Goal: Task Accomplishment & Management: Manage account settings

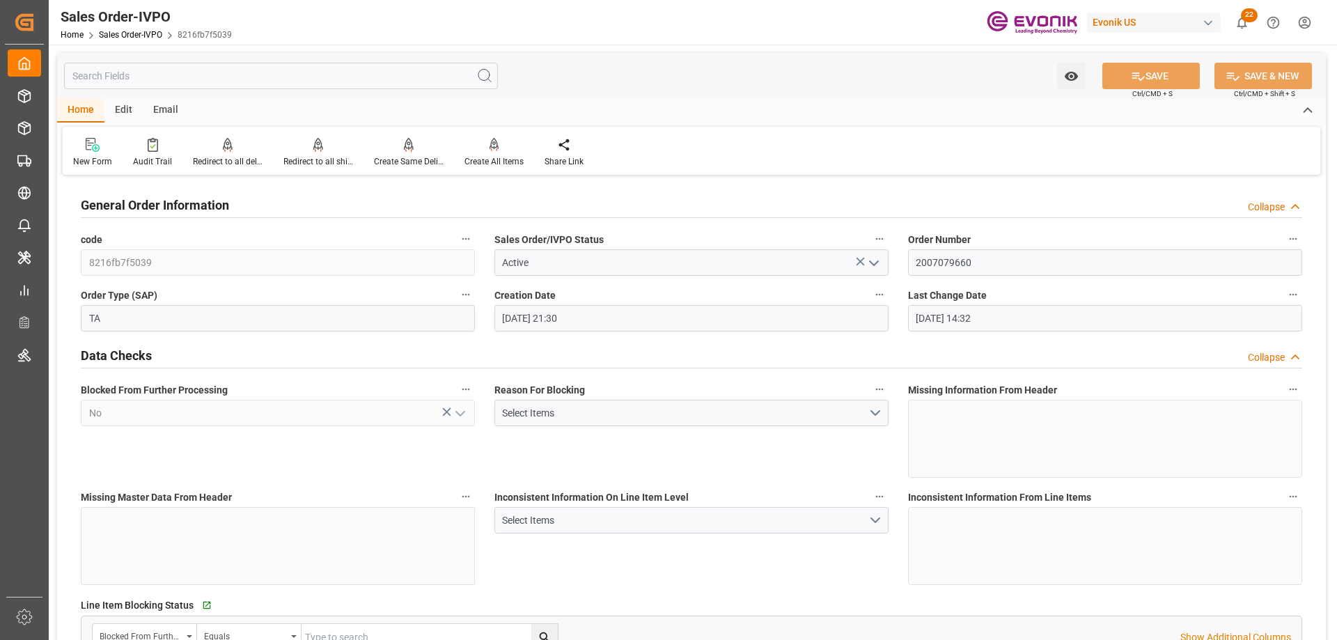
scroll to position [316, 0]
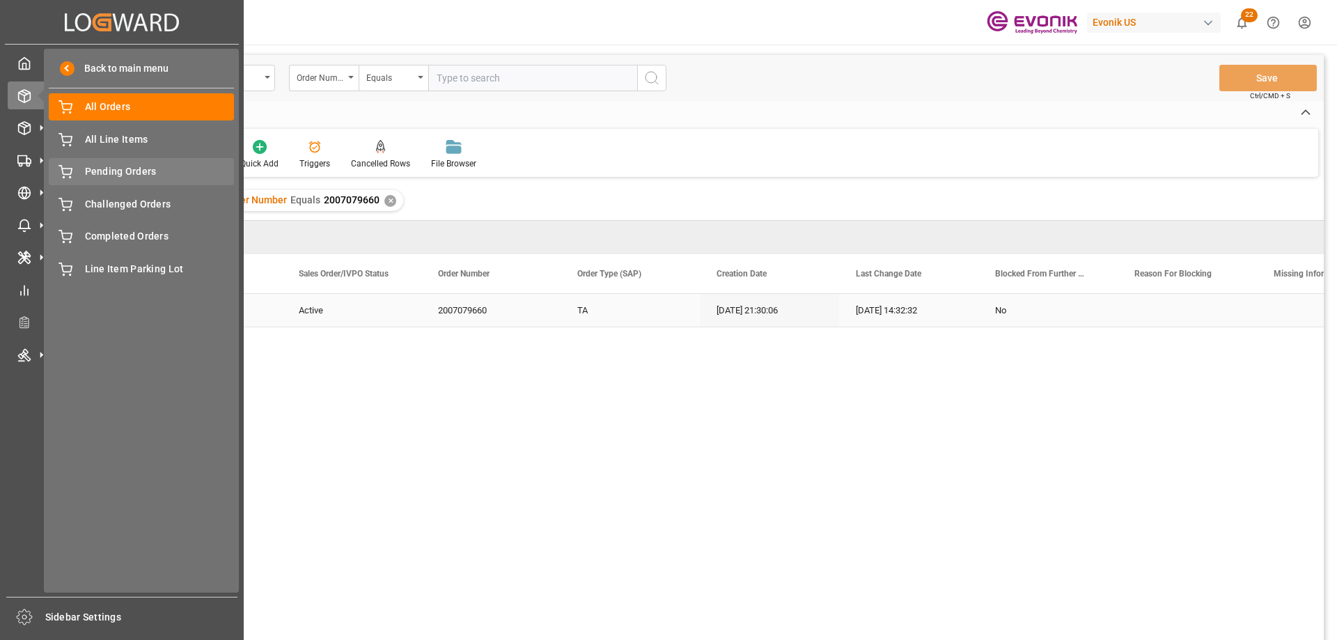
click at [124, 177] on span "Pending Orders" at bounding box center [160, 171] width 150 height 15
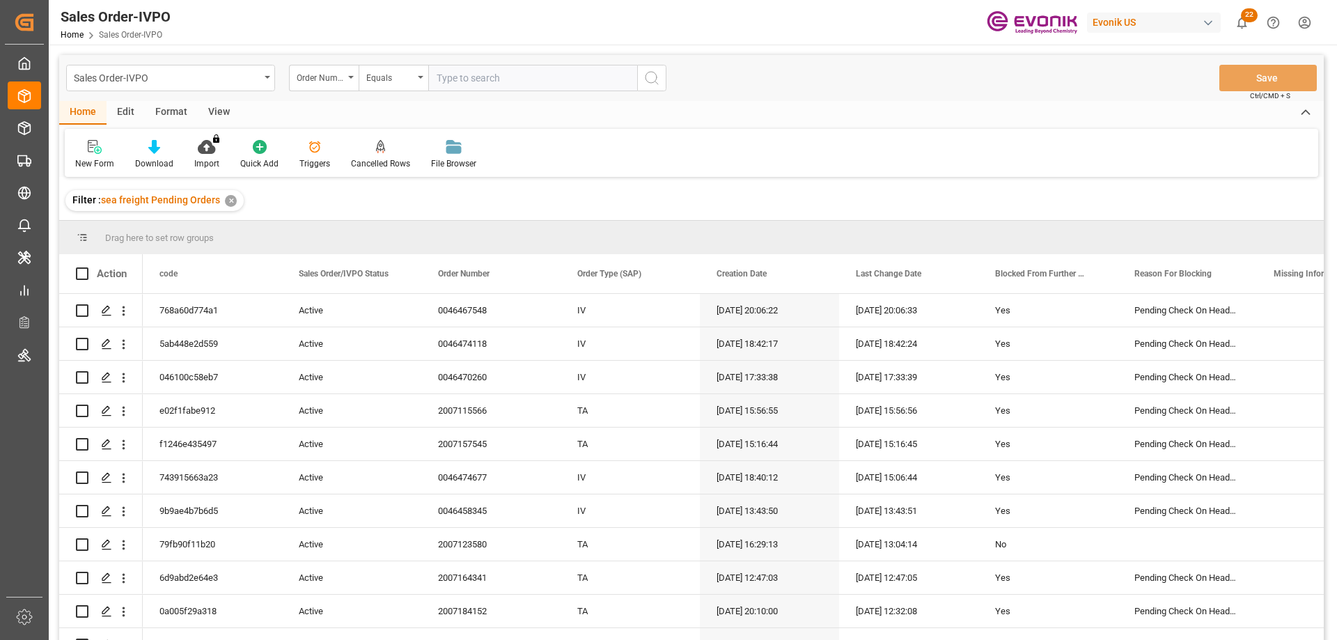
click at [215, 108] on div "View" at bounding box center [219, 113] width 42 height 24
click at [173, 154] on div at bounding box center [158, 146] width 70 height 15
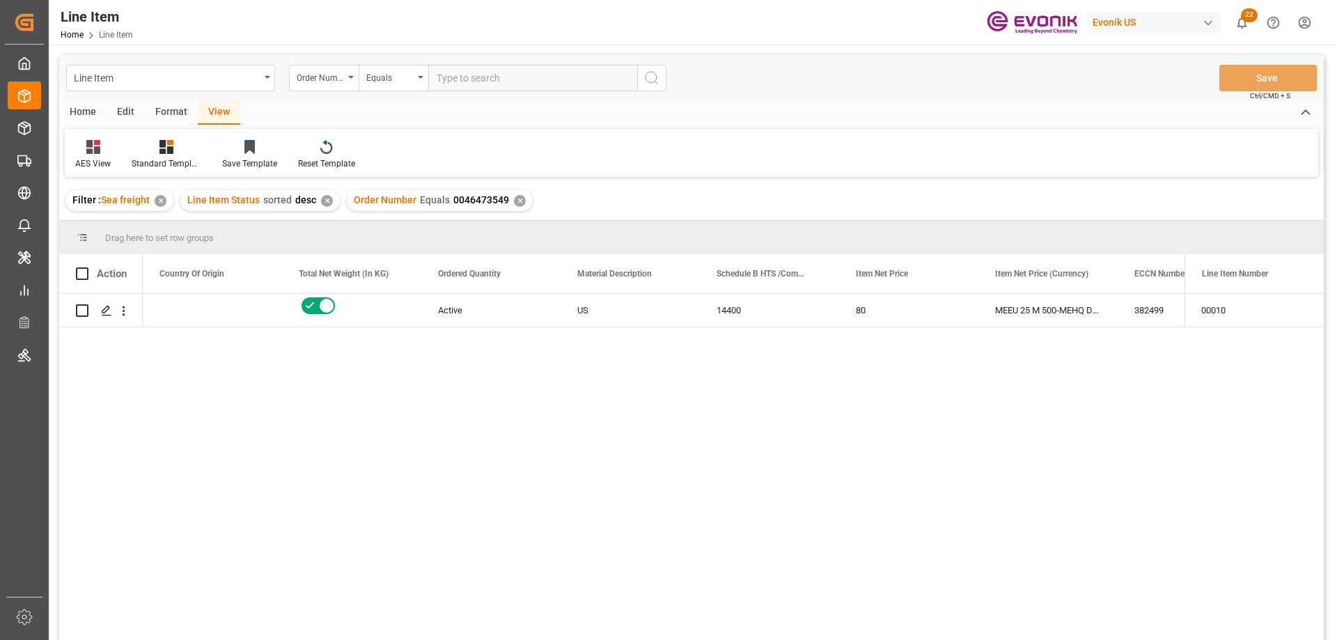
click at [488, 72] on input "text" at bounding box center [532, 78] width 209 height 26
paste input "0046473697"
type input "0046473697"
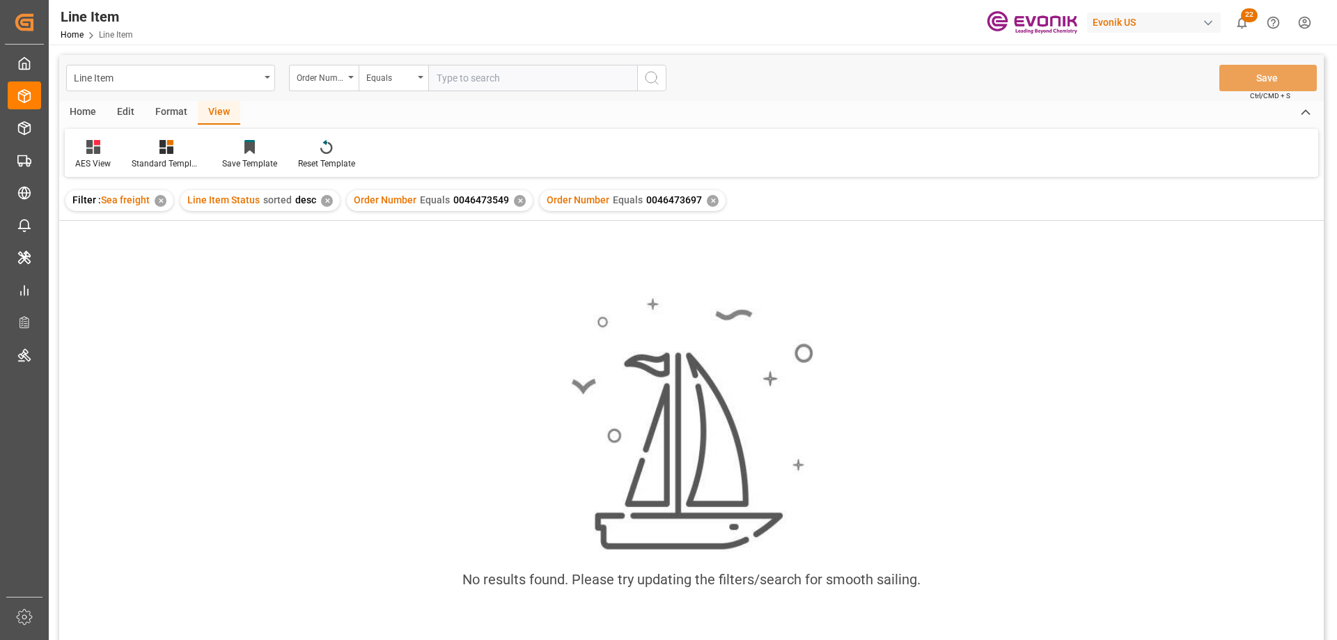
click at [514, 199] on div "✕" at bounding box center [520, 201] width 12 height 12
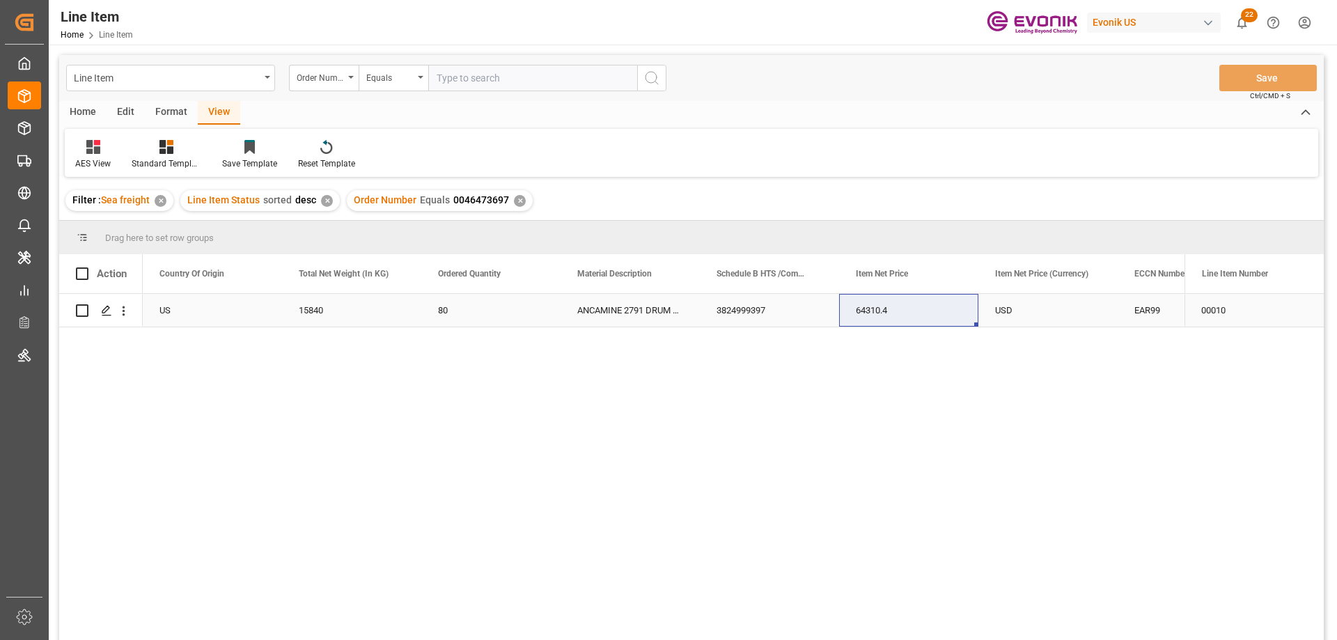
click at [177, 305] on div "US" at bounding box center [212, 310] width 139 height 33
click at [1139, 308] on div "USD" at bounding box center [1187, 310] width 139 height 33
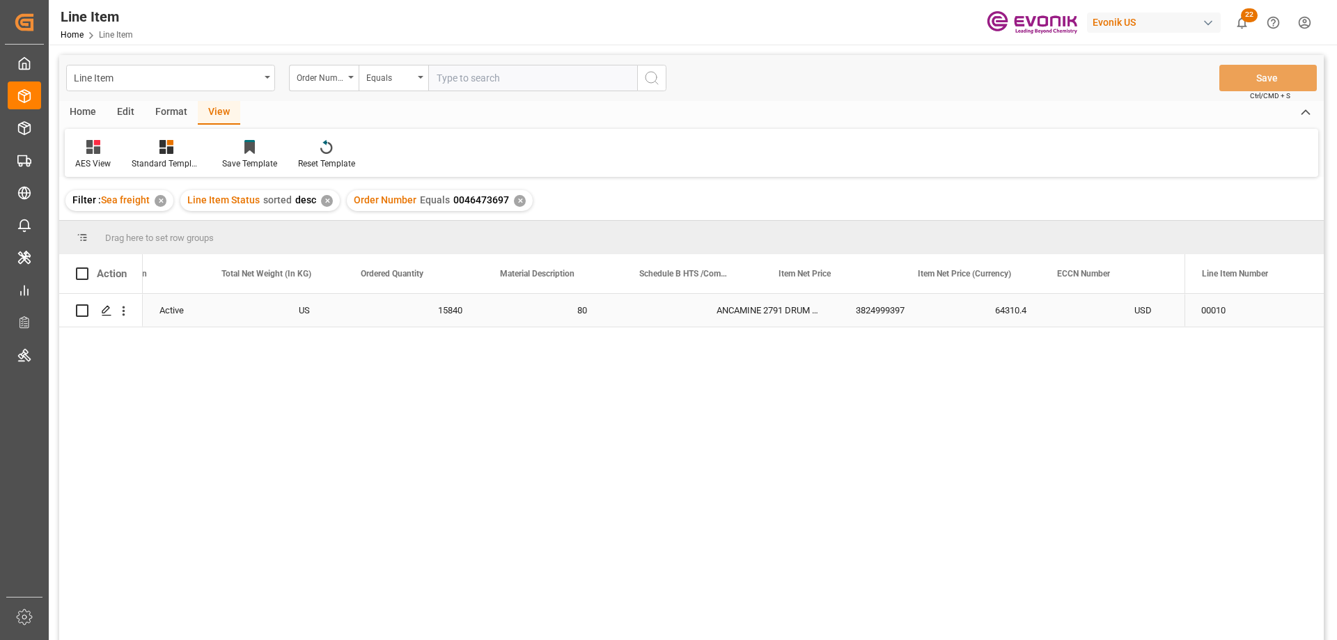
scroll to position [0, 495]
click at [127, 307] on icon "open menu" at bounding box center [123, 311] width 15 height 15
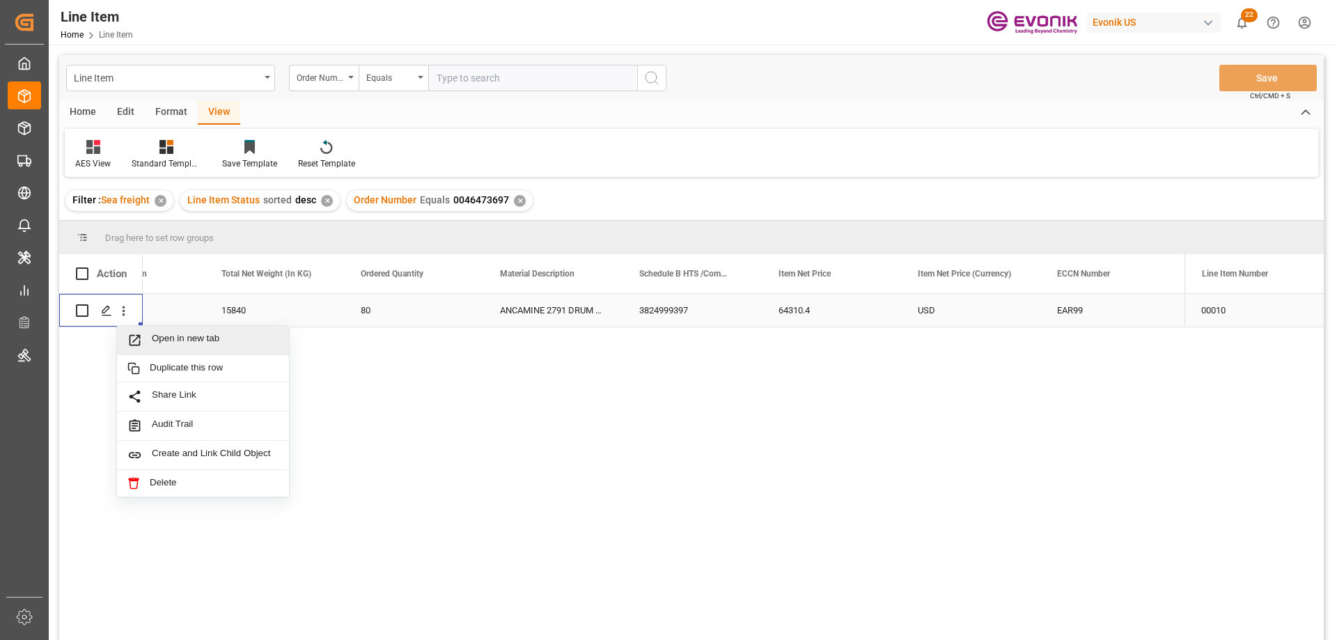
click at [162, 337] on span "Open in new tab" at bounding box center [215, 340] width 127 height 15
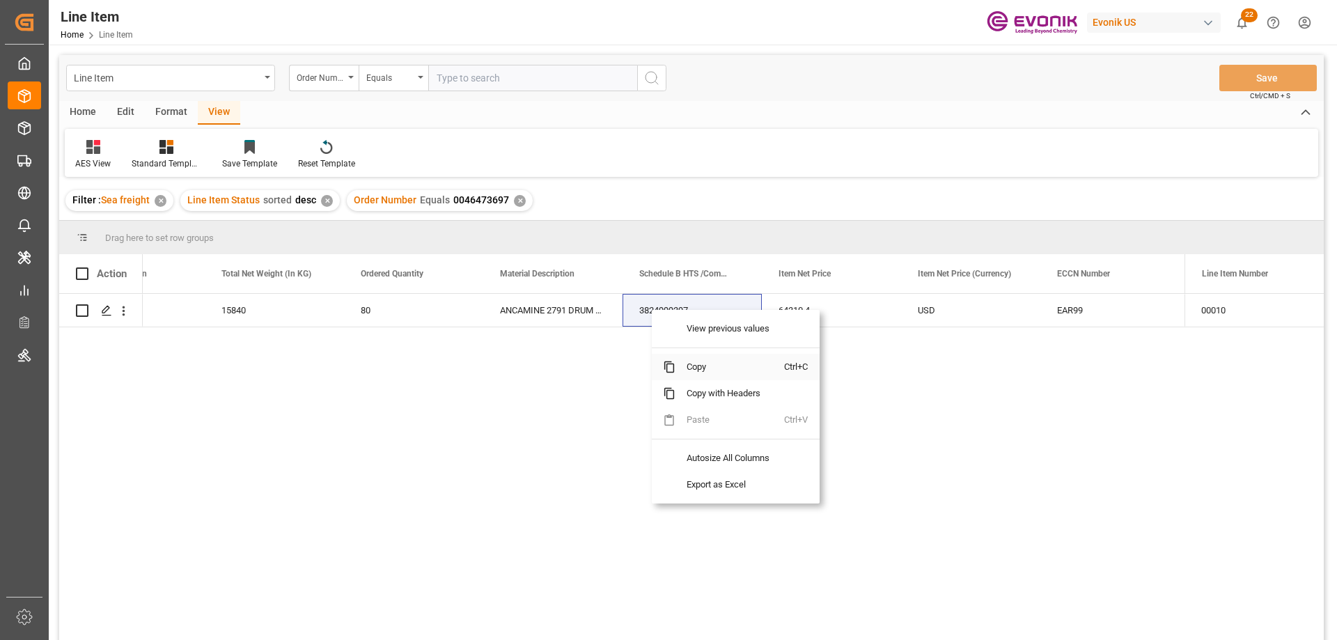
click at [701, 370] on span "Copy" at bounding box center [730, 367] width 109 height 26
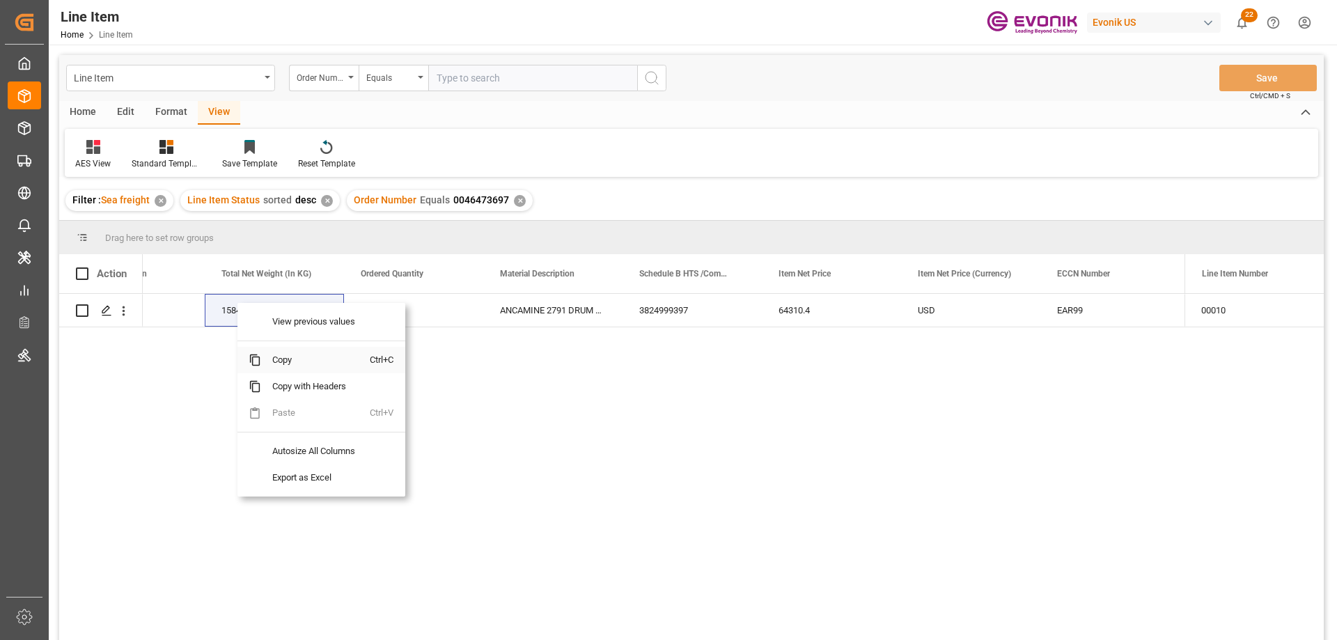
click at [284, 354] on span "Copy" at bounding box center [315, 360] width 109 height 26
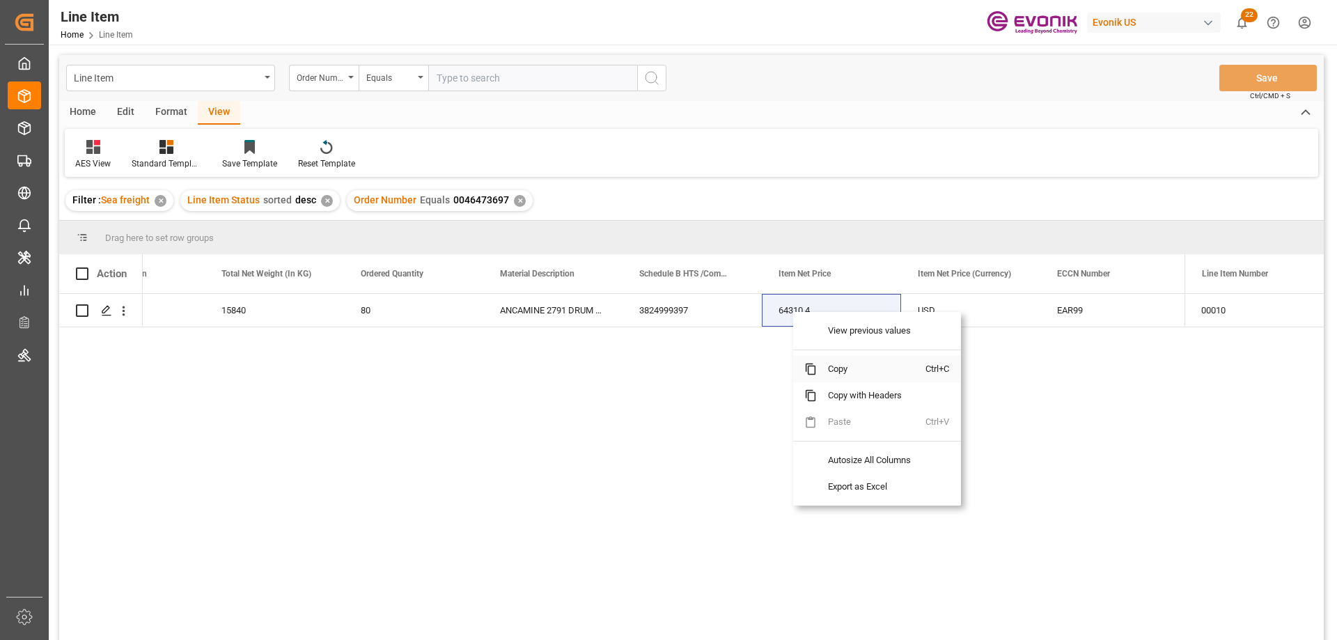
click at [841, 371] on span "Copy" at bounding box center [871, 369] width 109 height 26
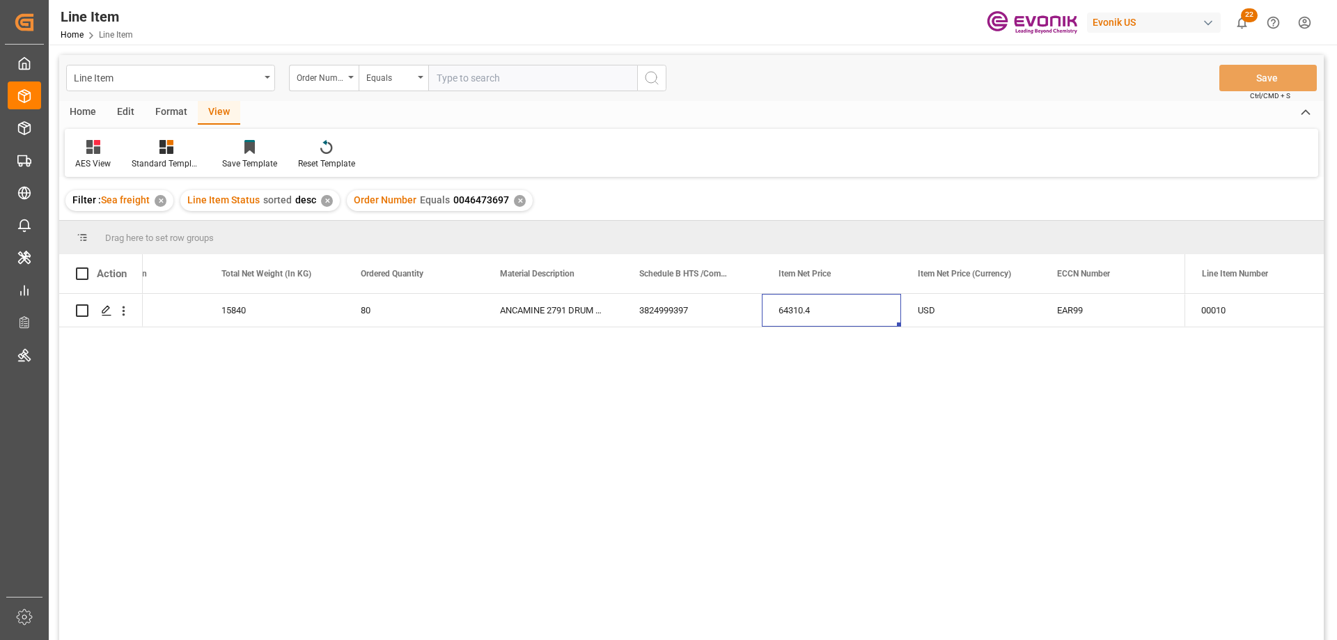
click at [500, 93] on div "Line Item Order Number Equals Save Ctrl/CMD + S" at bounding box center [691, 78] width 1265 height 46
click at [497, 83] on input "text" at bounding box center [532, 78] width 209 height 26
paste input "0046472579"
type input "0046472579"
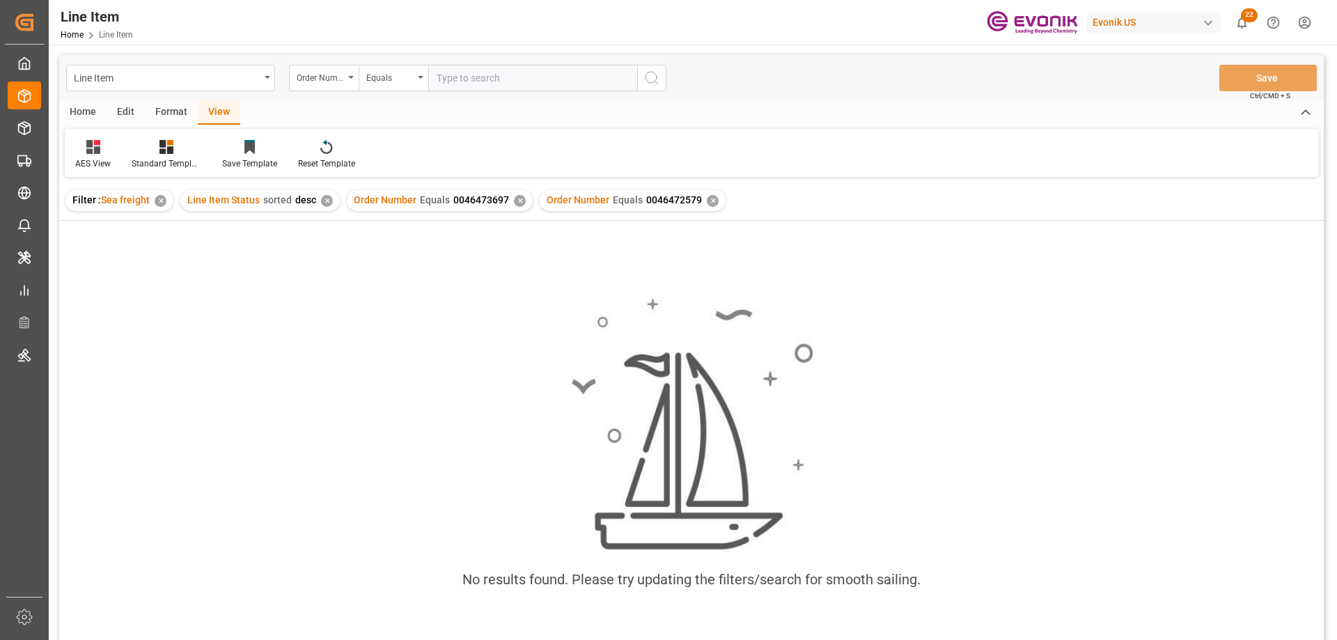
click at [516, 202] on div "✕" at bounding box center [520, 201] width 12 height 12
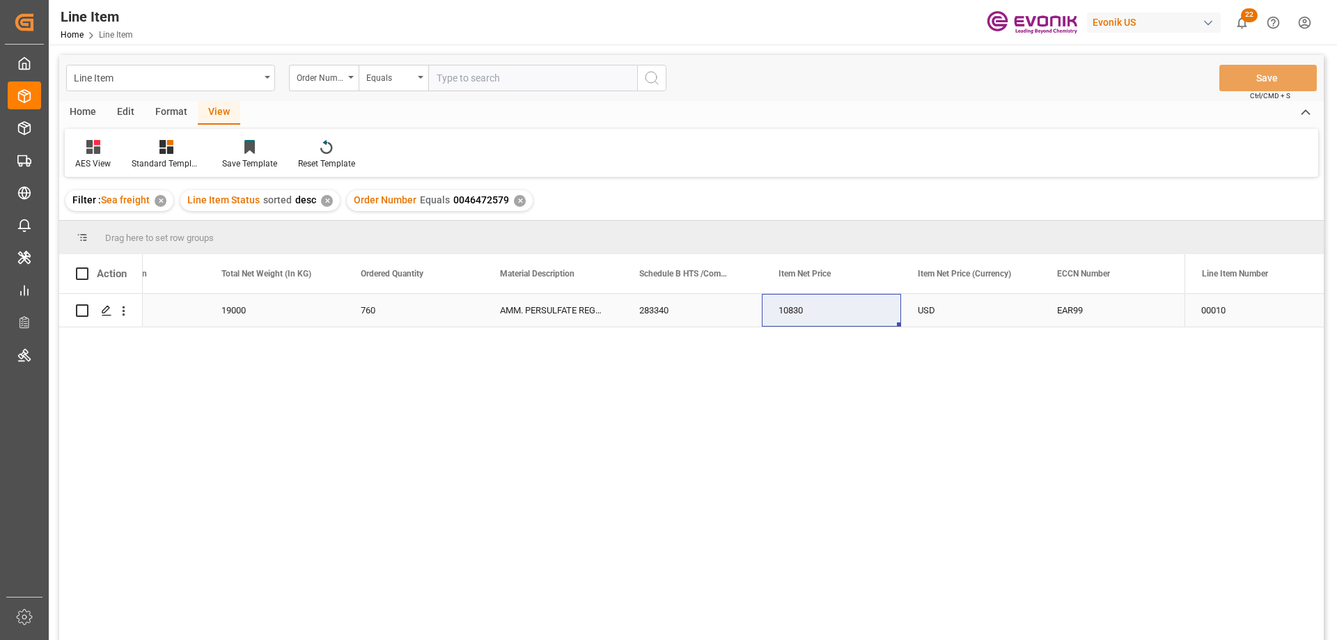
click at [256, 307] on div "19000" at bounding box center [274, 310] width 139 height 33
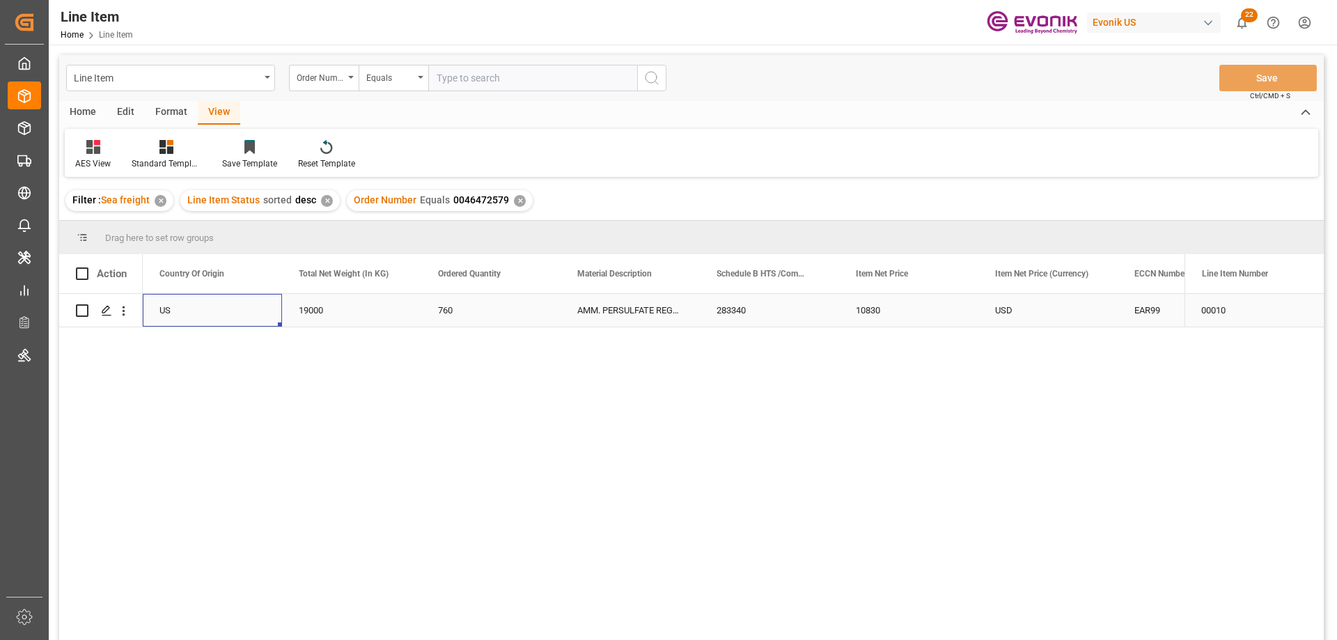
click at [1138, 302] on div "EAR99" at bounding box center [1188, 311] width 106 height 32
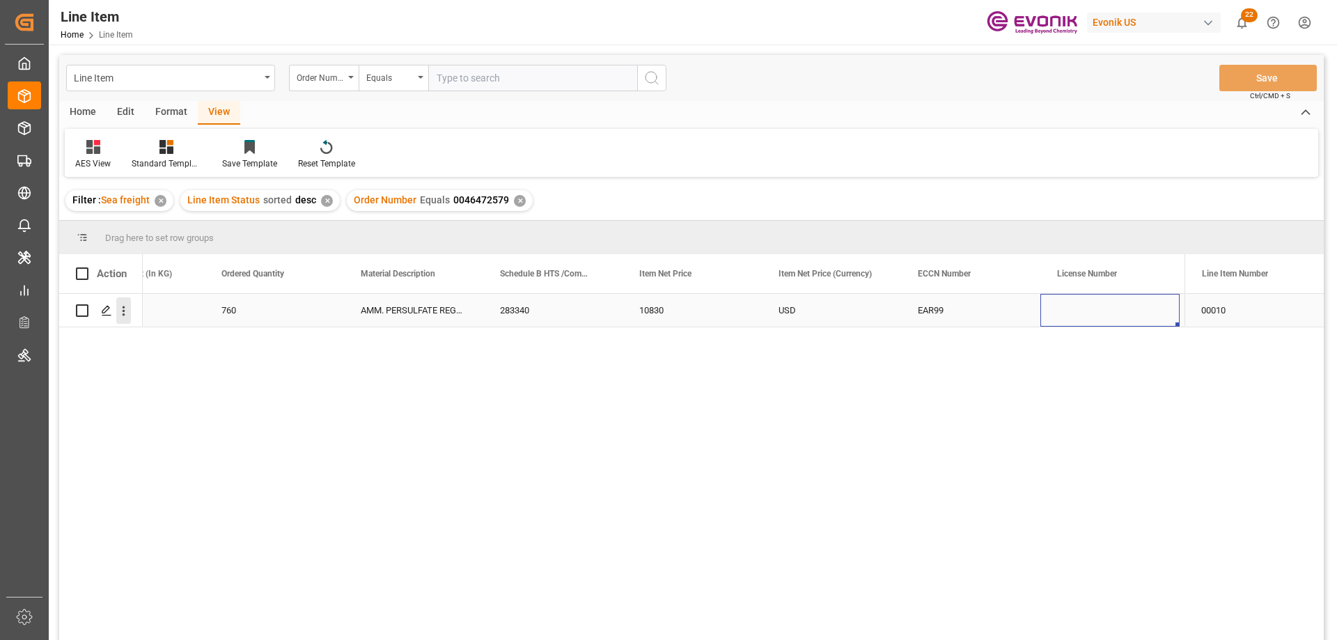
click at [123, 311] on icon "open menu" at bounding box center [124, 311] width 3 height 10
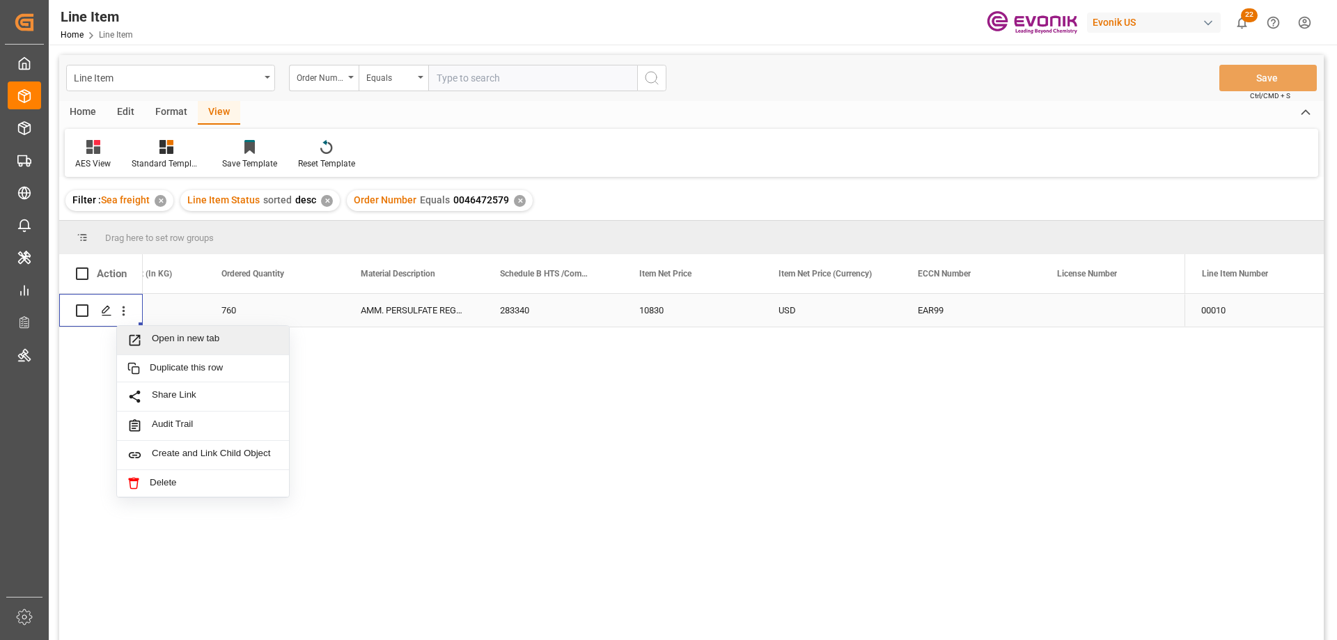
click at [168, 337] on span "Open in new tab" at bounding box center [215, 340] width 127 height 15
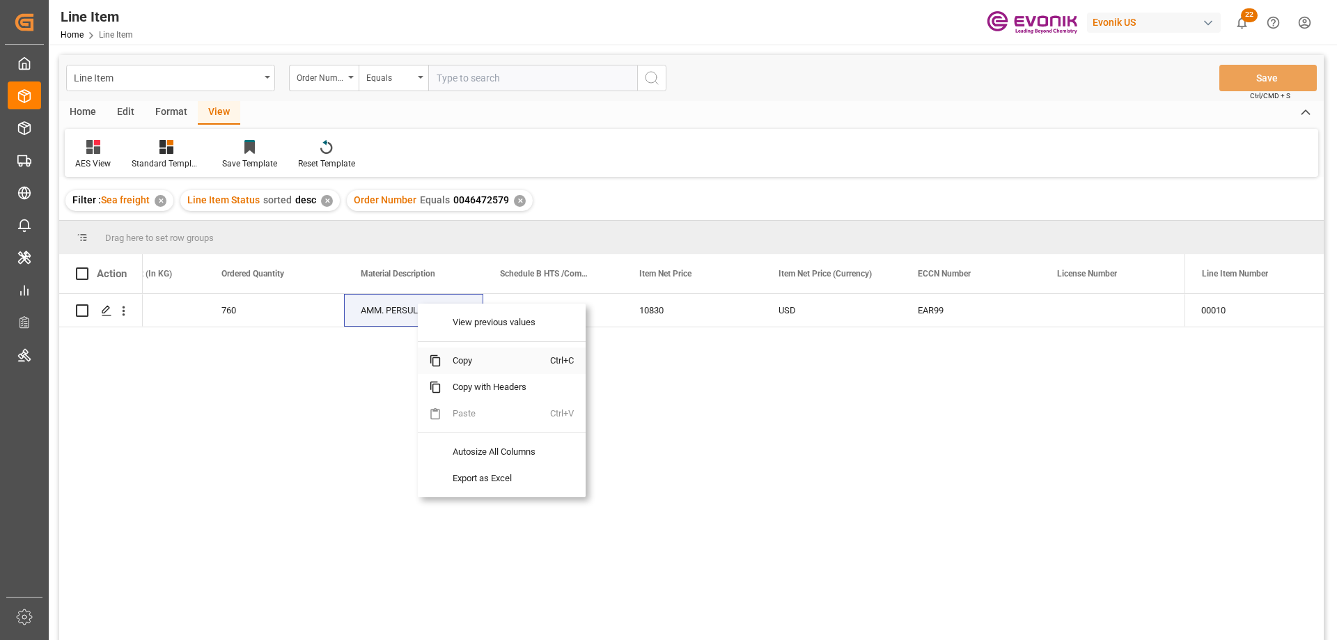
click at [466, 357] on span "Copy" at bounding box center [496, 361] width 109 height 26
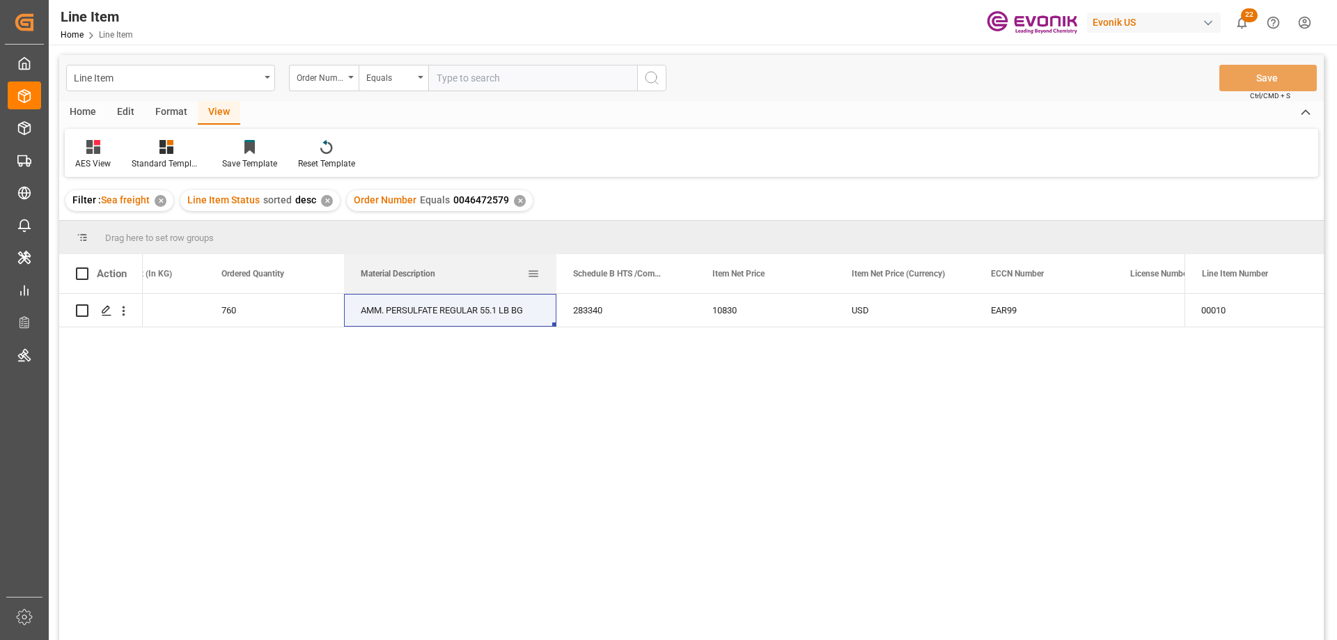
drag, startPoint x: 481, startPoint y: 272, endPoint x: 554, endPoint y: 274, distance: 73.1
click at [554, 274] on div at bounding box center [557, 273] width 6 height 39
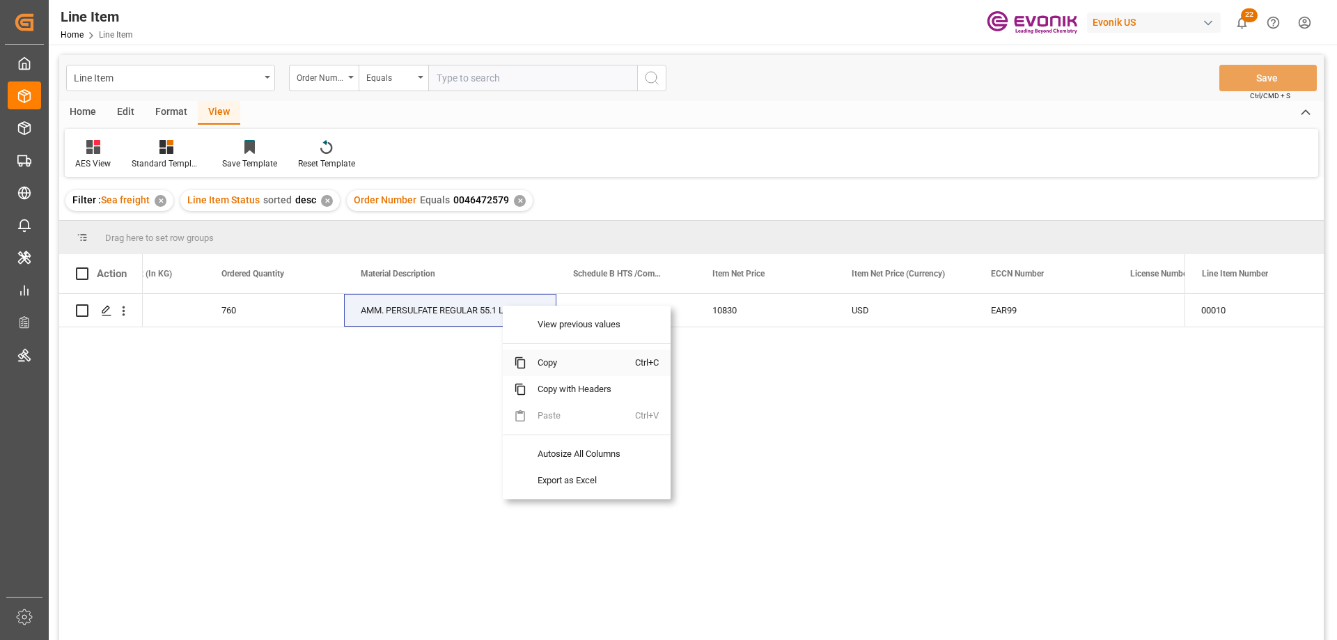
click at [542, 368] on span "Copy" at bounding box center [581, 363] width 109 height 26
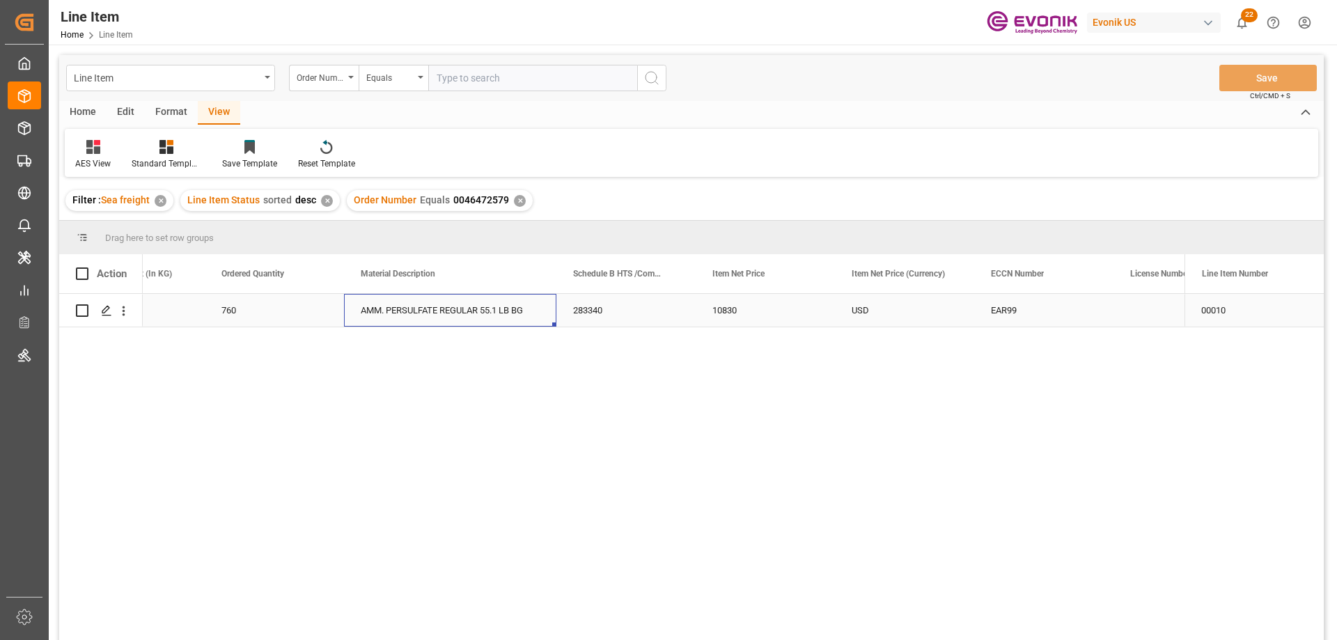
click at [150, 314] on div "19000" at bounding box center [134, 310] width 139 height 33
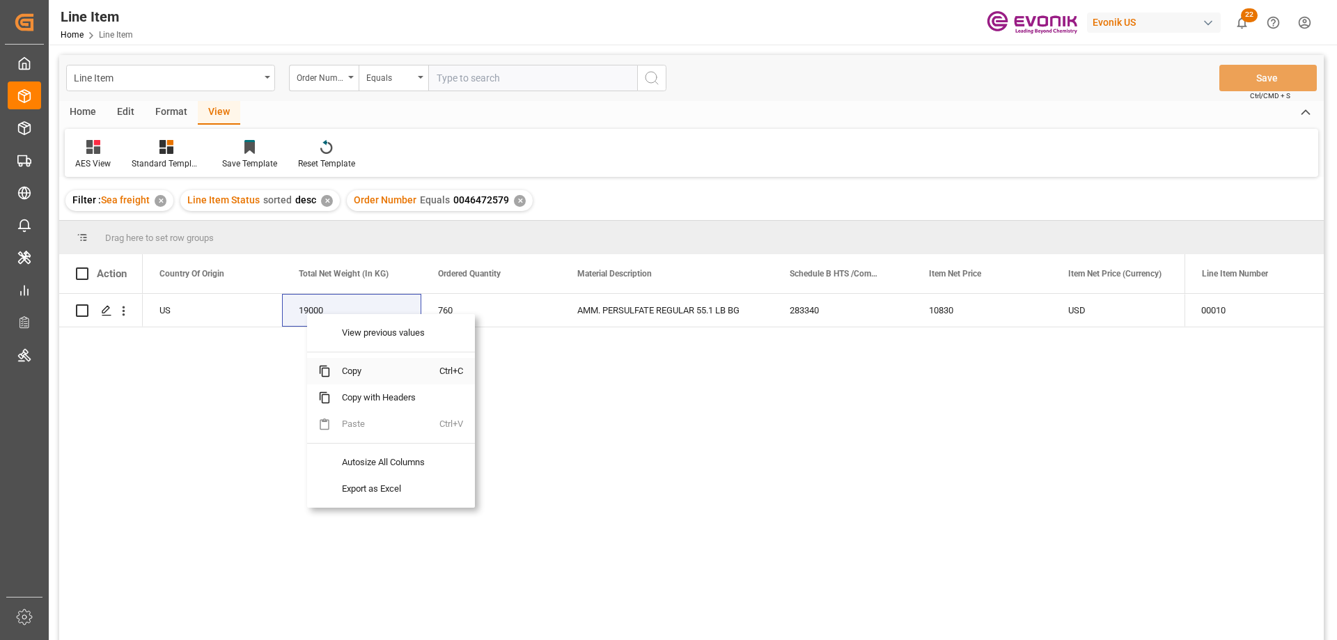
drag, startPoint x: 362, startPoint y: 369, endPoint x: 1298, endPoint y: 197, distance: 951.8
click at [364, 369] on span "Copy" at bounding box center [385, 371] width 109 height 26
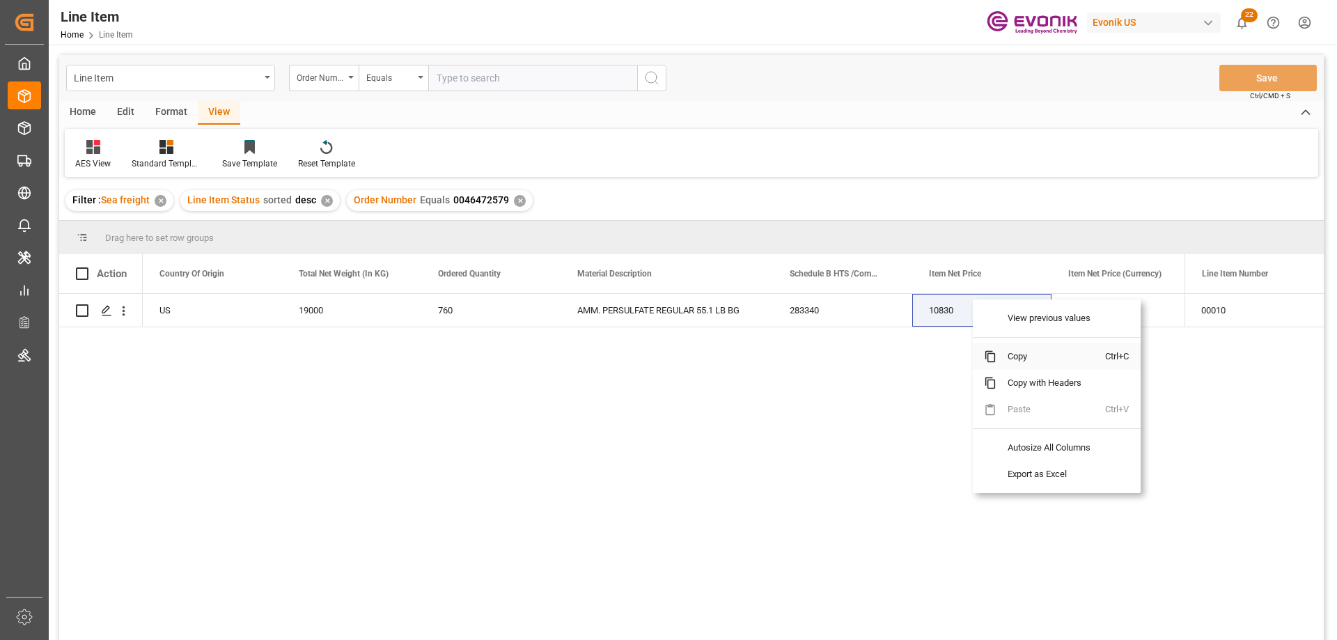
drag, startPoint x: 1013, startPoint y: 357, endPoint x: 1285, endPoint y: 304, distance: 277.4
click at [1013, 357] on span "Copy" at bounding box center [1051, 356] width 109 height 26
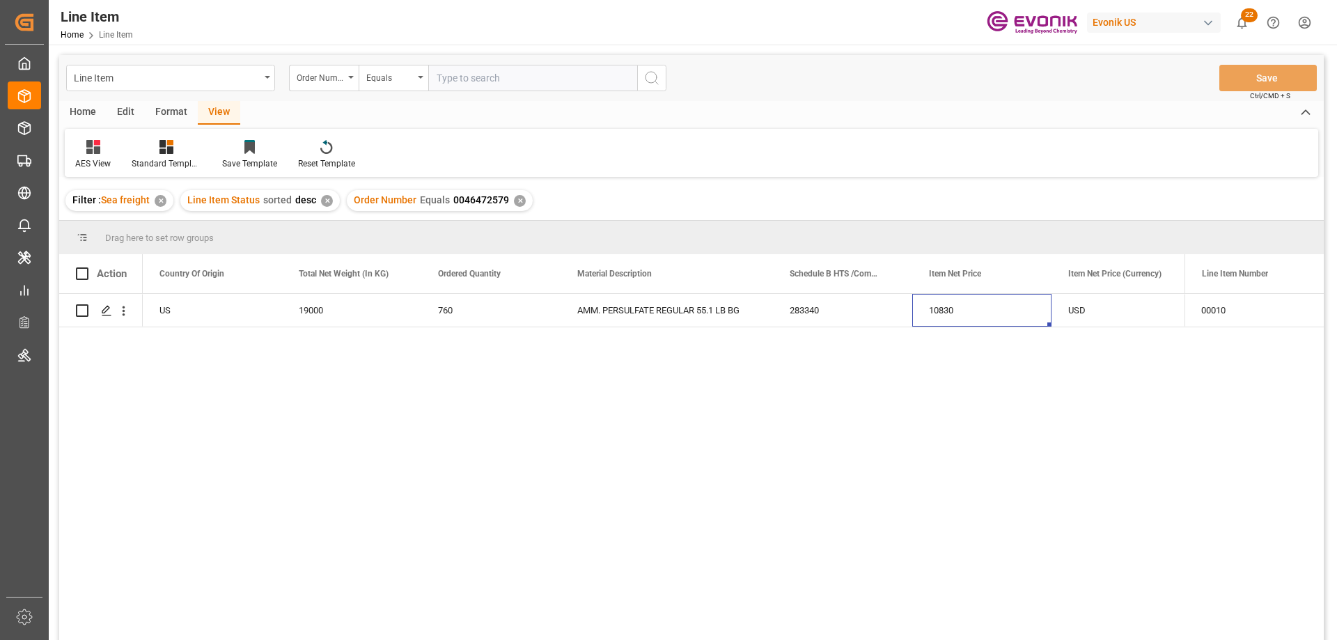
click at [485, 77] on input "text" at bounding box center [532, 78] width 209 height 26
paste input "0046468293"
type input "0046468293"
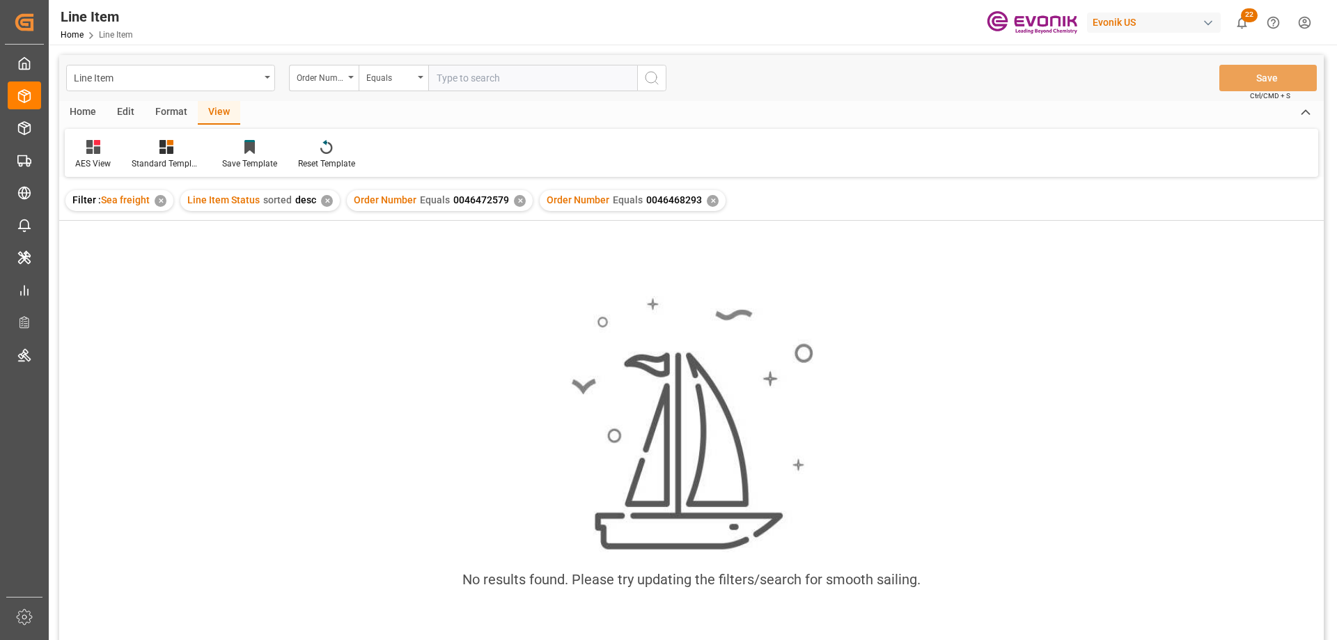
click at [517, 204] on div "✕" at bounding box center [520, 201] width 12 height 12
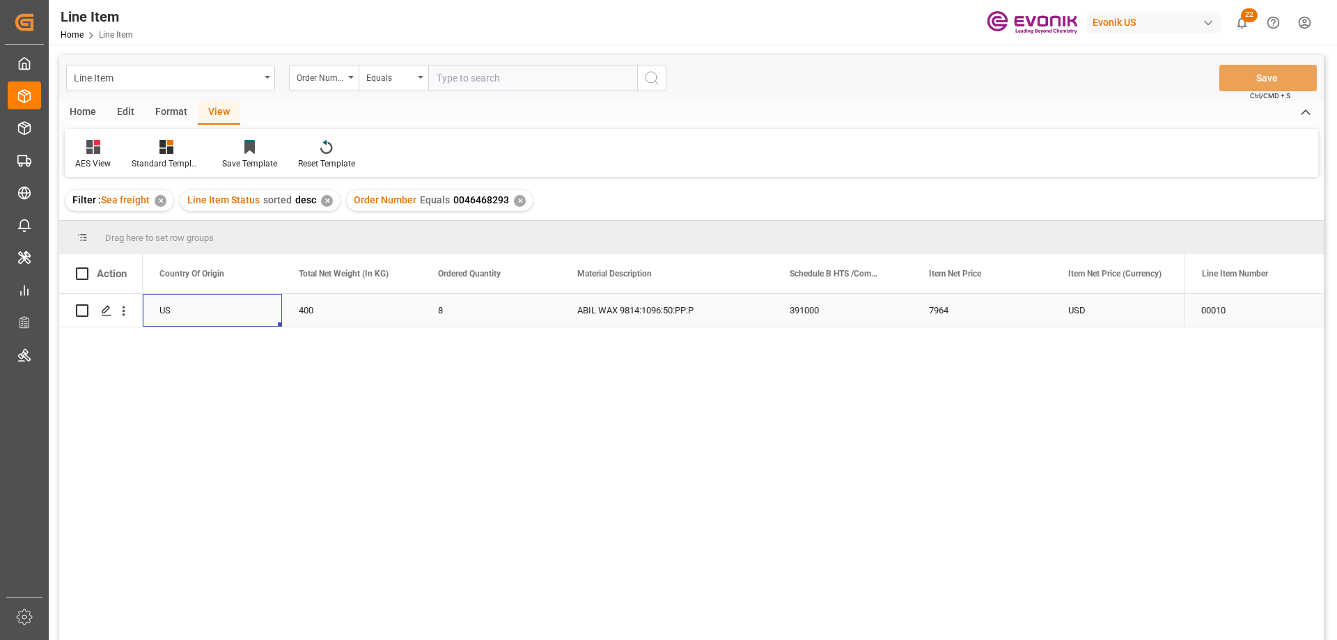
click at [210, 311] on div "US" at bounding box center [212, 310] width 139 height 33
click at [1107, 308] on div "7964" at bounding box center [1121, 310] width 139 height 33
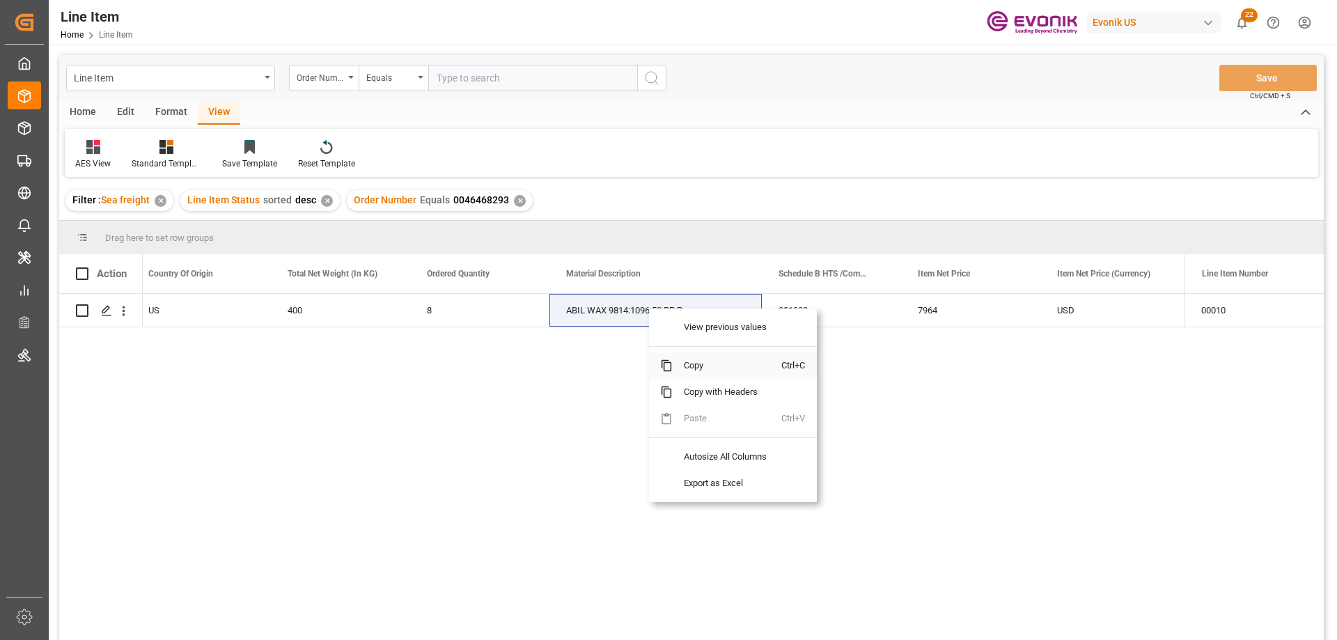
click at [682, 365] on span "Copy" at bounding box center [727, 365] width 109 height 26
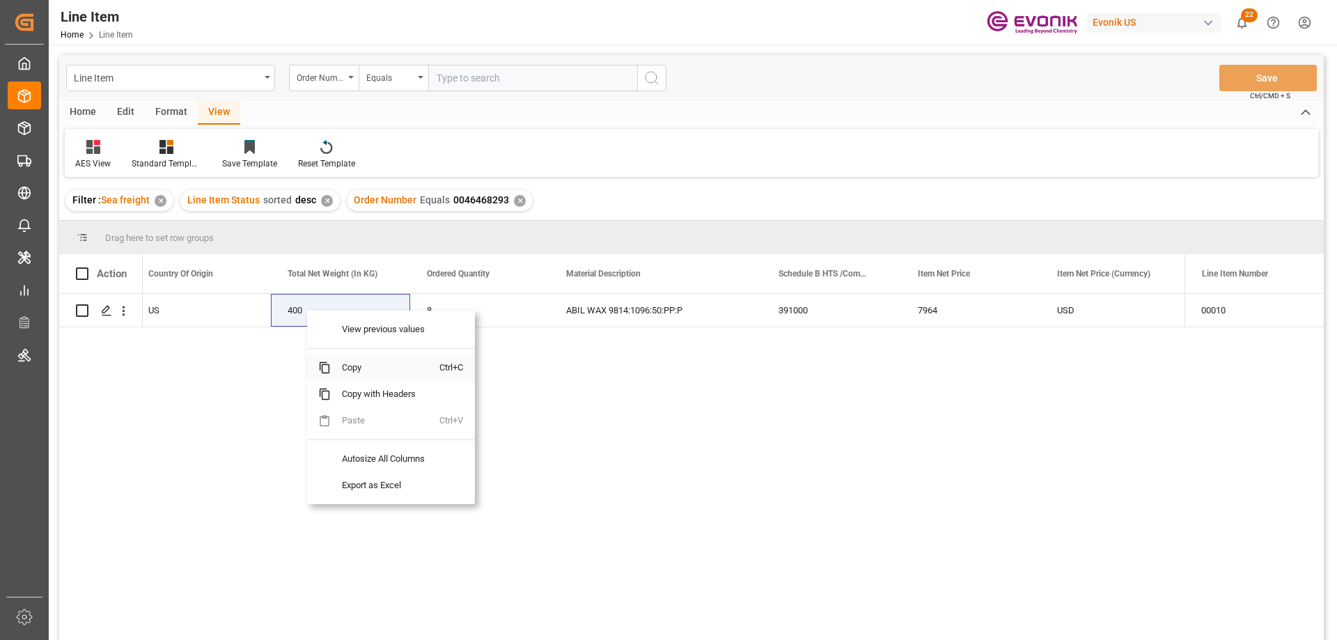
click at [354, 363] on span "Copy" at bounding box center [385, 368] width 109 height 26
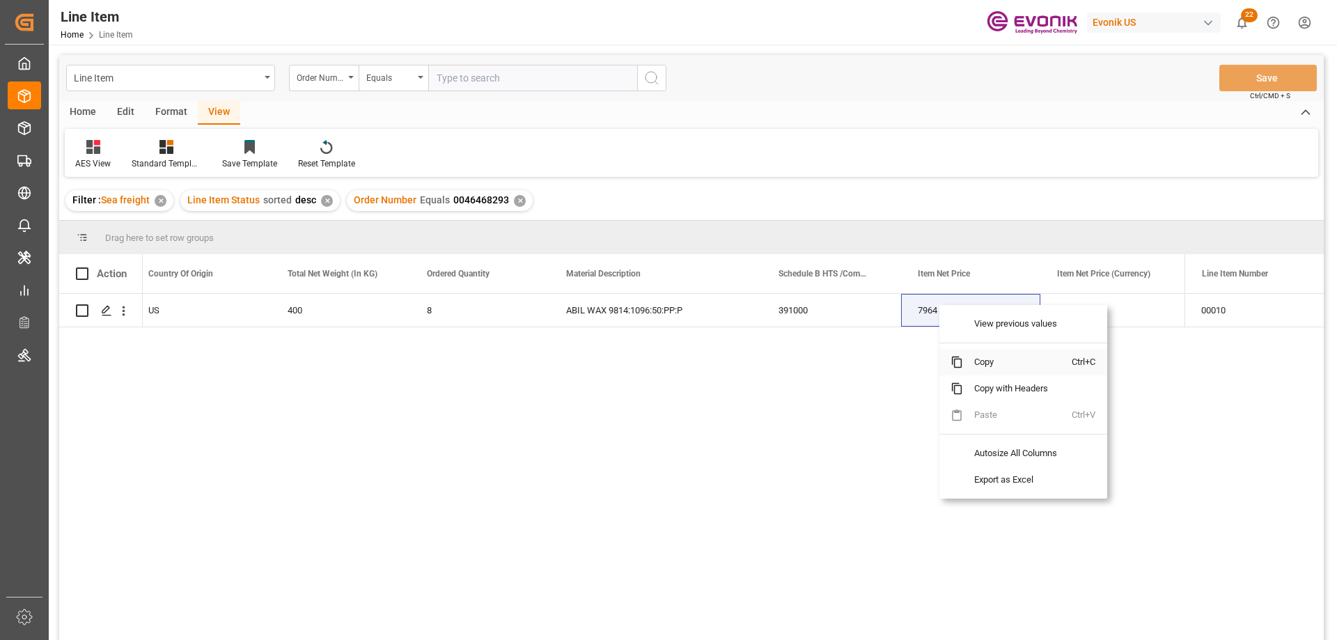
click at [980, 364] on span "Copy" at bounding box center [1017, 362] width 109 height 26
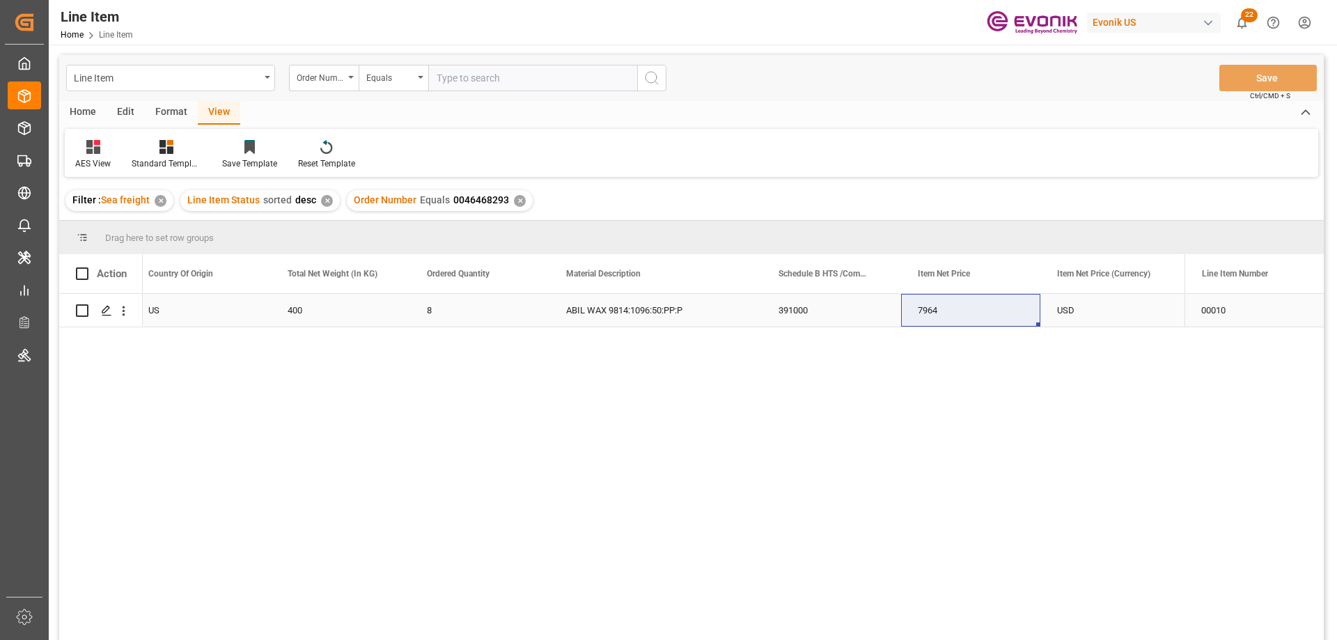
click at [1103, 306] on div "USD" at bounding box center [1110, 310] width 139 height 33
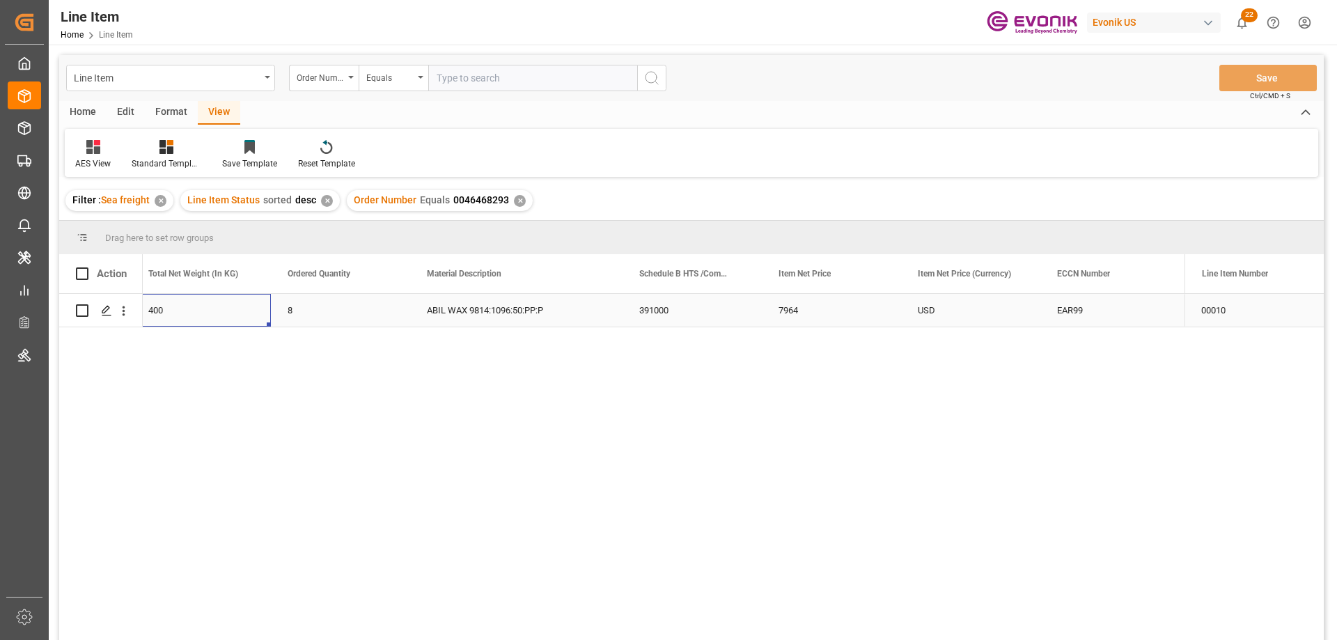
click at [167, 309] on div "400" at bounding box center [201, 310] width 139 height 33
click at [119, 314] on icon "open menu" at bounding box center [123, 311] width 15 height 15
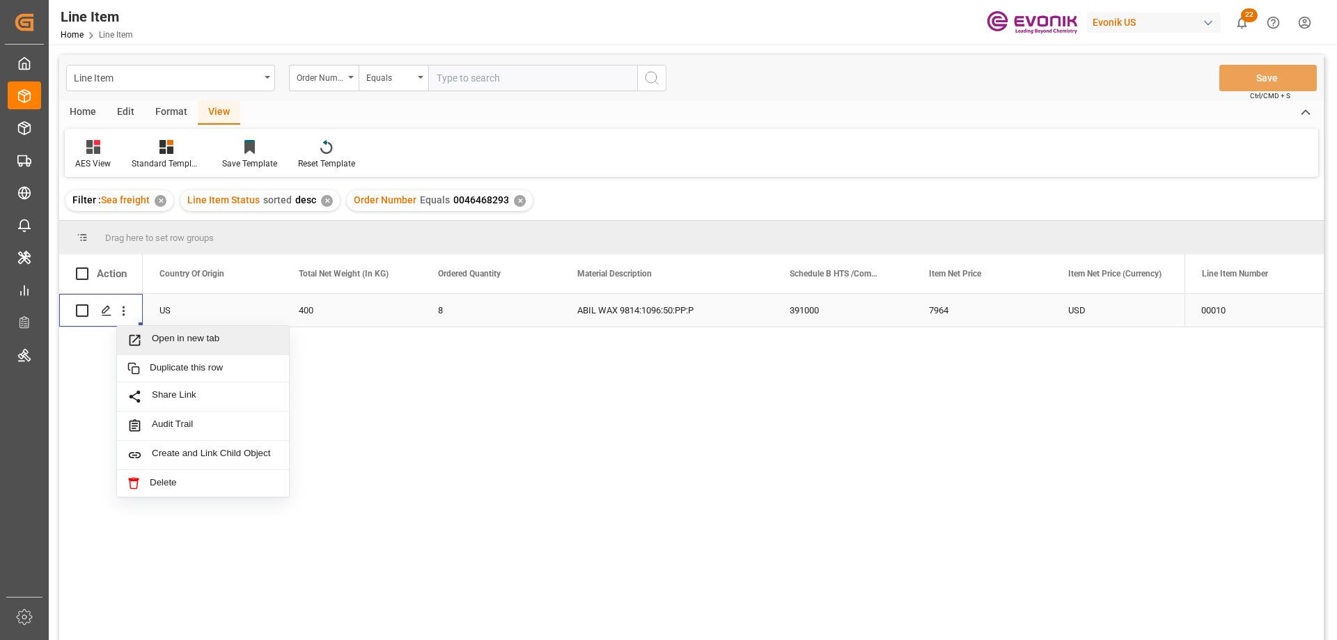
click at [155, 336] on span "Open in new tab" at bounding box center [215, 340] width 127 height 15
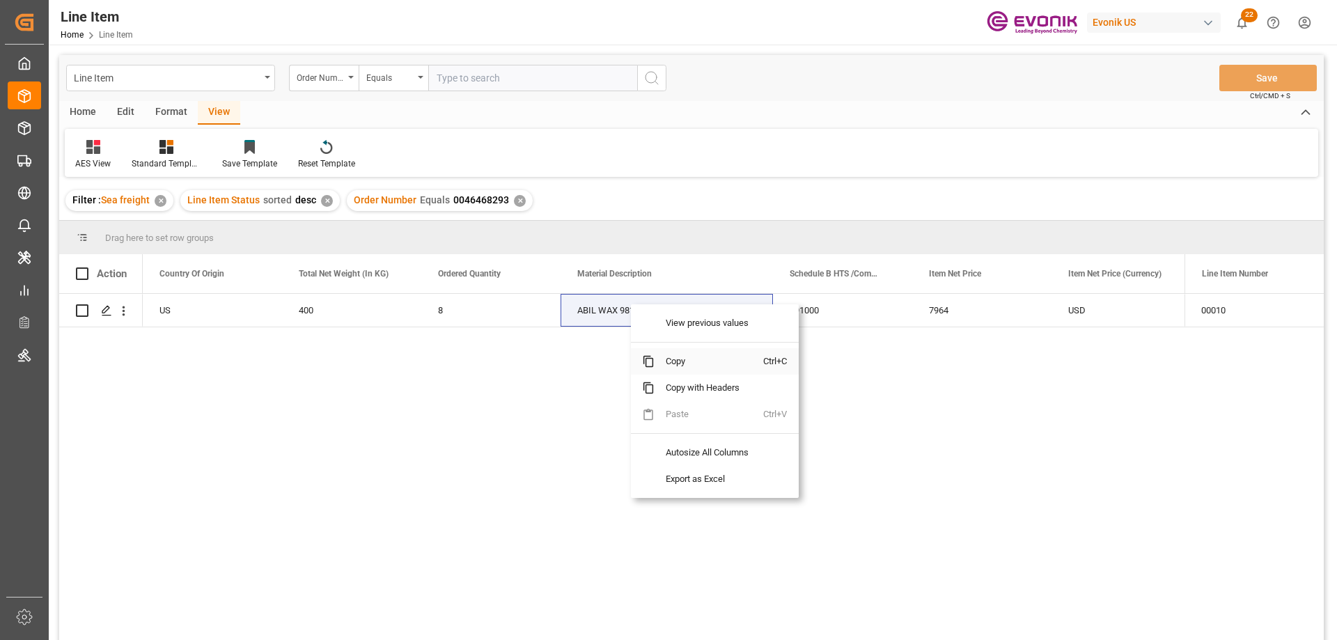
click at [667, 366] on span "Copy" at bounding box center [709, 361] width 109 height 26
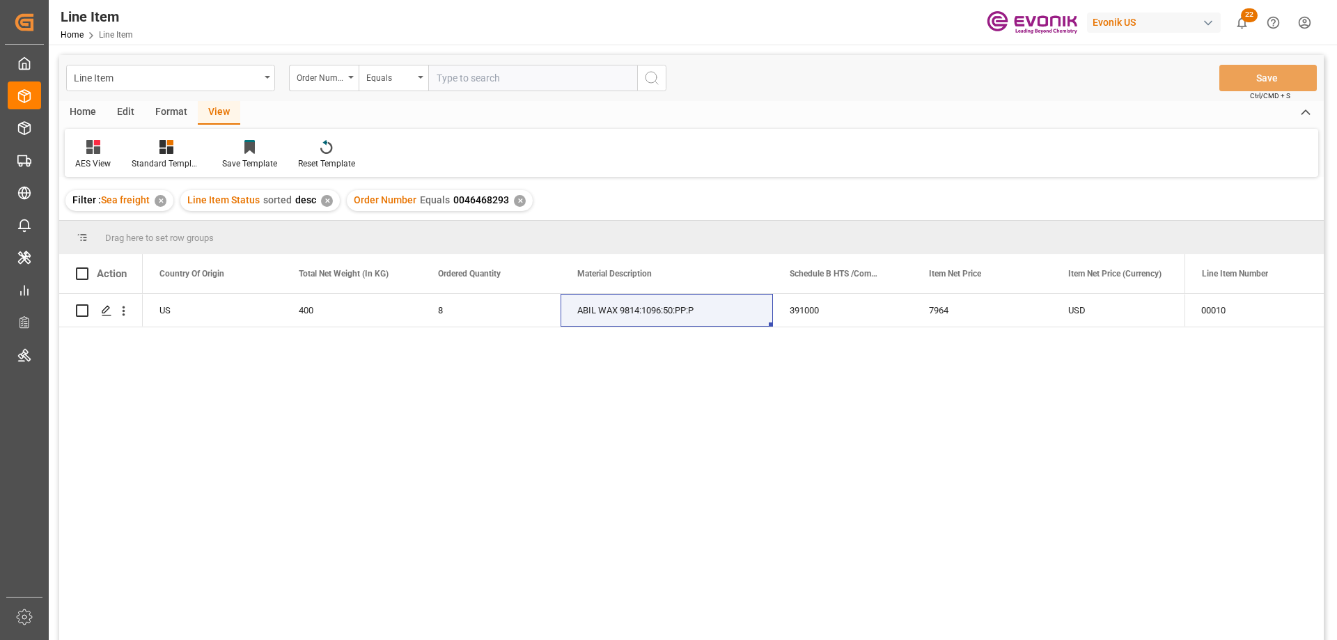
click at [548, 93] on div "Line Item Order Number Equals Save Ctrl/CMD + S" at bounding box center [691, 78] width 1265 height 46
click at [540, 85] on input "text" at bounding box center [532, 78] width 209 height 26
paste input "0046471763"
type input "0046471763"
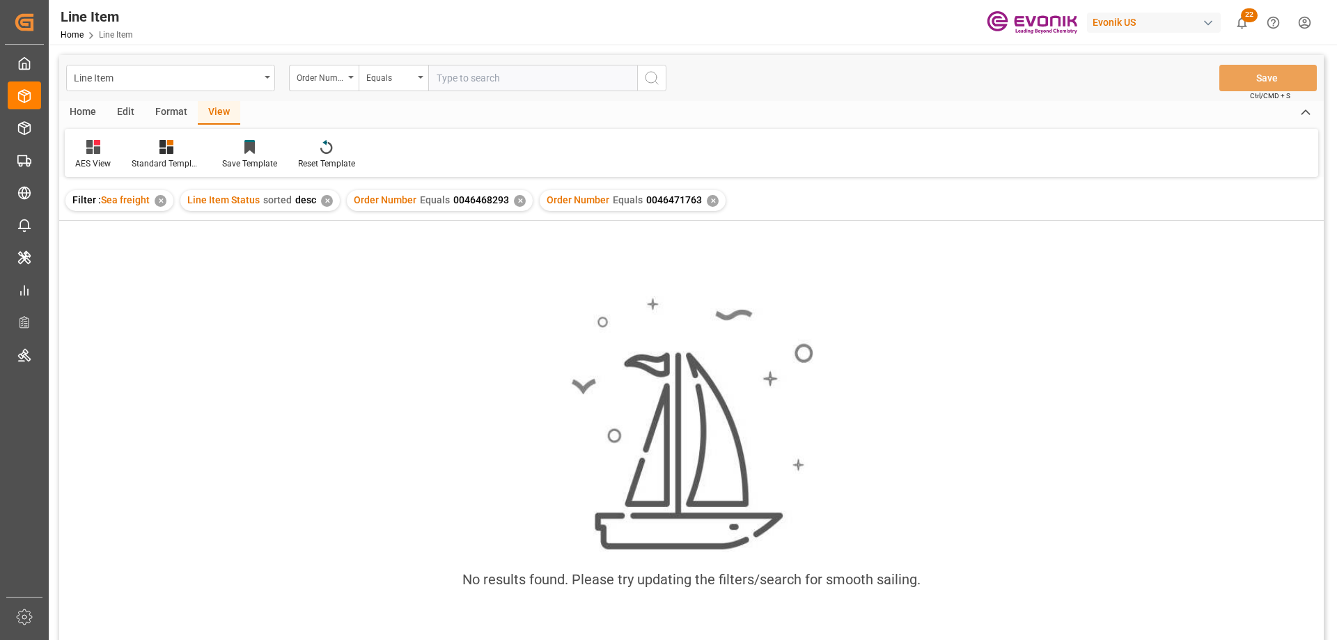
click at [508, 197] on div "Order Number Equals 0046468293 ✕" at bounding box center [440, 200] width 186 height 21
click at [514, 199] on div "✕" at bounding box center [520, 201] width 12 height 12
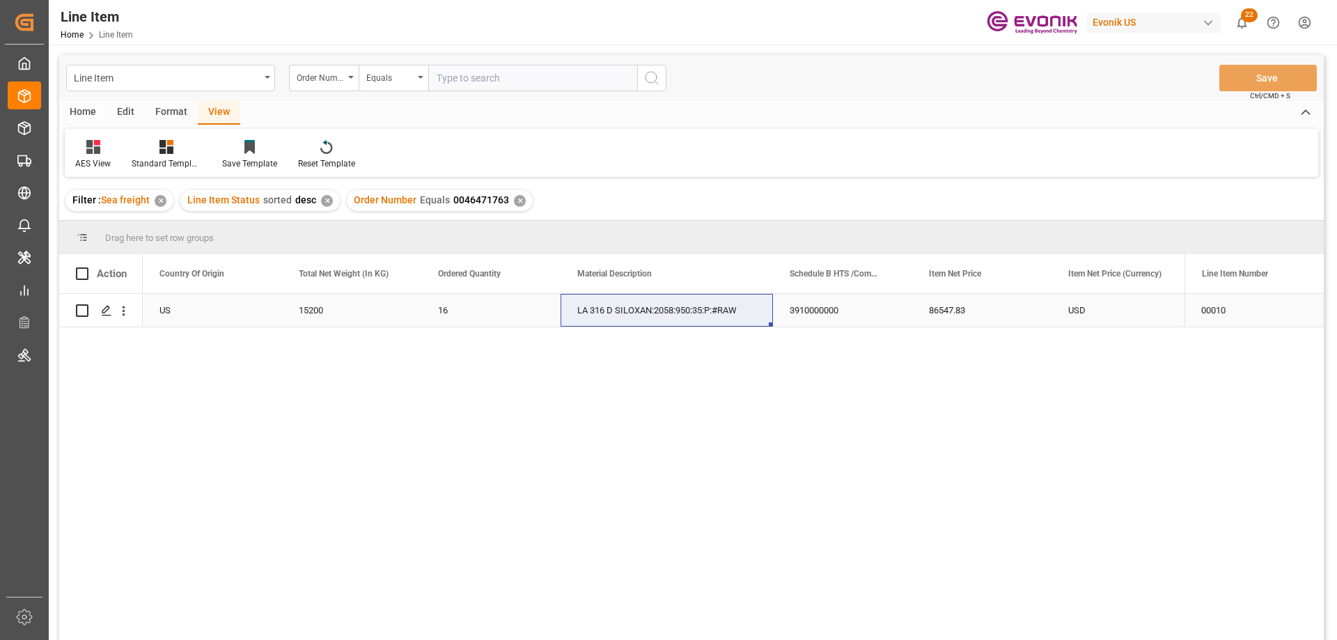
click at [203, 309] on div "US" at bounding box center [212, 310] width 139 height 33
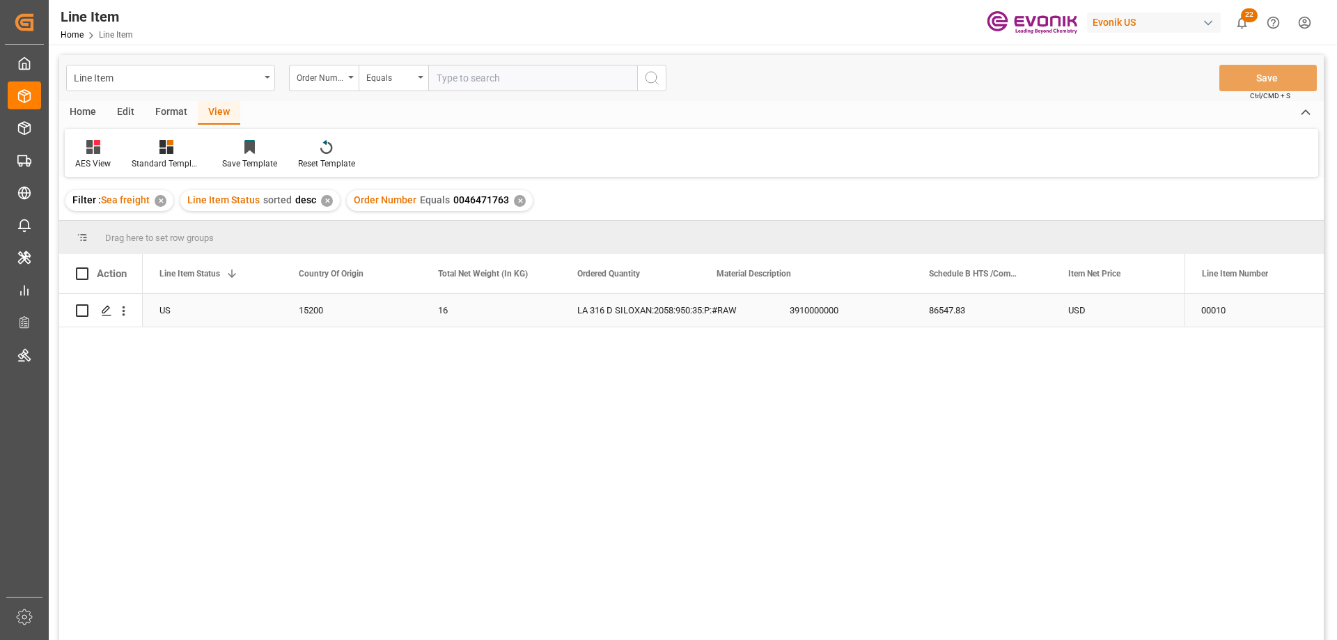
scroll to position [0, 279]
click at [1100, 312] on div "86547.83" at bounding box center [1121, 310] width 139 height 33
click at [120, 306] on icon "open menu" at bounding box center [123, 311] width 15 height 15
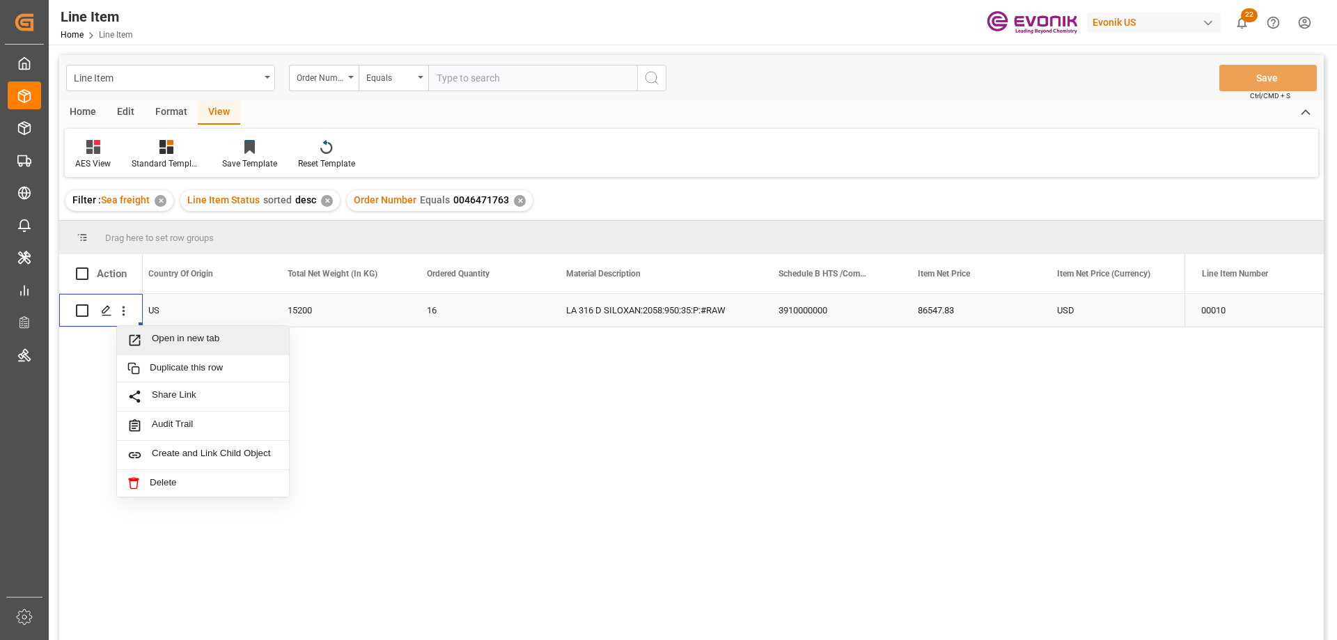
click at [178, 333] on span "Open in new tab" at bounding box center [215, 340] width 127 height 15
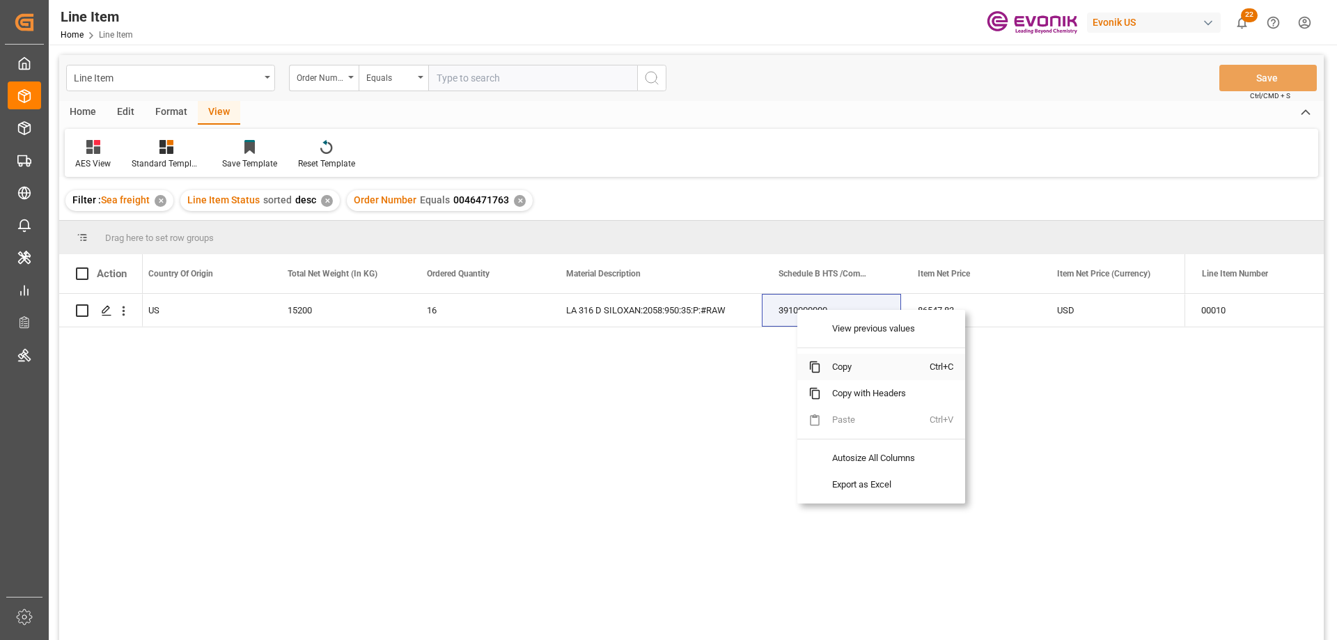
drag, startPoint x: 838, startPoint y: 362, endPoint x: 1291, endPoint y: 245, distance: 468.3
click at [838, 362] on span "Copy" at bounding box center [875, 367] width 109 height 26
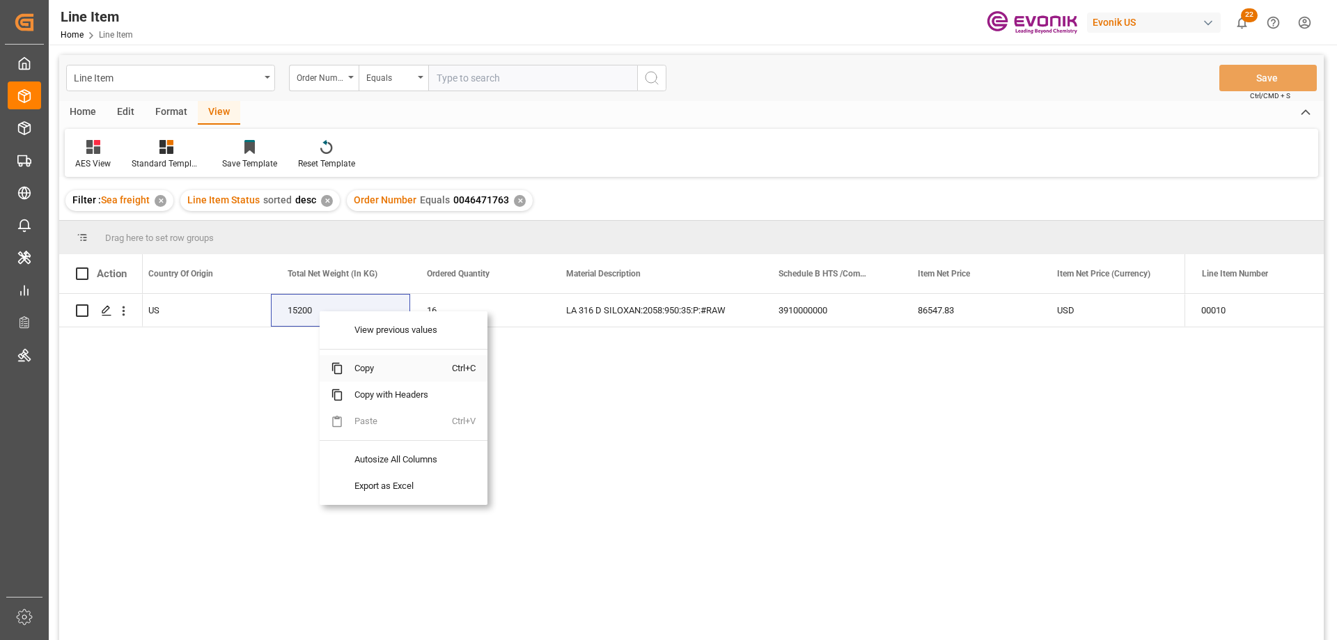
click at [367, 366] on span "Copy" at bounding box center [397, 368] width 109 height 26
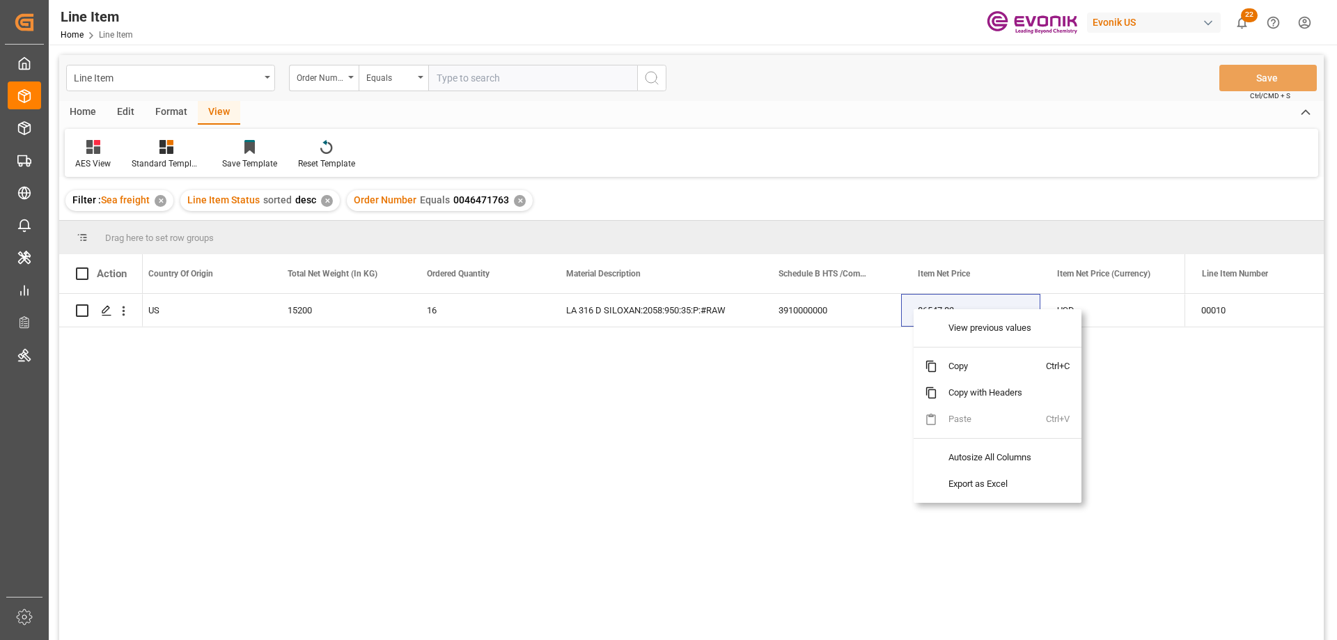
click at [963, 364] on span "Copy" at bounding box center [991, 366] width 109 height 26
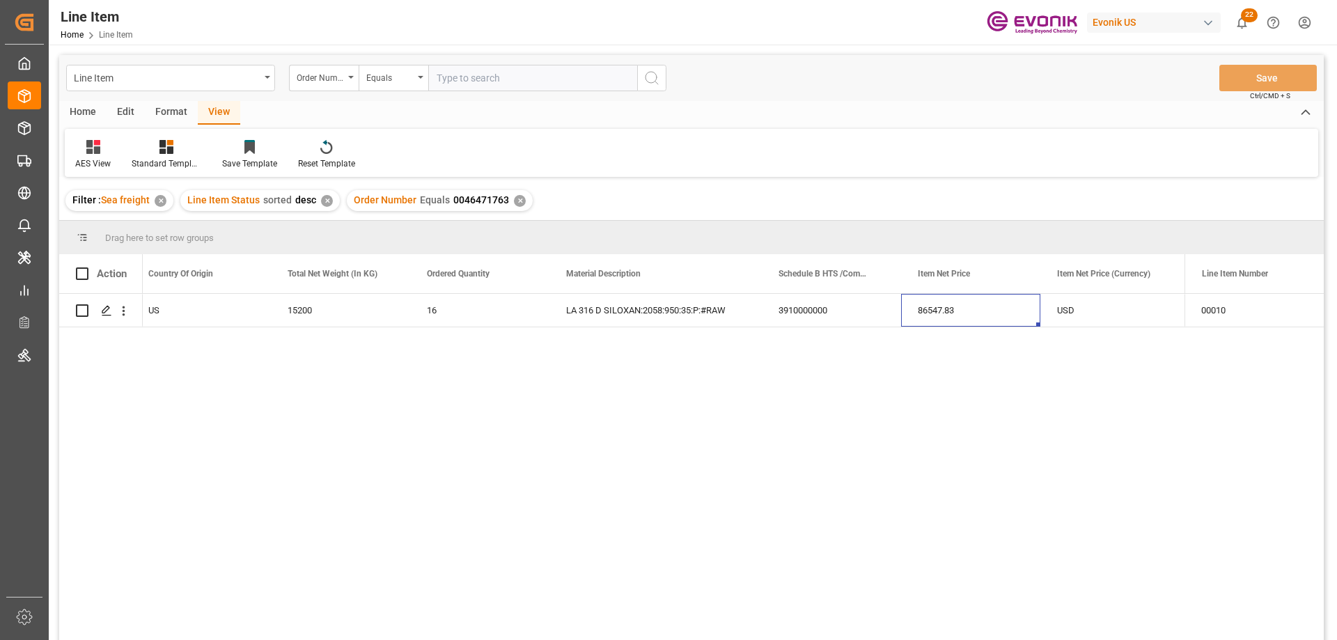
click at [532, 84] on input "text" at bounding box center [532, 78] width 209 height 26
paste input "2007133936"
type input "2007133936"
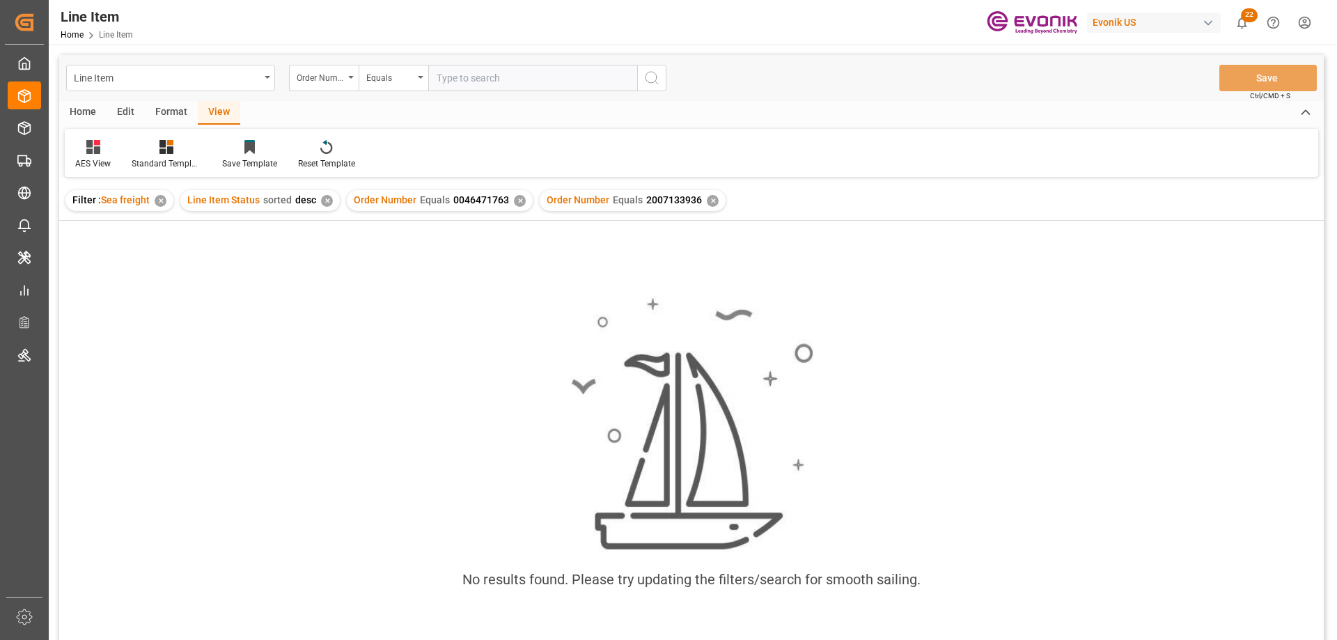
click at [512, 194] on div "Order Number Equals 0046471763 ✕" at bounding box center [440, 200] width 186 height 21
click at [514, 200] on div "✕" at bounding box center [520, 201] width 12 height 12
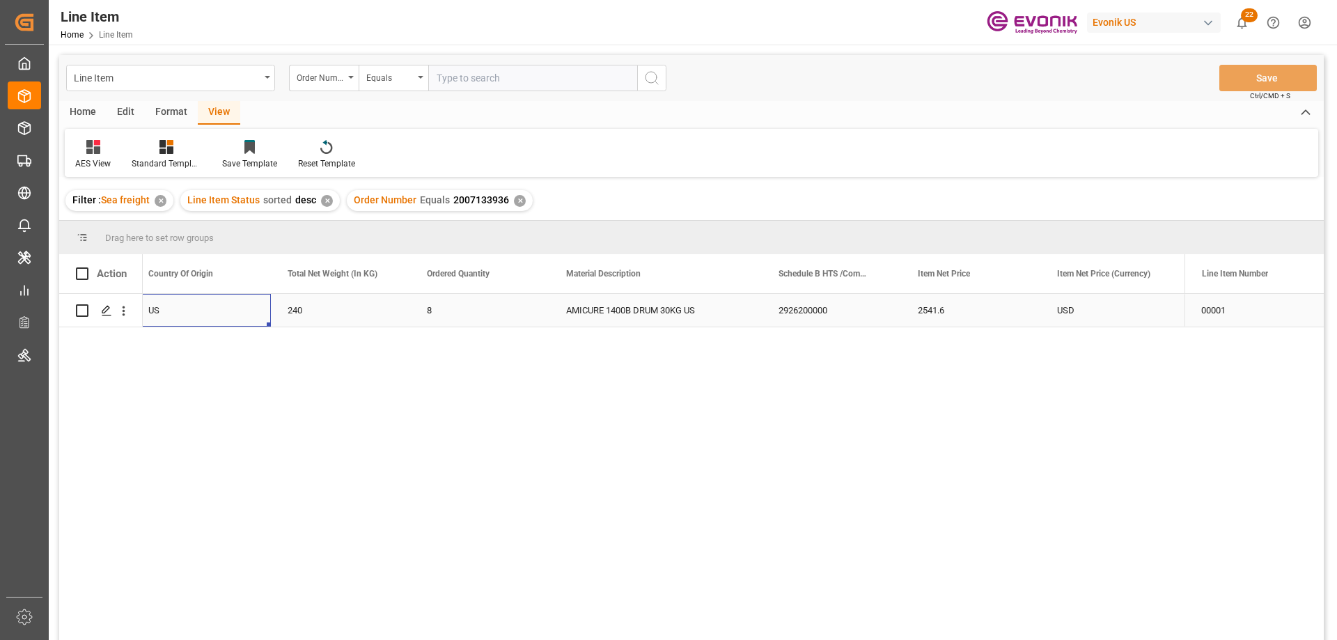
click at [173, 311] on div "US" at bounding box center [201, 310] width 139 height 33
click at [1084, 310] on div "2541.6" at bounding box center [1121, 310] width 139 height 33
click at [125, 309] on icon "open menu" at bounding box center [123, 311] width 15 height 15
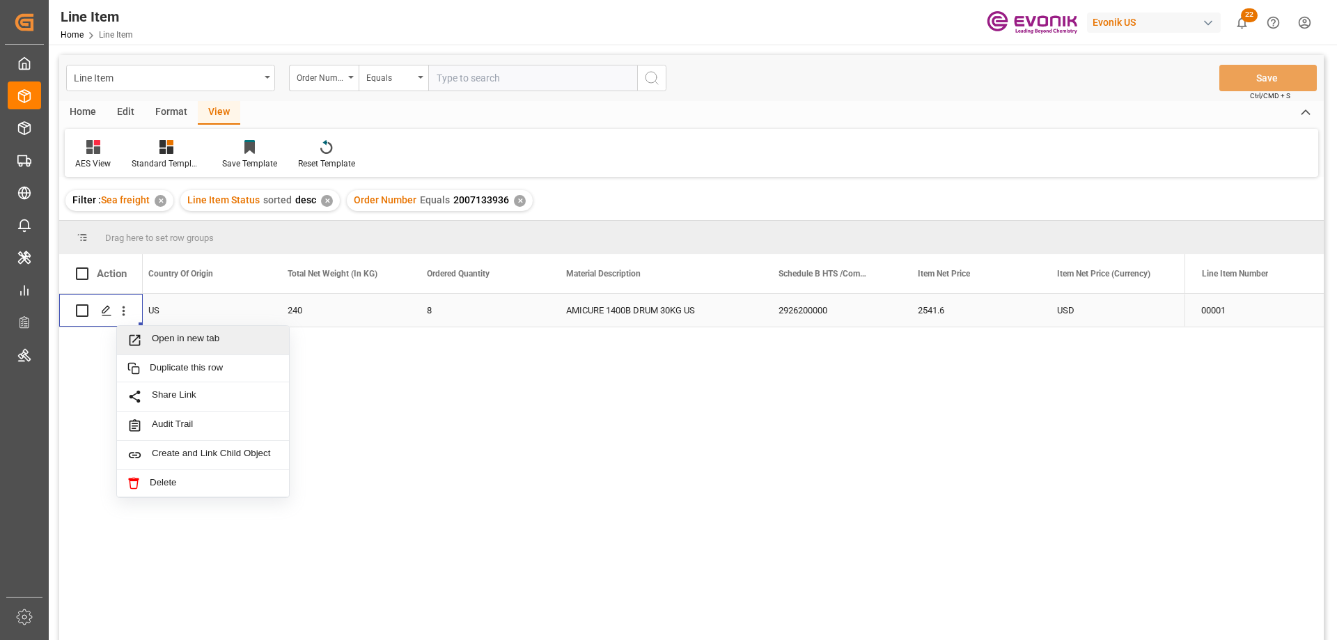
click at [187, 344] on span "Open in new tab" at bounding box center [215, 340] width 127 height 15
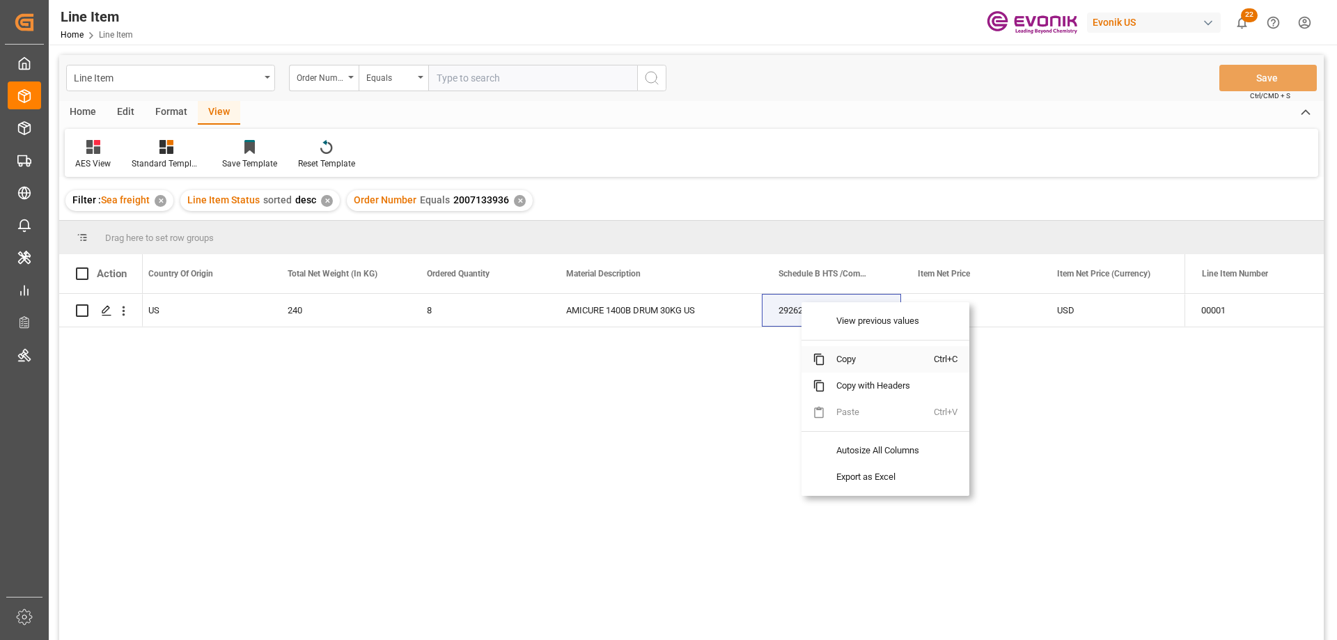
click at [834, 359] on span "Copy" at bounding box center [879, 359] width 109 height 26
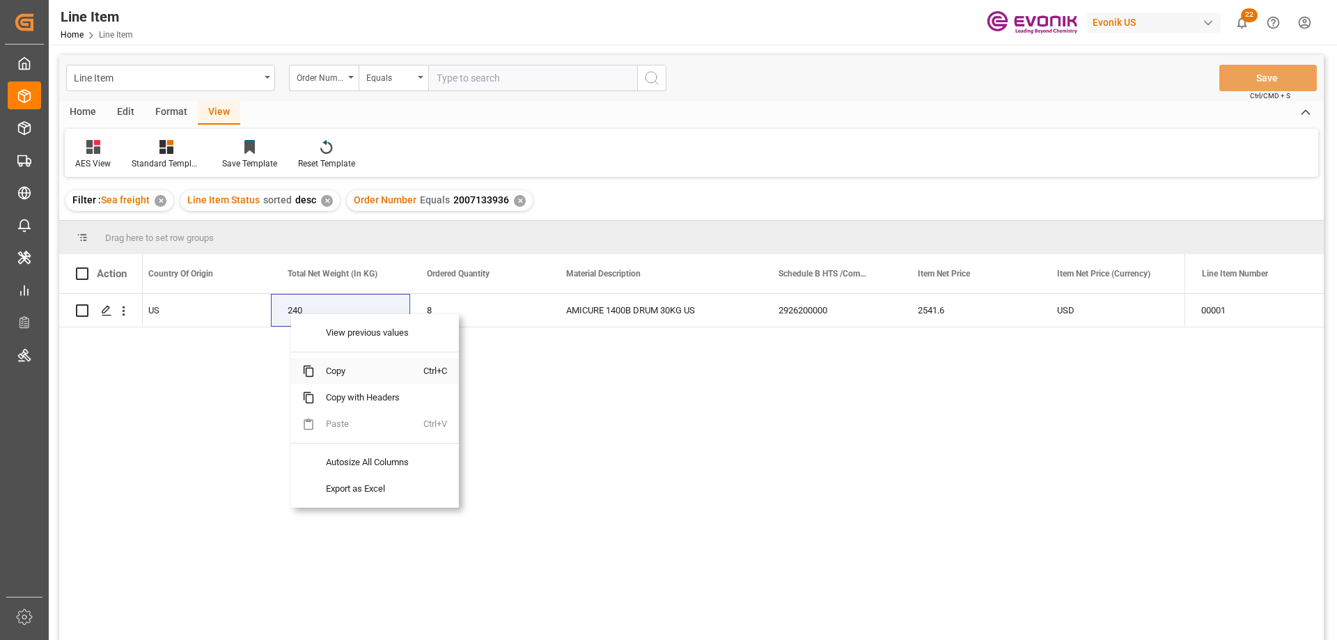
click at [352, 369] on span "Copy" at bounding box center [369, 371] width 109 height 26
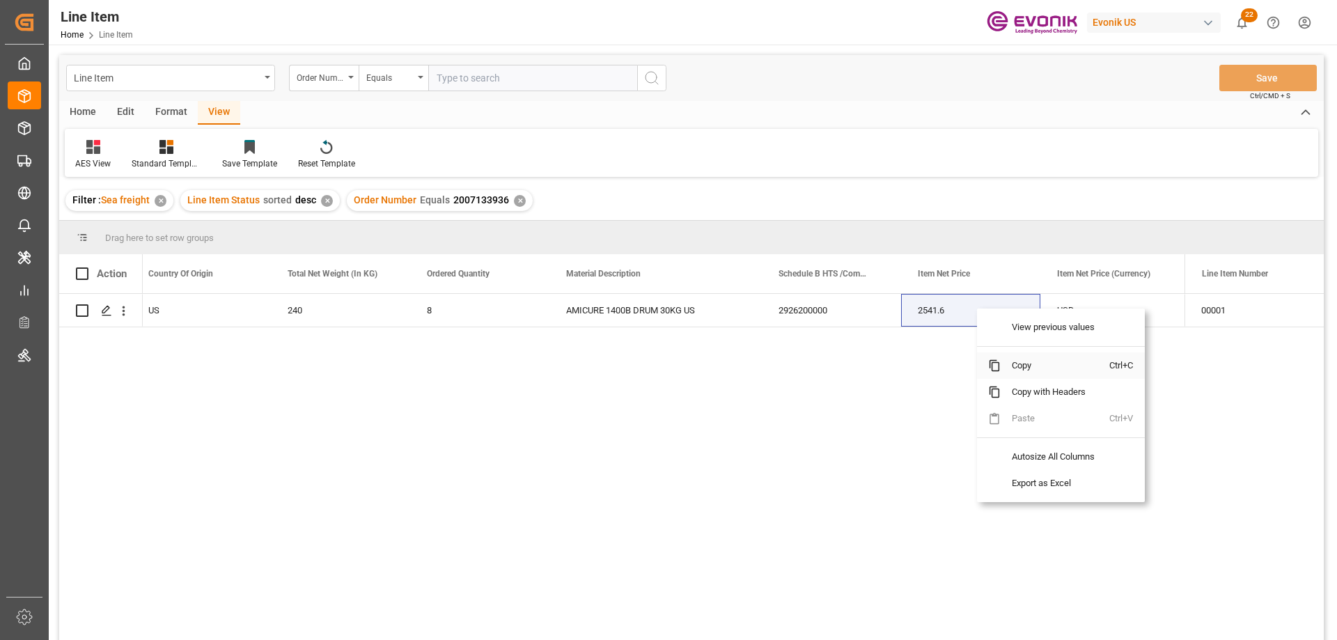
click at [1026, 366] on span "Copy" at bounding box center [1055, 365] width 109 height 26
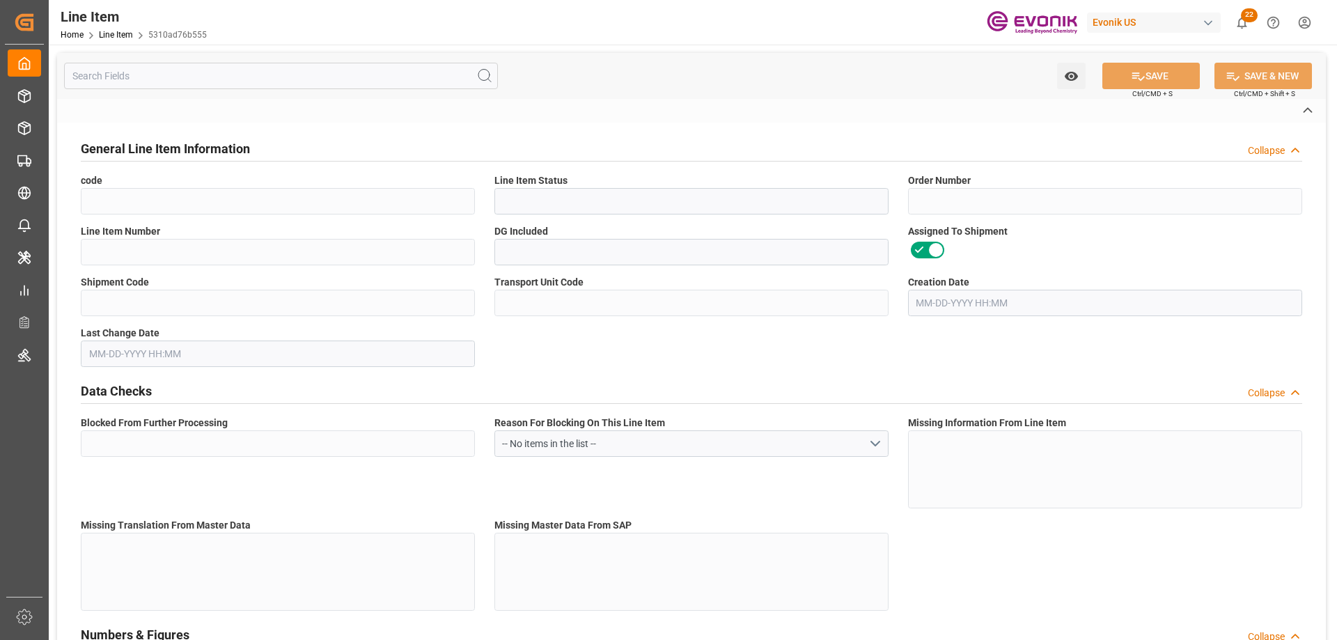
type input "5310ad76b555"
type input "Active"
type input "0046473697"
type input "00010"
type input "Yes"
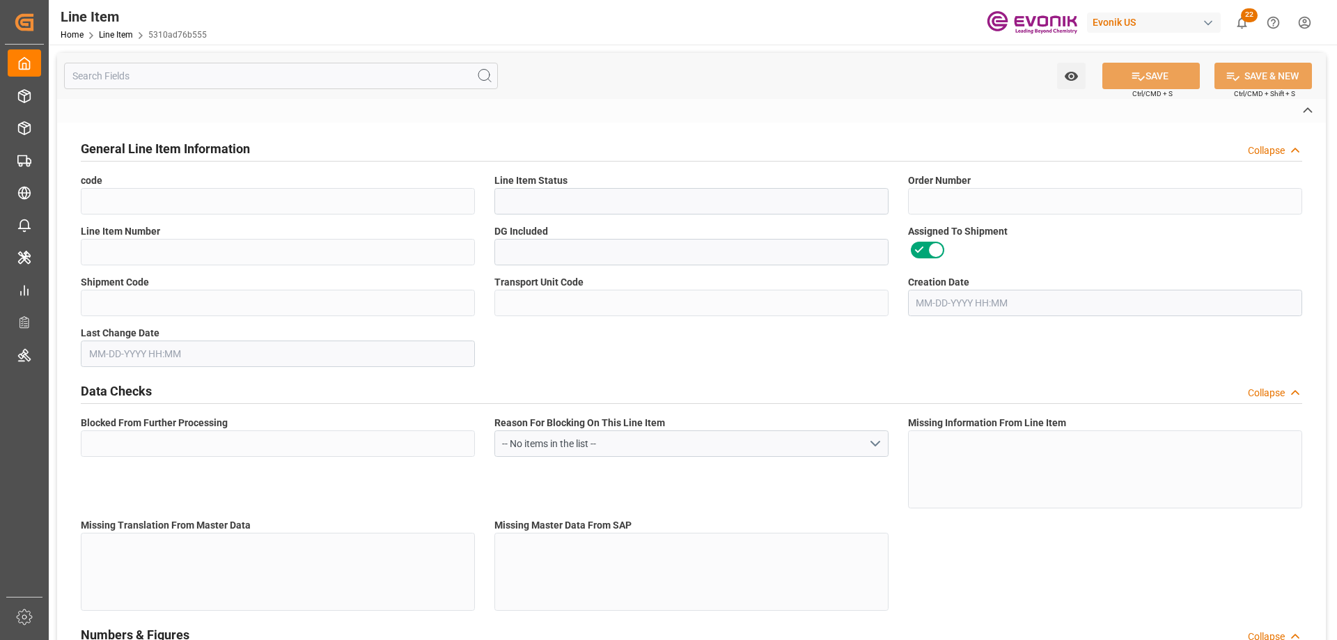
type input "0cf30793b930"
type input "574f7956fa12"
type input "No"
type input "DR"
type input "Yes"
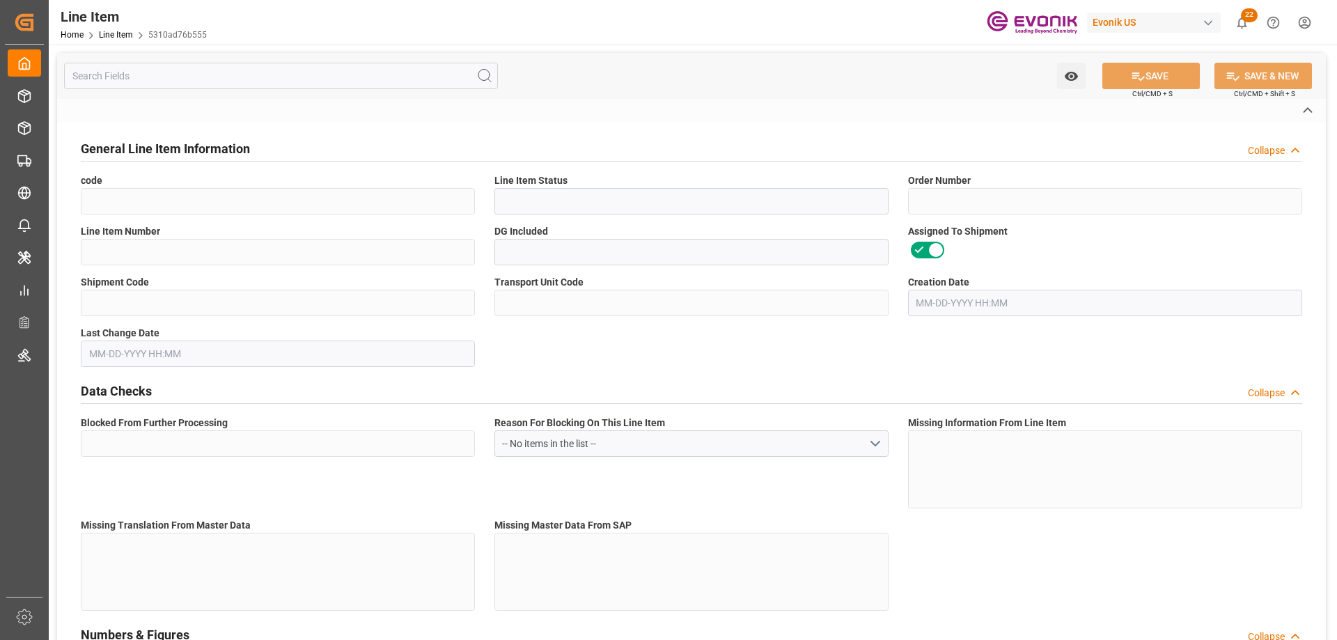
type input "99100037"
type textarea "ANCAMINE 2791 DRUM 198KG"
type input "USD"
type input "PACK"
type input "3824999397"
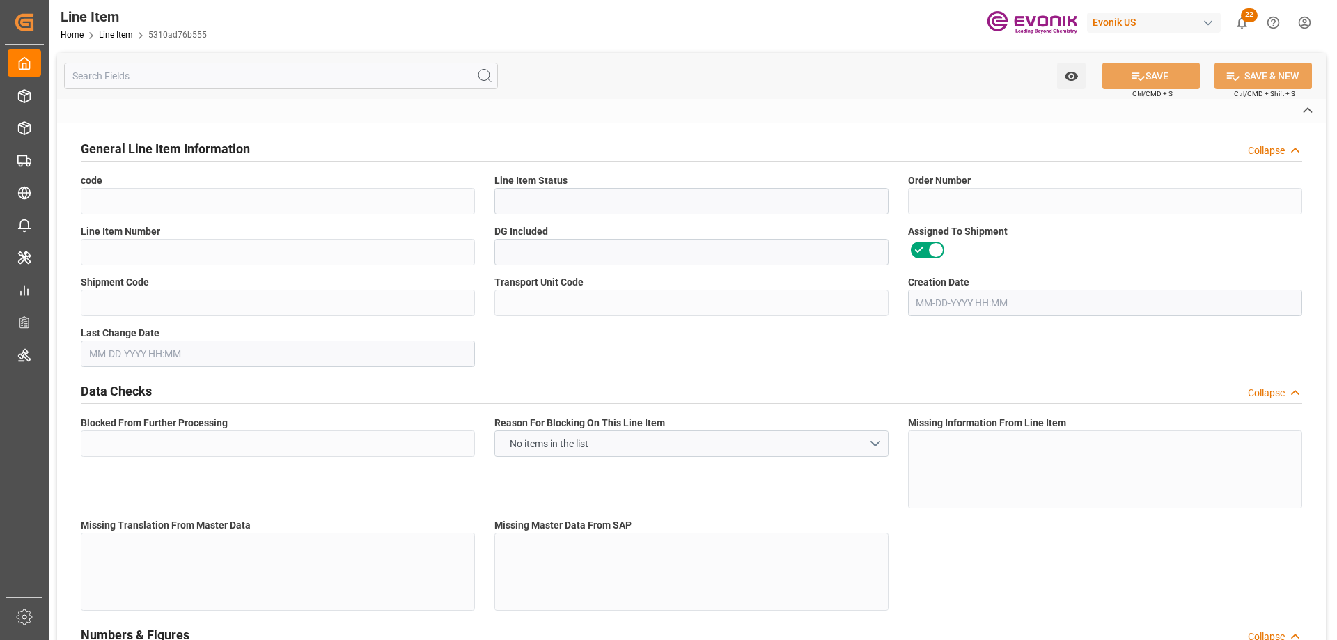
type input "EAR99"
type input "US"
type input "DR"
type input "KGM"
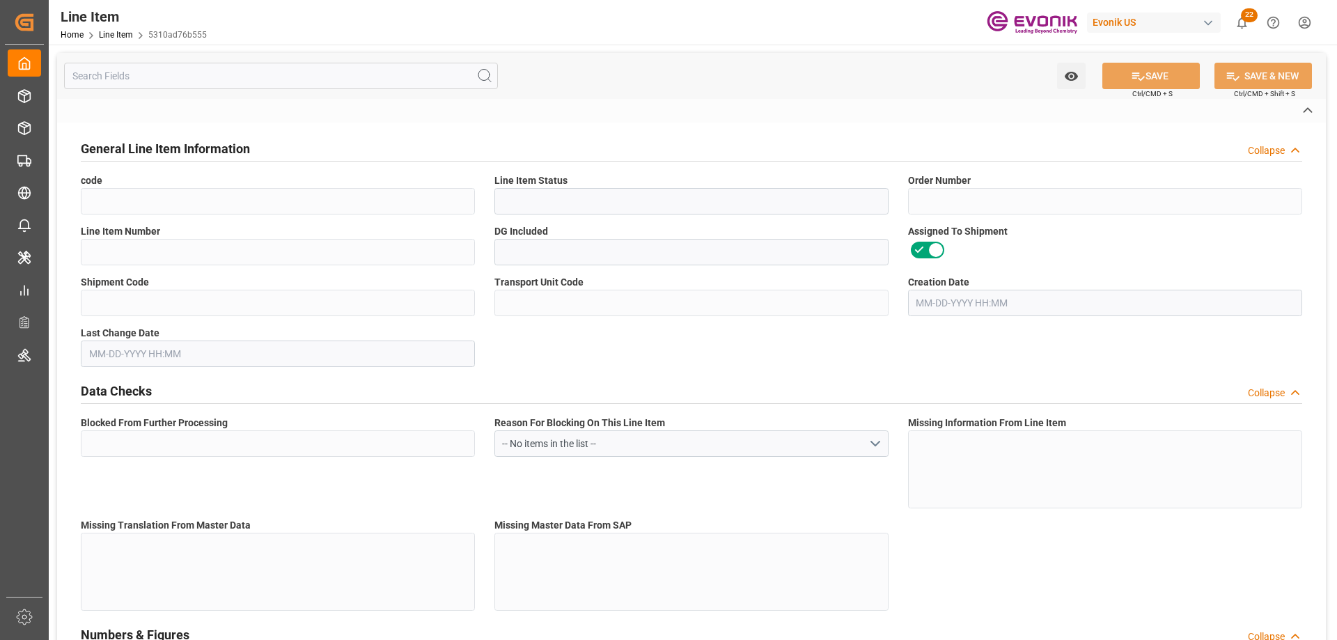
type textarea "KGM"
type input "KGM"
type textarea "KGM"
type input "M3"
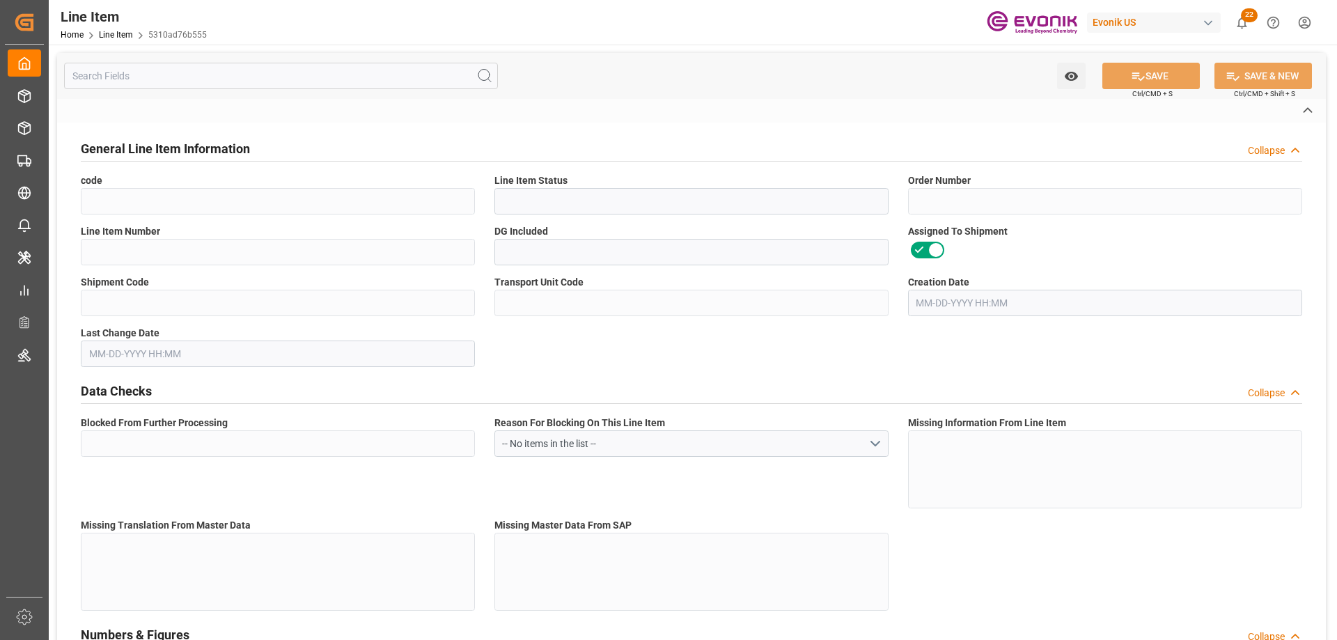
type textarea "DMQ"
type input "M3"
type input "DR"
type input "KGM"
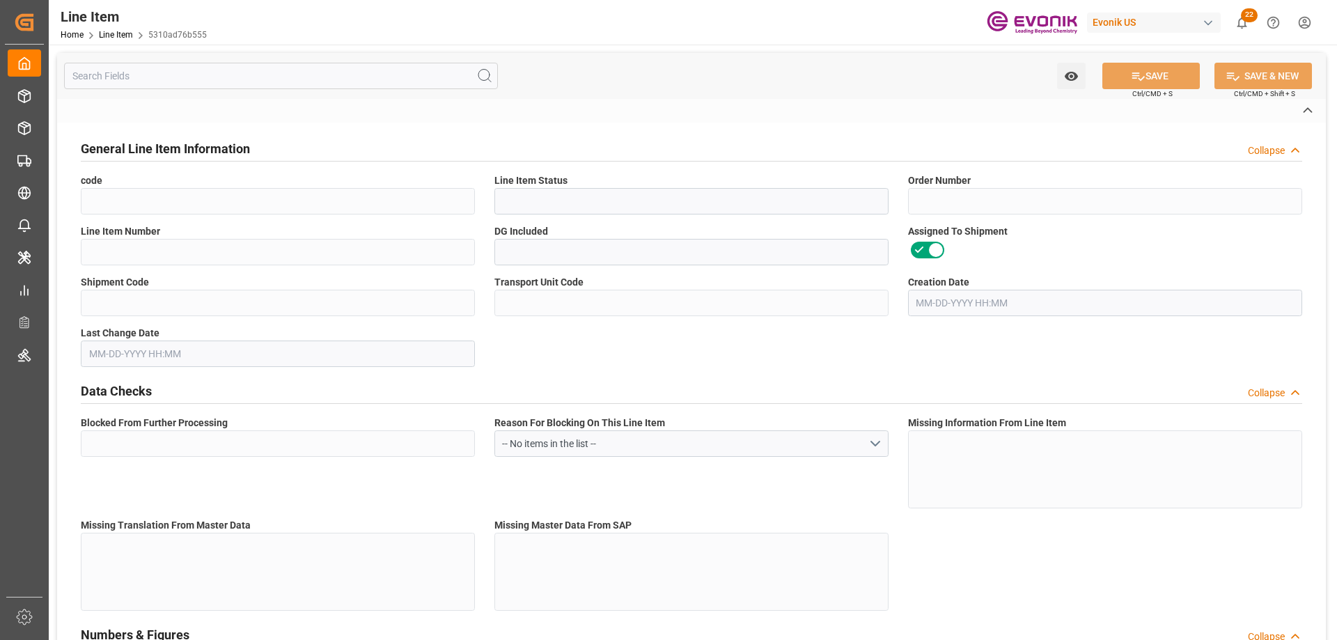
type input "M3"
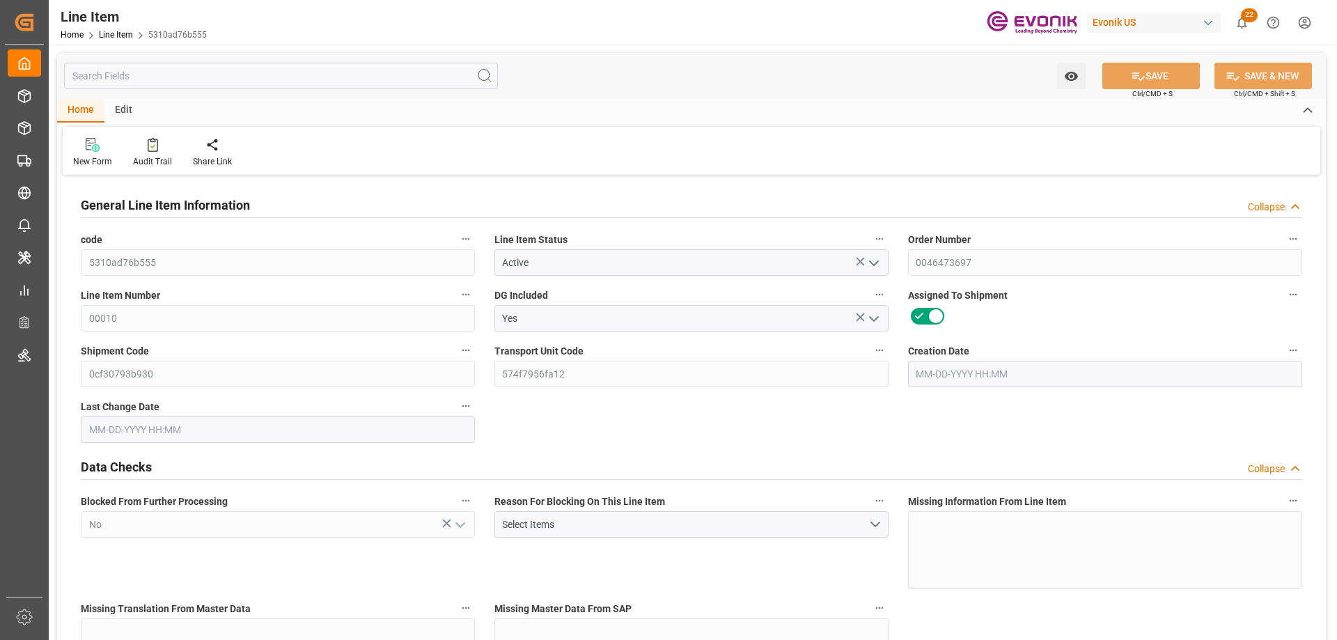
type input "20"
type input "17186.4"
type input "15840"
type input "22.9205"
type input "80"
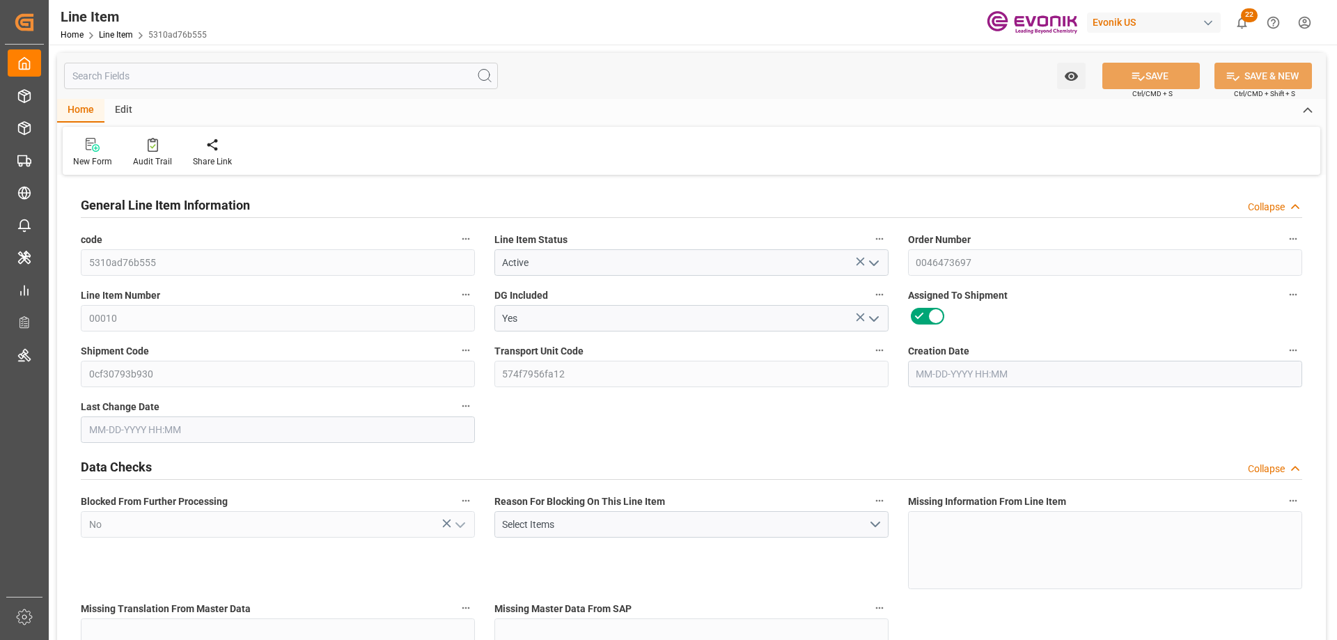
type input "64310.4"
type input "80"
type input "15840"
type input "17186.4"
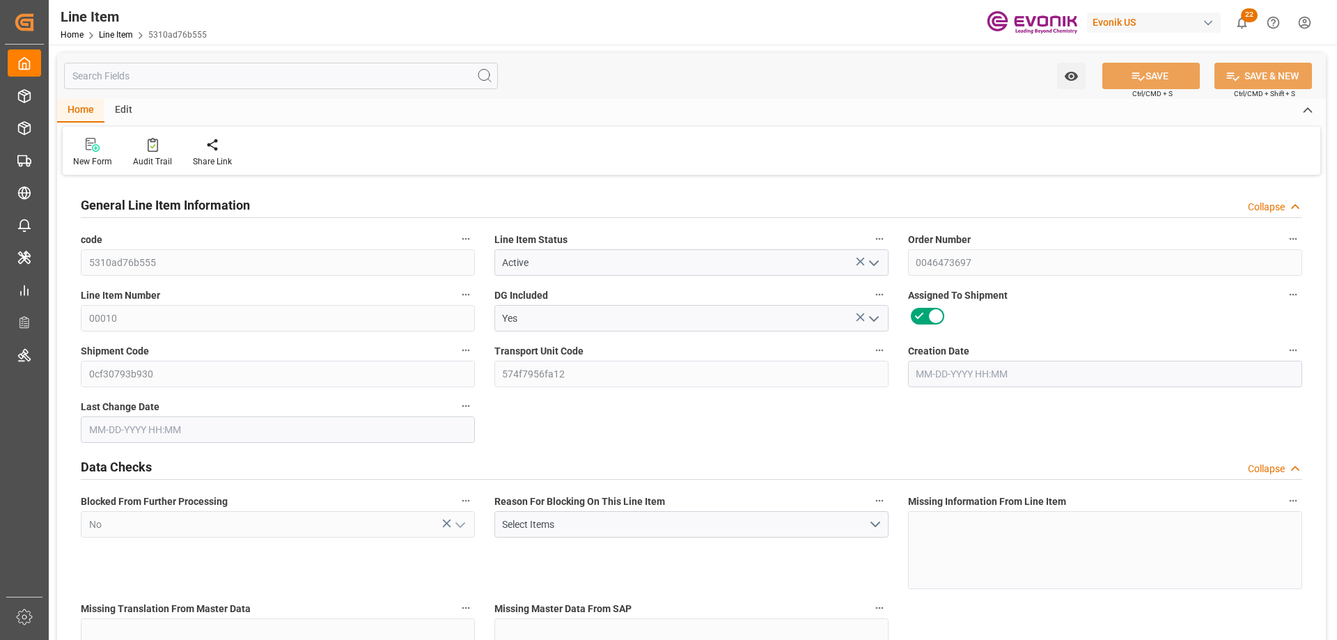
type input "17586.4"
type input "15840"
type input "22.9205"
type input "22920.48"
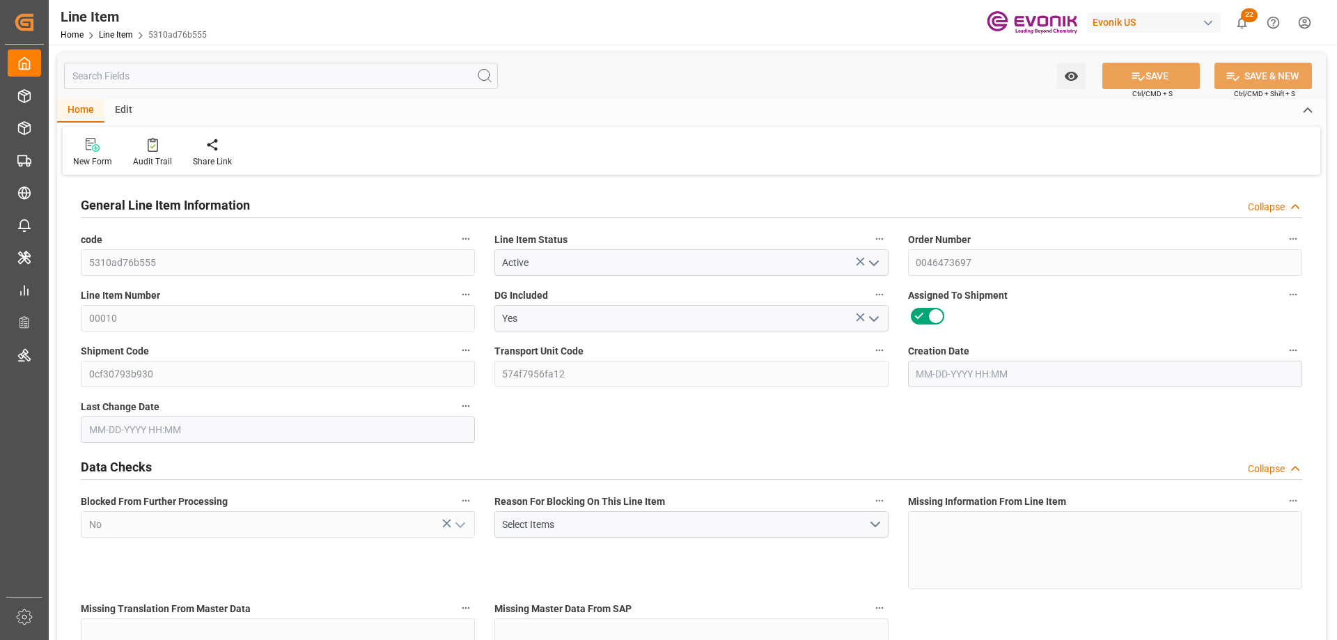
type input "80"
type input "17186.4"
type input "15840"
type input "22.9204"
type input "09-17-2025 14:38"
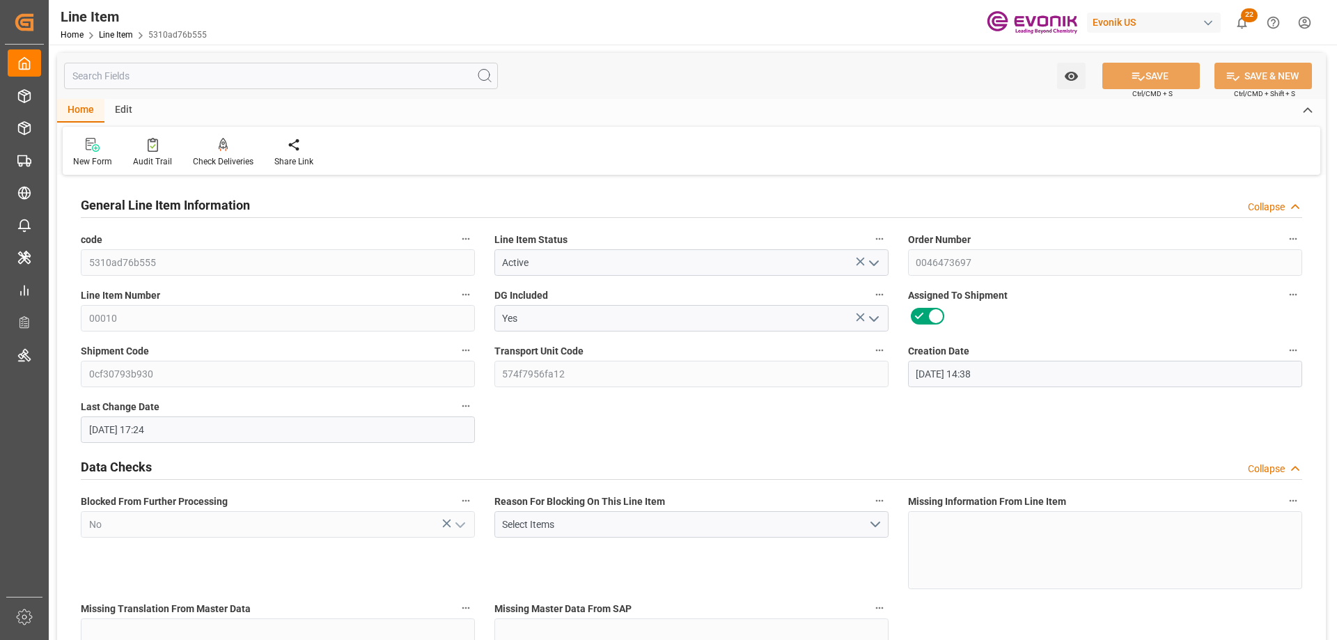
type input "09-22-2025 17:24"
type input "11-02-2025"
type input "09-29-2025"
type input "09-22-2025"
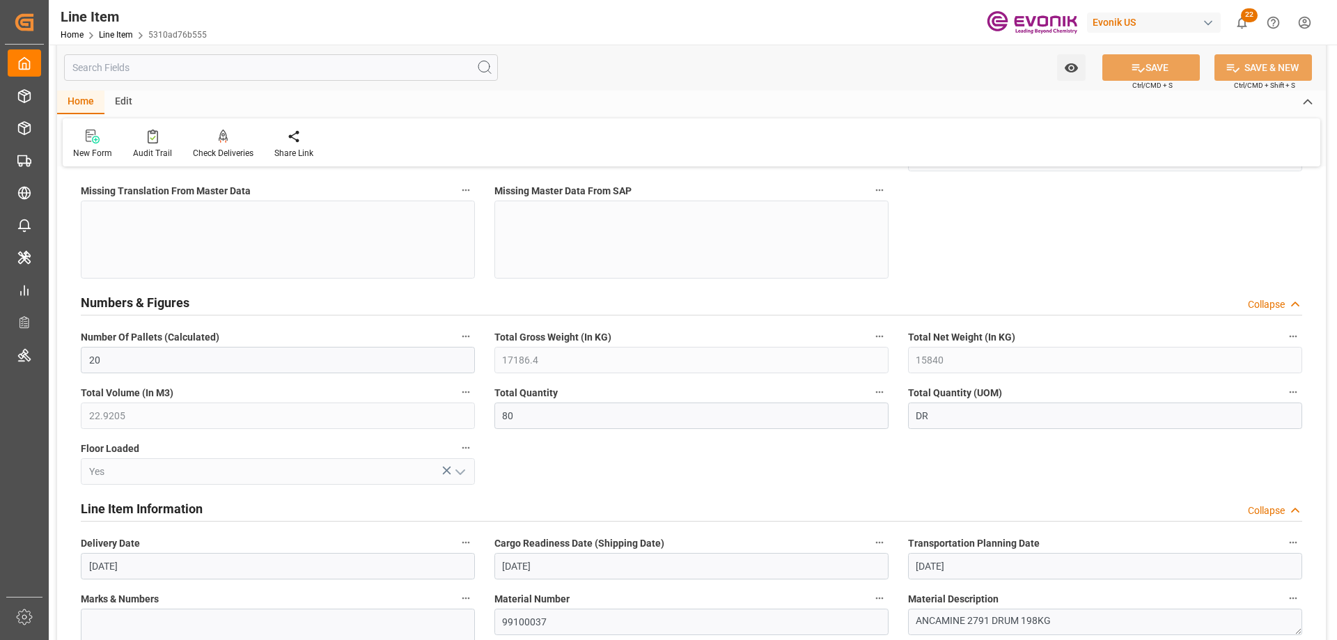
scroll to position [557, 0]
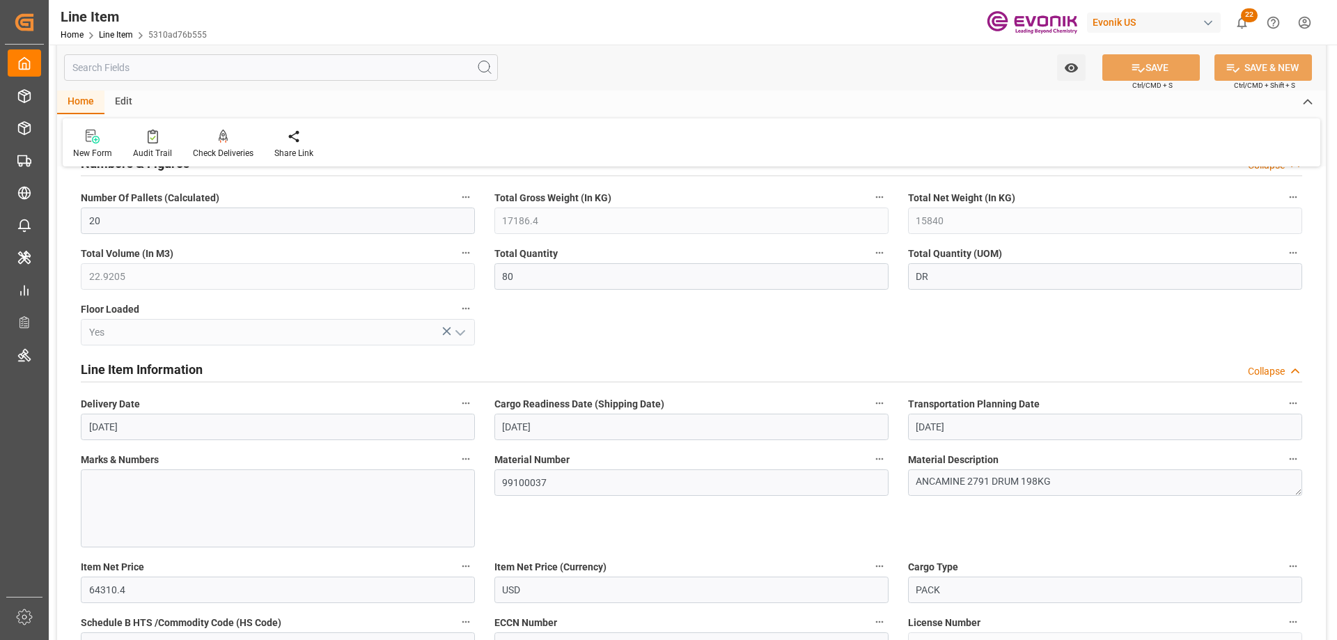
click at [196, 66] on input "text" at bounding box center [281, 67] width 434 height 26
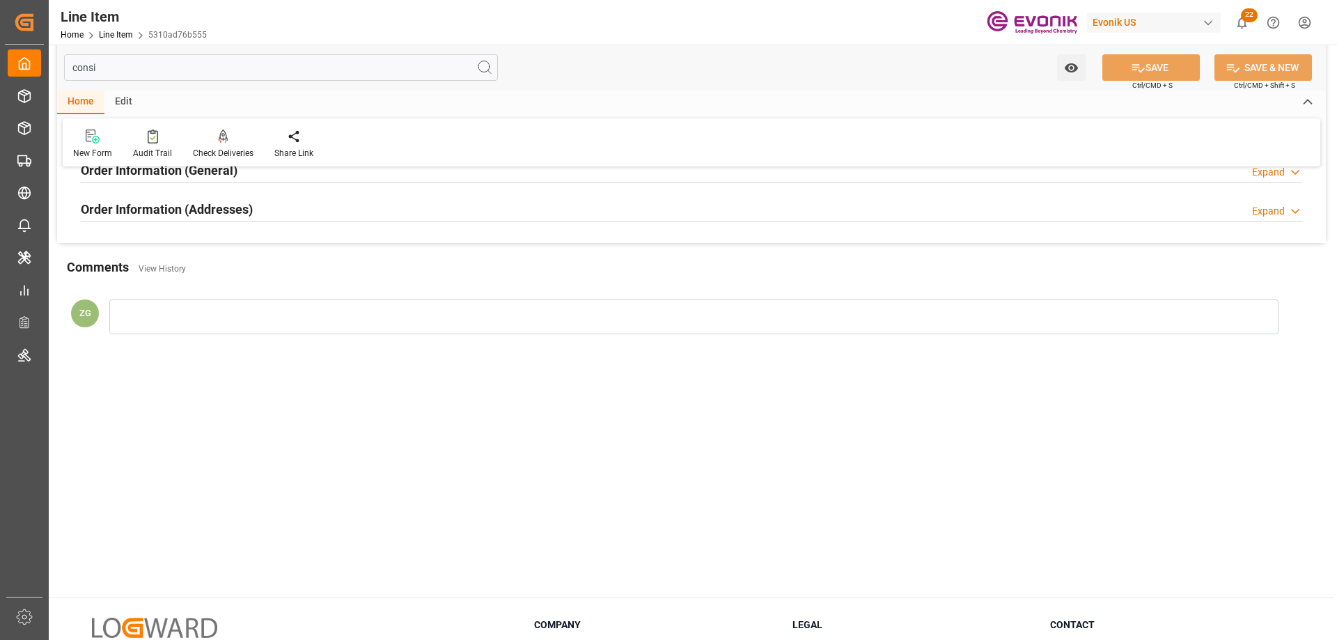
scroll to position [0, 0]
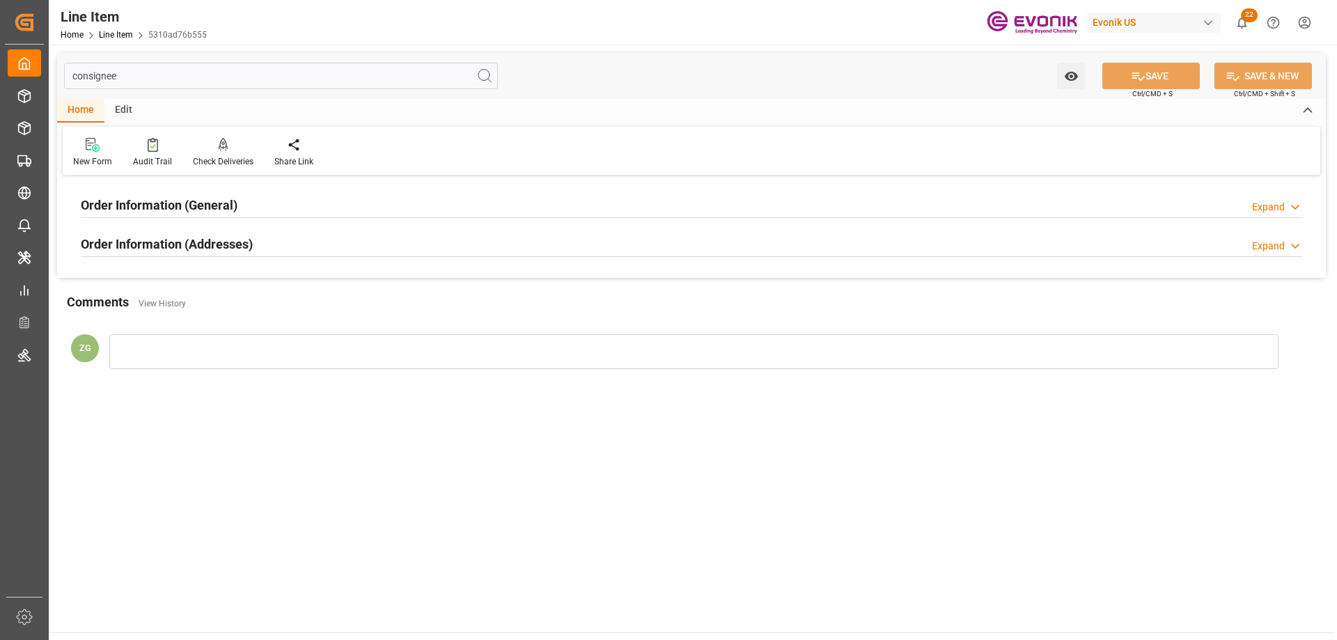
type input "consignee"
click at [182, 226] on div "Order Information (Addresses) Expand" at bounding box center [691, 244] width 1241 height 39
click at [182, 231] on div "Order Information (Addresses)" at bounding box center [167, 243] width 172 height 26
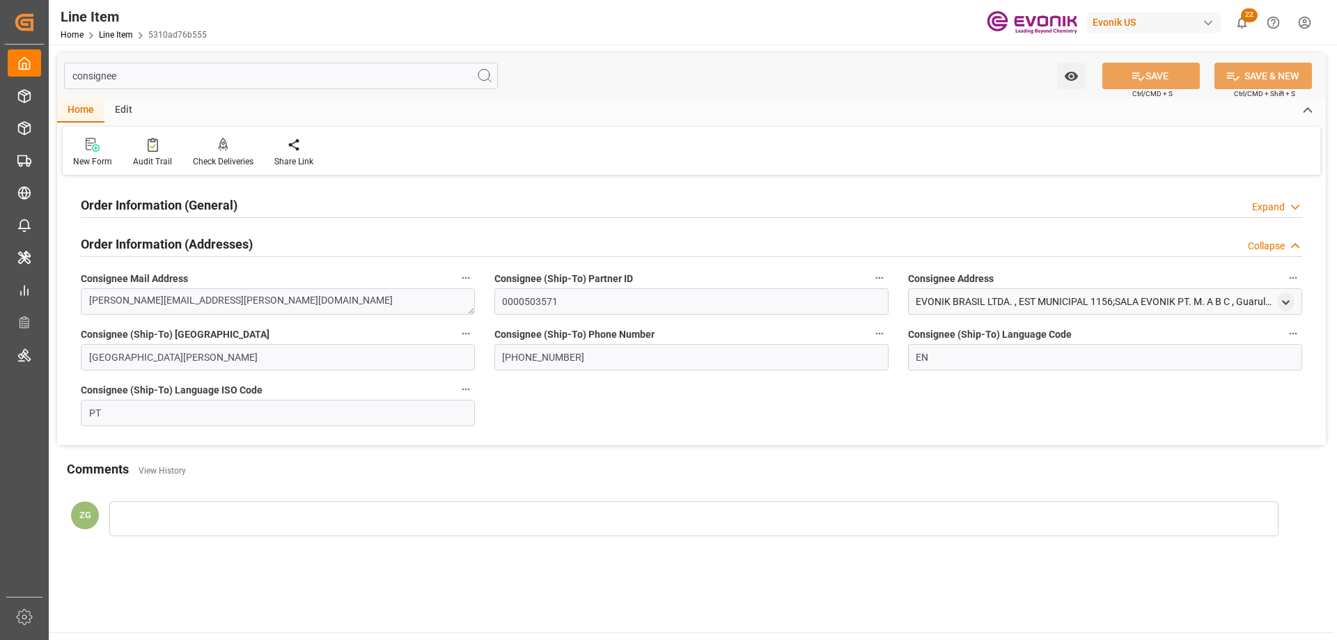
click at [185, 215] on div "Order Information (General)" at bounding box center [159, 204] width 157 height 26
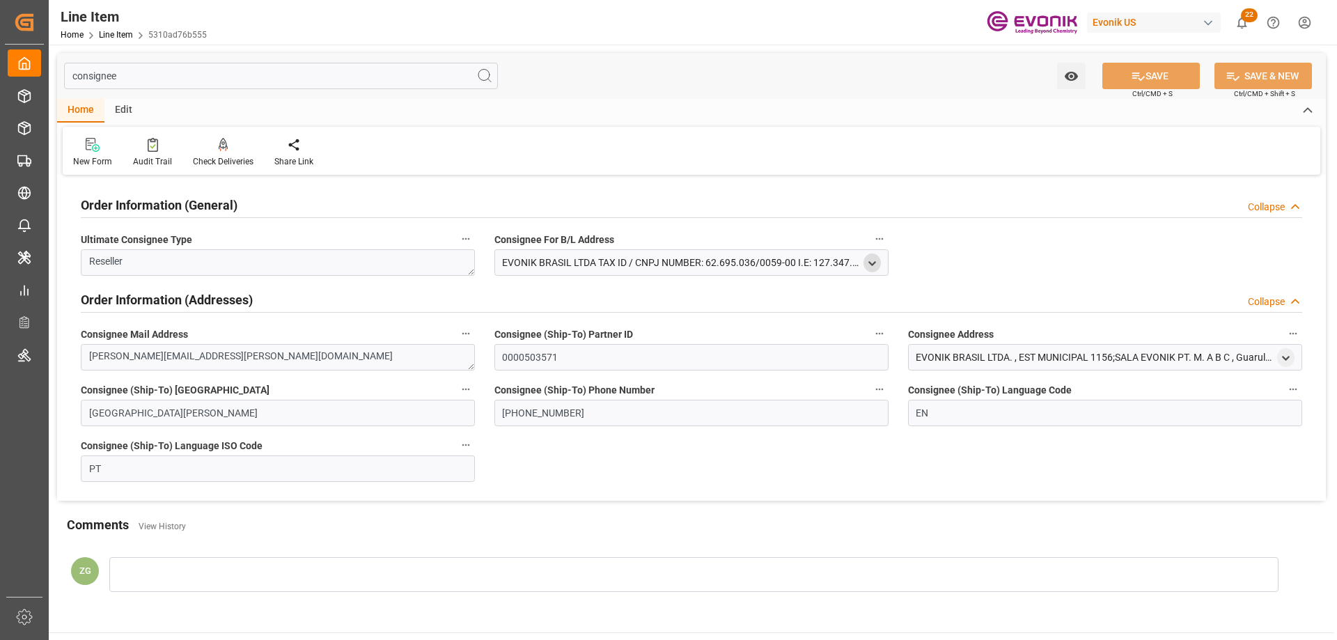
click at [866, 262] on icon "open menu" at bounding box center [872, 264] width 12 height 12
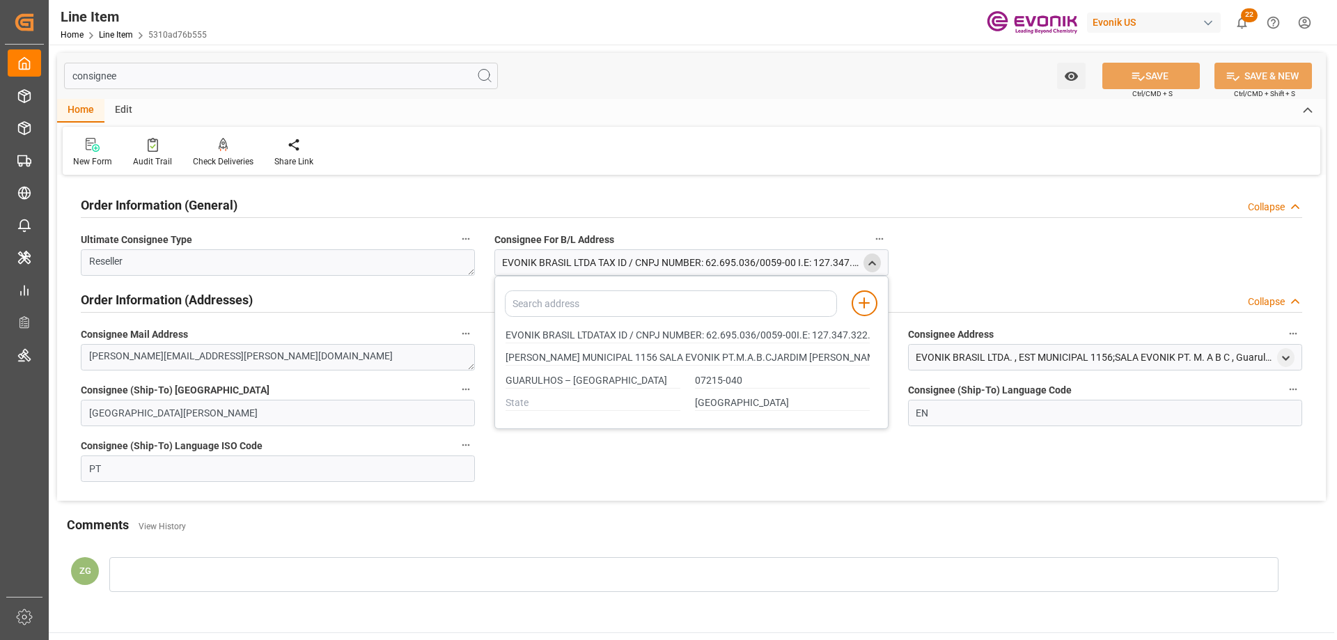
type input "EVONIK BRASIL LTDATAX ID / CNPJ NUMBER: 62.695.036/0059-00I.E: 127.347.322.116"
type input "ESTRADA MUNICIPAL 1156 SALA EVONIK PT.M.A.B.CJARDIM SANTO AFONSO"
drag, startPoint x: 506, startPoint y: 336, endPoint x: 574, endPoint y: 334, distance: 68.3
click at [574, 334] on input "EVONIK BRASIL LTDATAX ID / CNPJ NUMBER: 62.695.036/0059-00I.E: 127.347.322.116" at bounding box center [688, 335] width 364 height 15
type input "EVONIK BRASIL LTDATAX ID / CNPJ NUMBER: 62.695.036/0059-00I.E: 127.347.322.116"
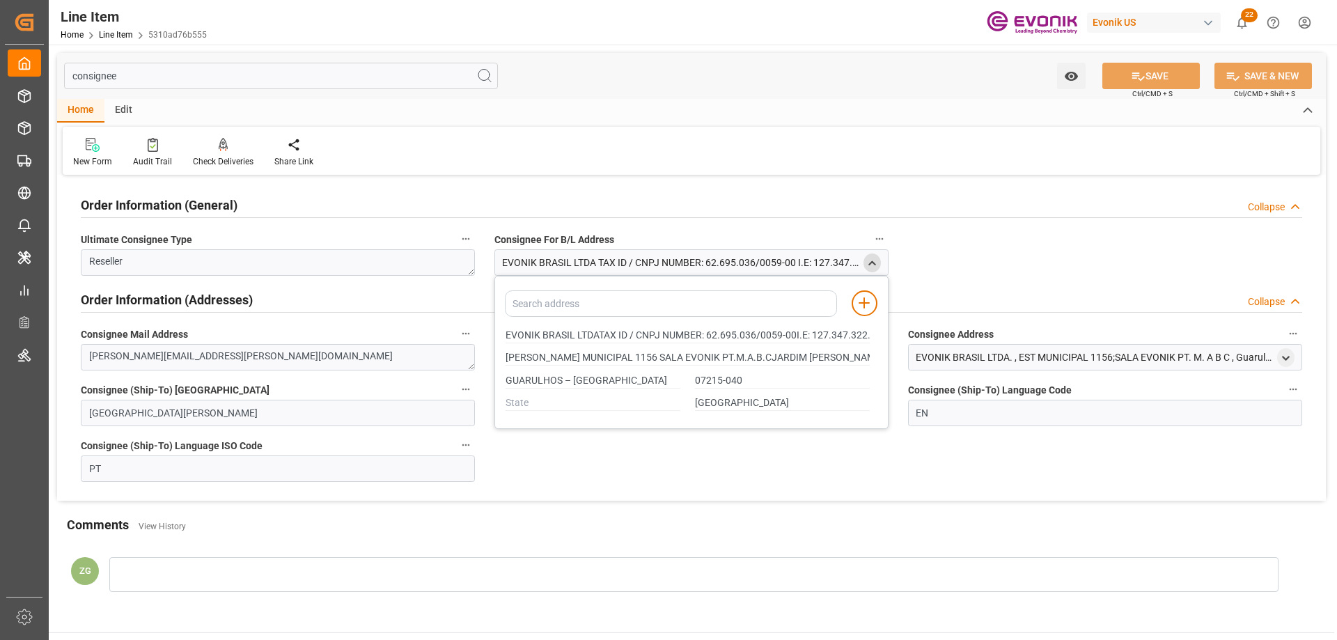
type input "ESTRADA MUNICIPAL 1156 SALA EVONIK PT.M.A.B.CJARDIM SANTO AFONSO"
type input "EVONIK BRASIL LTDATAX ID / CNPJ NUMBER: 62.695.036/0059-00I.E: 127.347.322.116"
type input "ESTRADA MUNICIPAL 1156 SALA EVONIK PT.M.A.B.CJARDIM SANTO AFONSO"
type input "EVONIK BRASIL LTDATAX ID / CNPJ NUMBER: 62.695.036/0059-00I.E: 127.347.322.116"
type input "ESTRADA MUNICIPAL 1156 SALA EVONIK PT.M.A.B.CJARDIM SANTO AFONSO"
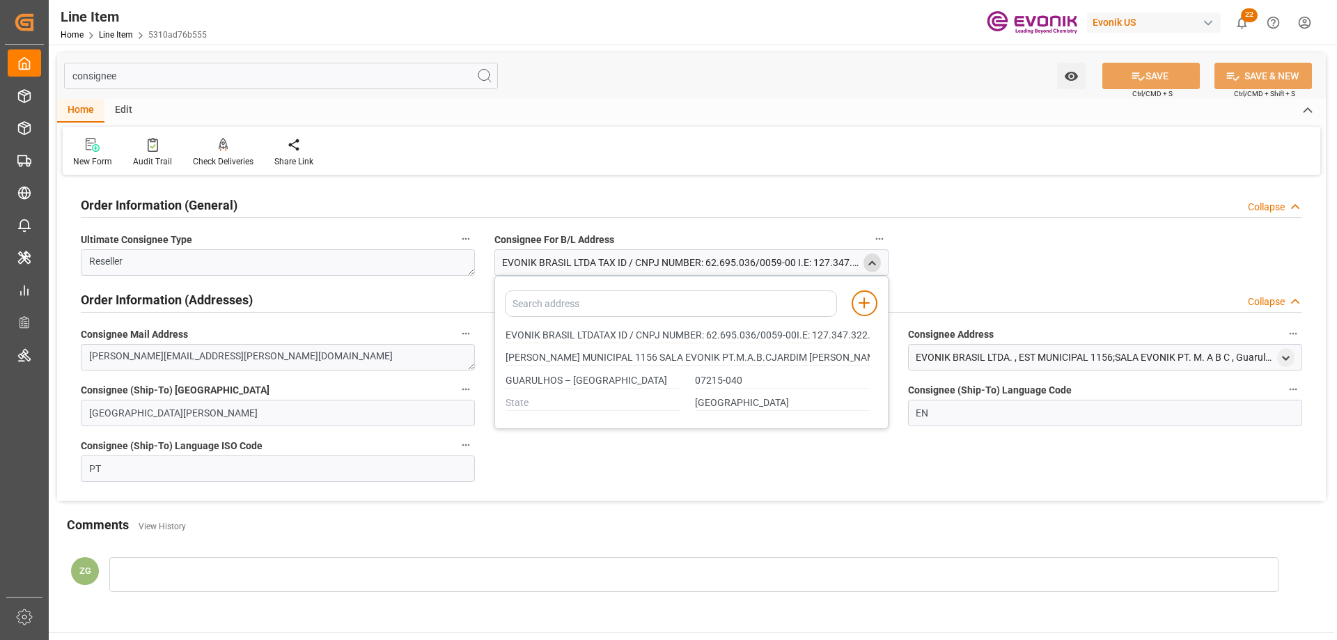
type input "EVONIK BRASIL LTDATAX ID / CNPJ NUMBER: 62.695.036/0059-00I.E: 127.347.322.116"
type input "ESTRADA MUNICIPAL 1156 SALA EVONIK PT.M.A.B.CJARDIM SANTO AFONSO"
type input "EVONIK BRASIL LTDATAX ID / CNPJ NUMBER: 62.695.036/0059-00I.E: 127.347.322.116"
type input "ESTRADA MUNICIPAL 1156 SALA EVONIK PT.M.A.B.CJARDIM SANTO AFONSO"
type input "EVONIK BRASIL LTDATAX ID / CNPJ NUMBER: 62.695.036/0059-00I.E: 127.347.322.116"
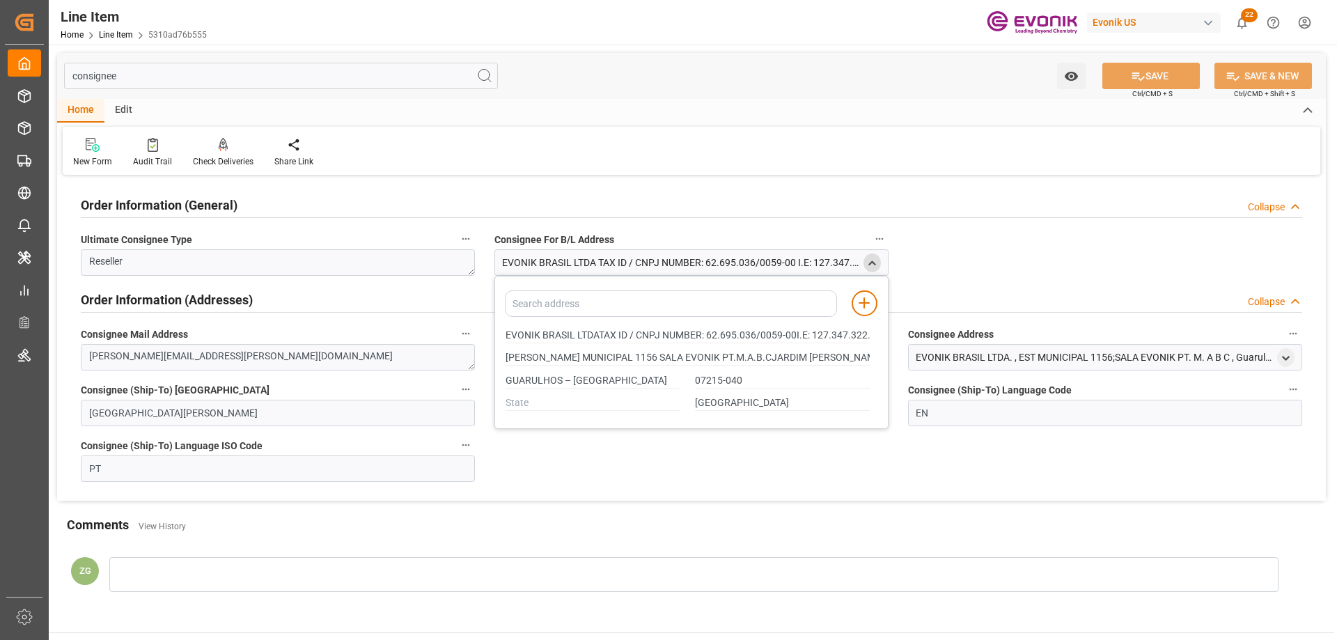
type input "ESTRADA MUNICIPAL 1156 SALA EVONIK PT.M.A.B.CJARDIM SANTO AFONSO"
type input "EVONIK BRASIL LTDATAX ID / CNPJ NUMBER: 62.695.036/0059-00I.E: 127.347.322.116"
type input "ESTRADA MUNICIPAL 1156 SALA EVONIK PT.M.A.B.CJARDIM SANTO AFONSO"
type input "EVONIK BRASIL LTDATAX ID / CNPJ NUMBER: 62.695.036/0059-00I.E: 127.347.322.116"
type input "ESTRADA MUNICIPAL 1156 SALA EVONIK PT.M.A.B.CJARDIM SANTO AFONSO"
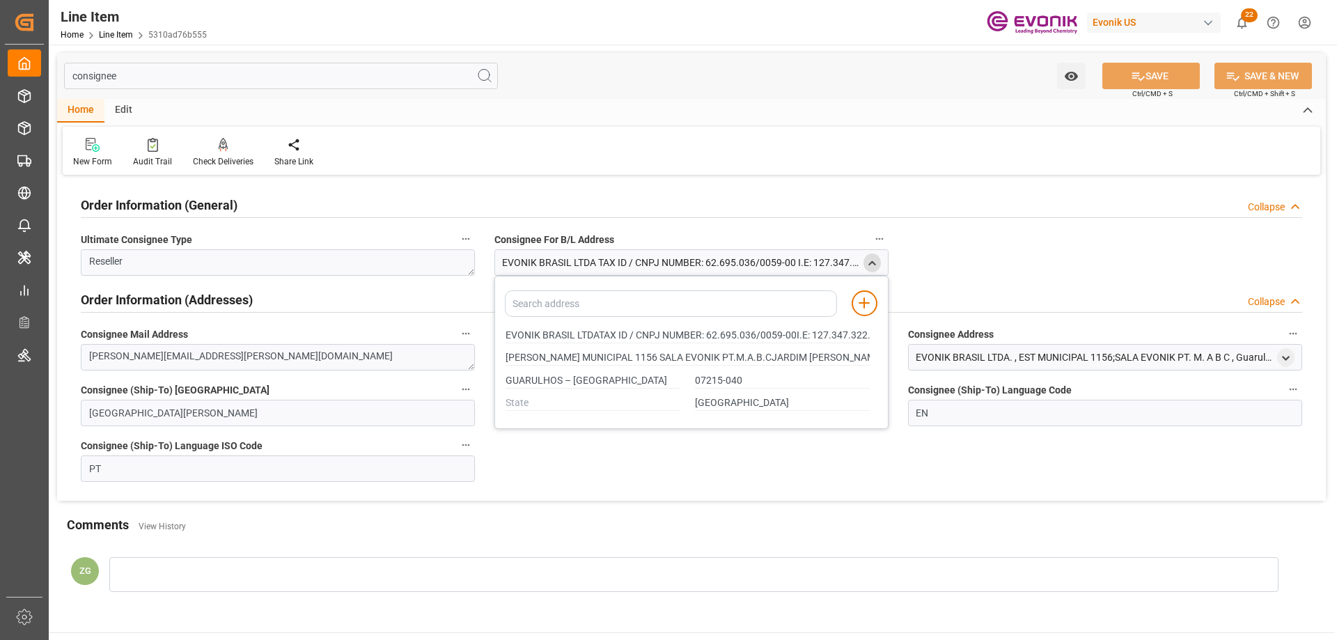
type input "EVONIK BRASIL LTDATAX ID / CNPJ NUMBER: 62.695.036/0059-00I.E: 127.347.322.116"
type input "ESTRADA MUNICIPAL 1156 SALA EVONIK PT.M.A.B.CJARDIM SANTO AFONSO"
type input "EVONIK BRASIL LTDATAX ID / CNPJ NUMBER: 62.695.036/0059-00I.E: 127.347.322.116"
type input "ESTRADA MUNICIPAL 1156 SALA EVONIK PT.M.A.B.CJARDIM SANTO AFONSO"
type input "EVONIK BRASIL LTDATAX ID / CNPJ NUMBER: 62.695.036/0059-00I.E: 127.347.322.116"
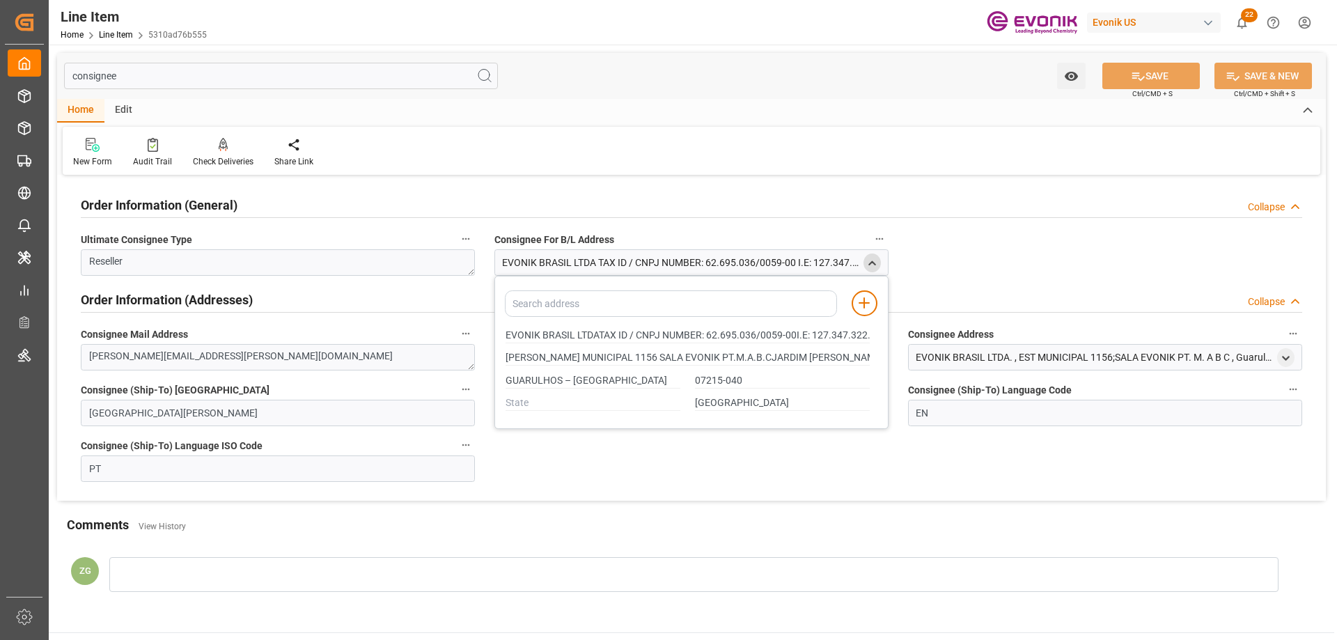
type input "ESTRADA MUNICIPAL 1156 SALA EVONIK PT.M.A.B.CJARDIM SANTO AFONSO"
type input "EVONIK BRASIL LTDATAX ID / CNPJ NUMBER: 62.695.036/0059-00I.E: 127.347.322.116"
type input "ESTRADA MUNICIPAL 1156 SALA EVONIK PT.M.A.B.CJARDIM SANTO AFONSO"
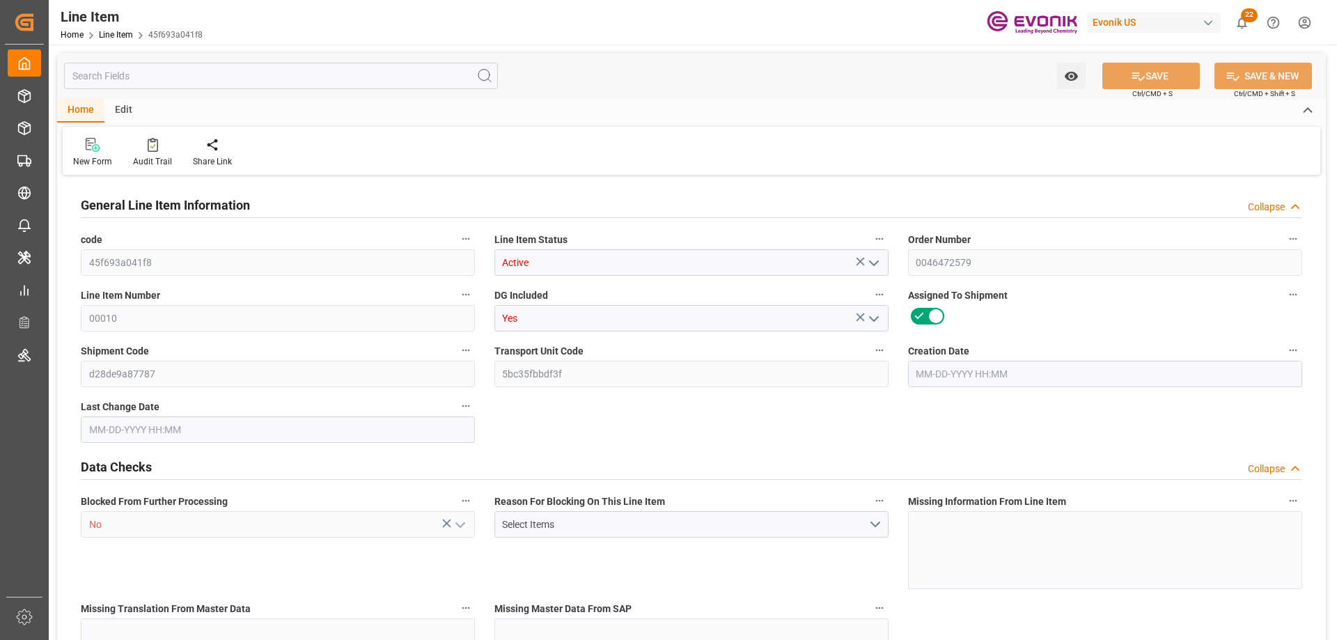
type input "45f693a041f8"
type input "Active"
type input "0046472579"
type input "00010"
type input "Yes"
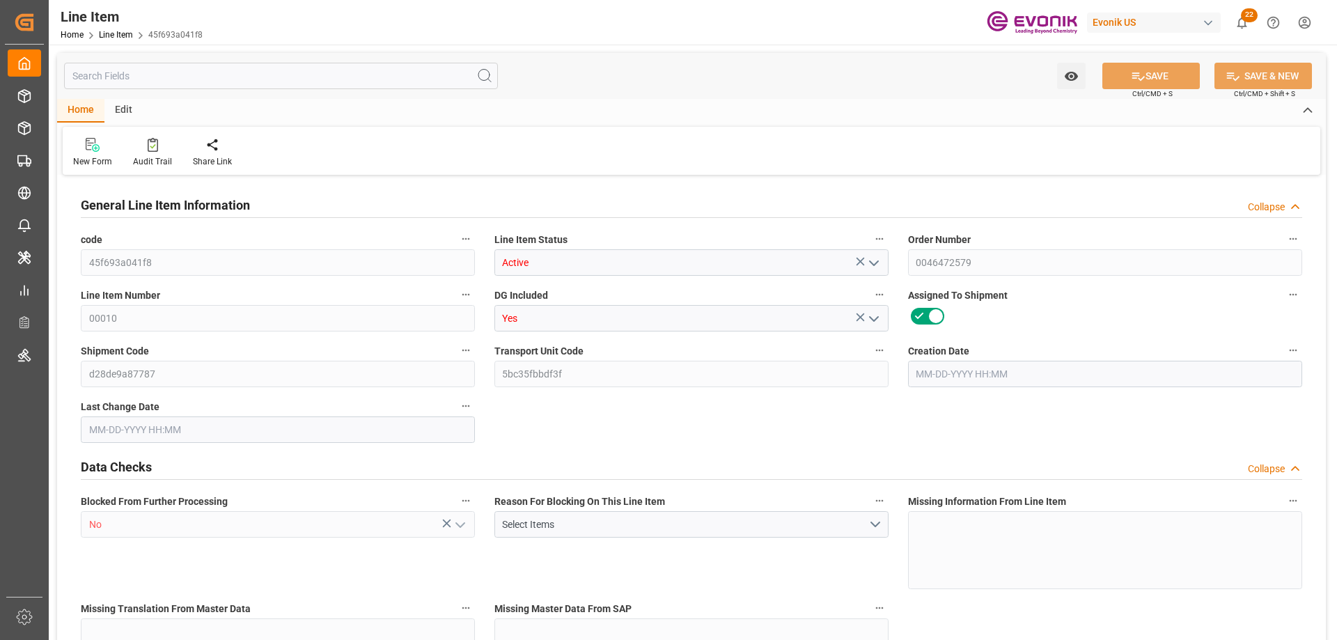
type input "d28de9a87787"
type input "5bc35fbbdf3f"
type input "No"
type input "BG"
type input "No"
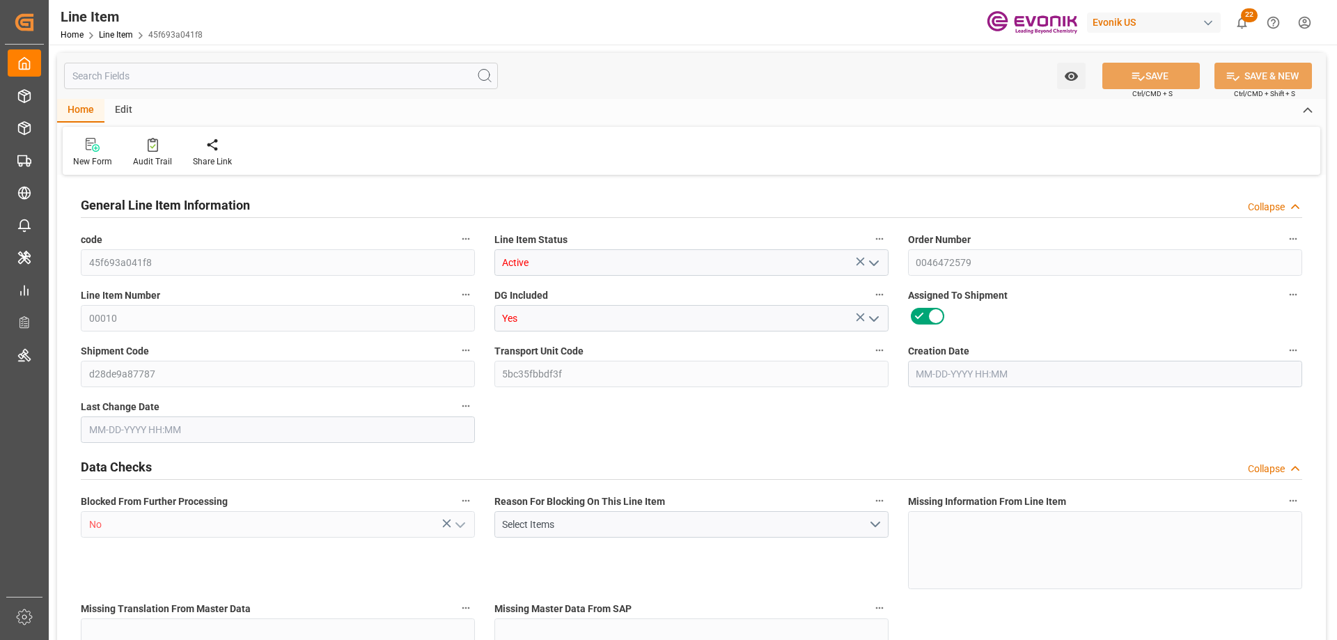
type input "99148861"
type textarea "AMM. PERSULFATE REGULAR 55.1 LB BG"
type input "USD"
type input "PACK"
type input "283340"
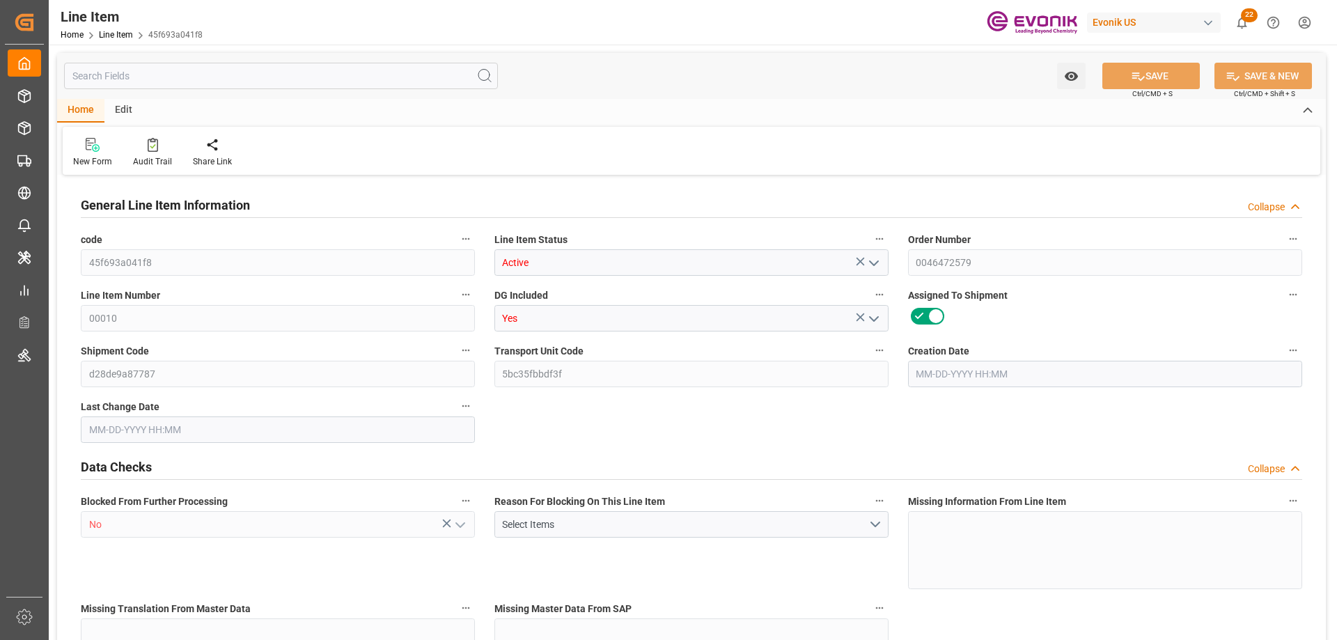
type input "EAR99"
type input "US"
type input "BG"
type input "KGM"
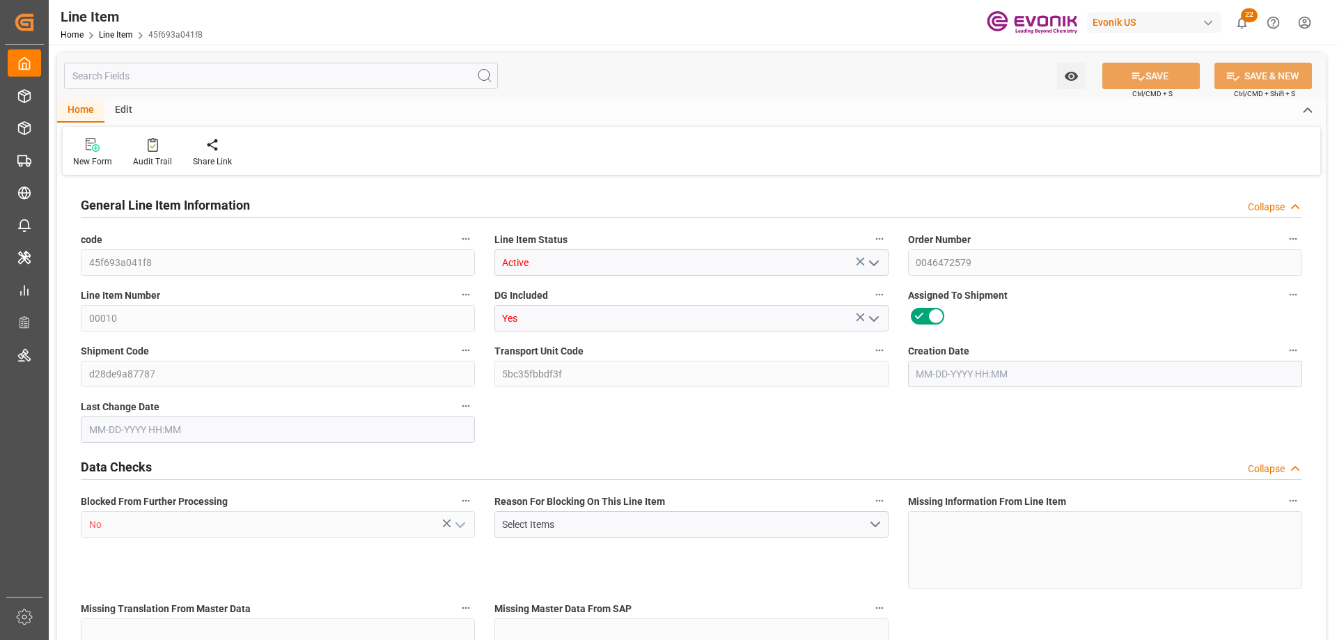
type textarea "KGM"
type input "KGM"
type textarea "KGM"
type input "M3"
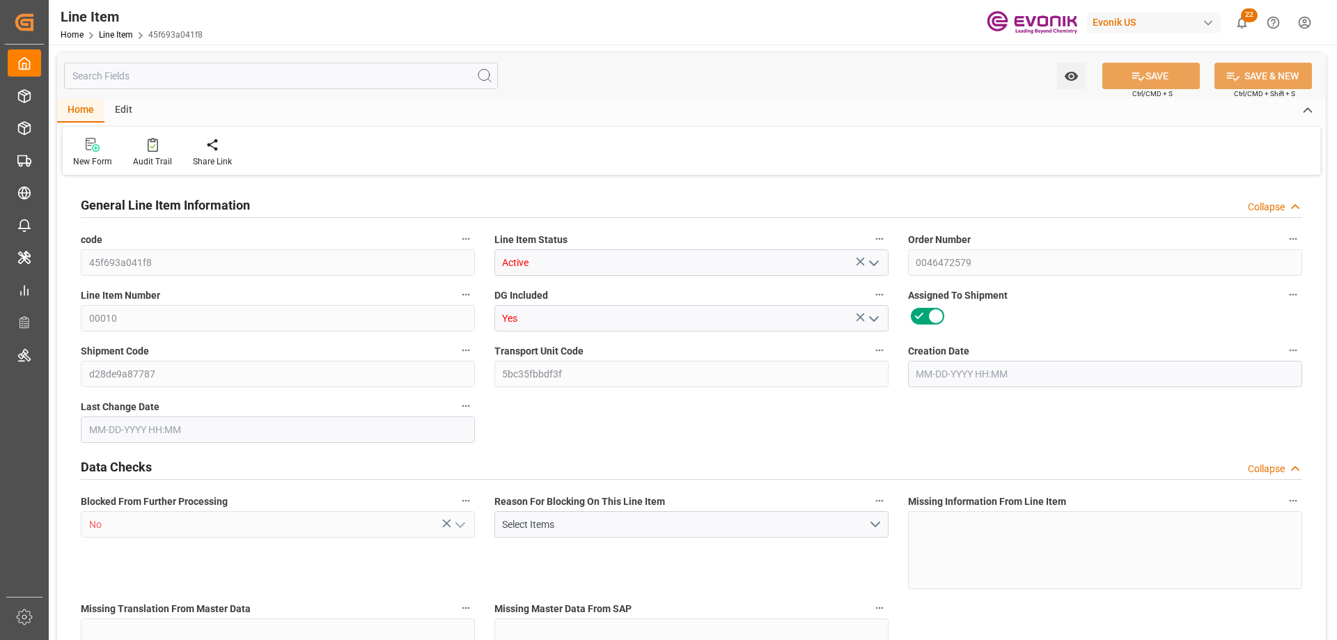
type textarea "DMQ"
type input "M3"
type input "19"
type input "19342"
type input "19000"
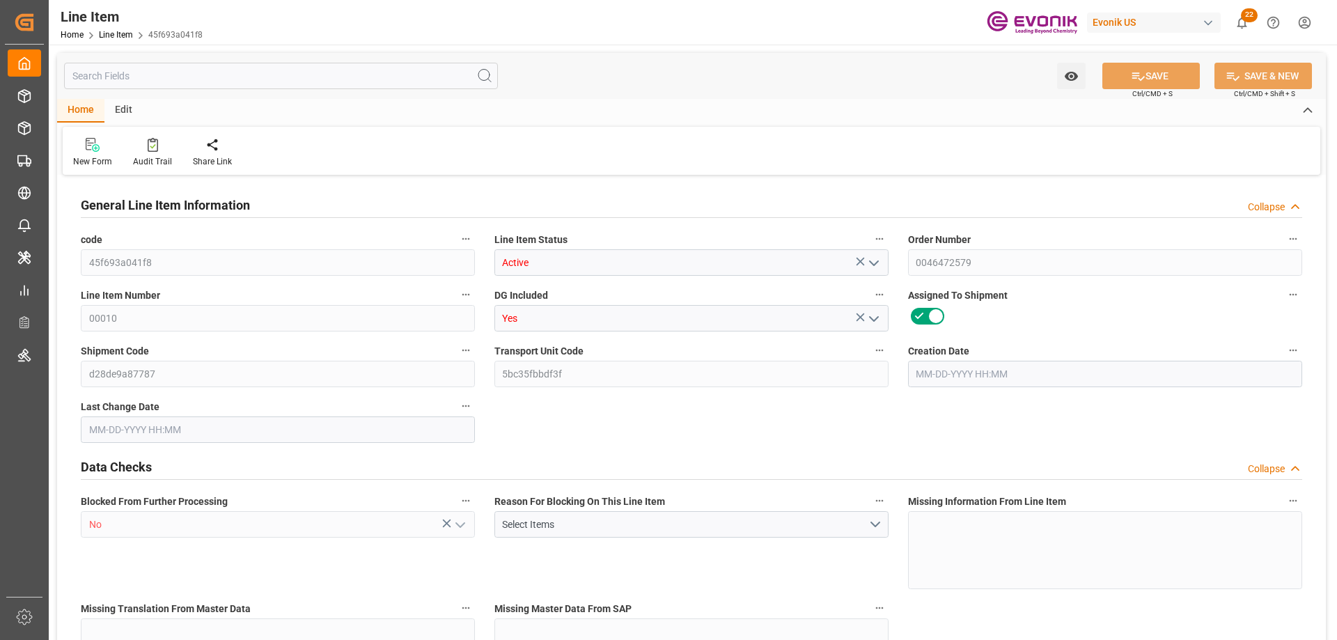
type input "17.86"
type input "760"
type input "10830"
type input "760"
type input "19000"
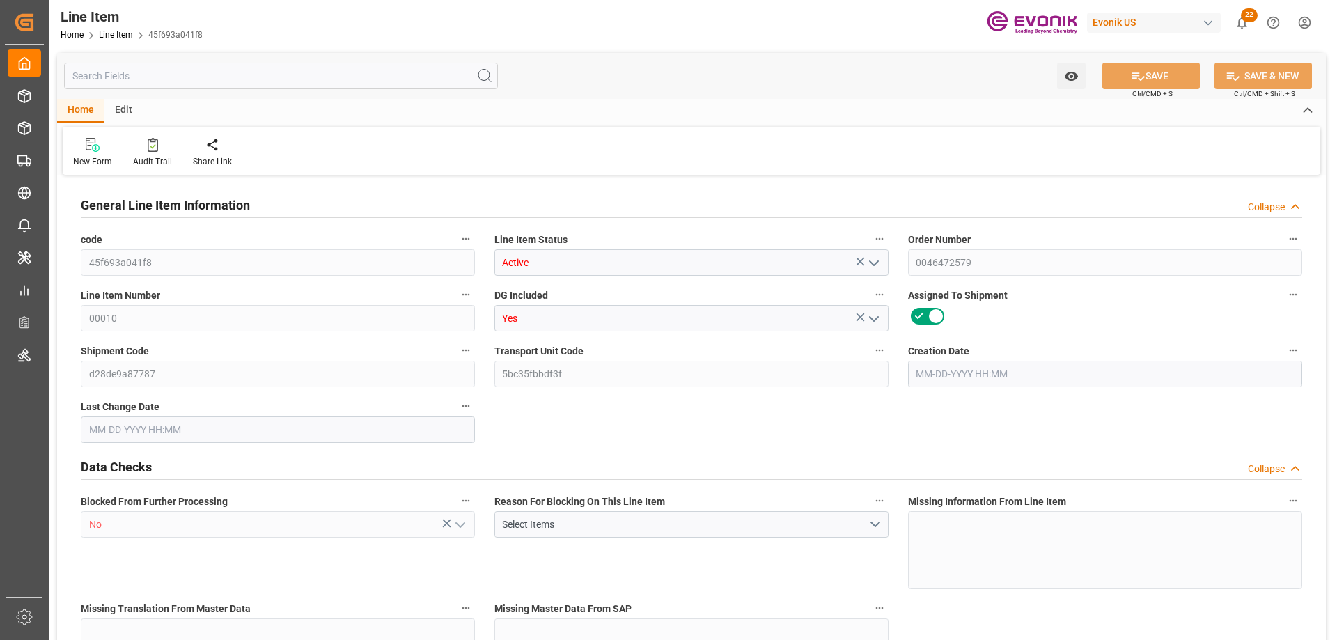
type input "19342"
type input "19798"
type input "19000"
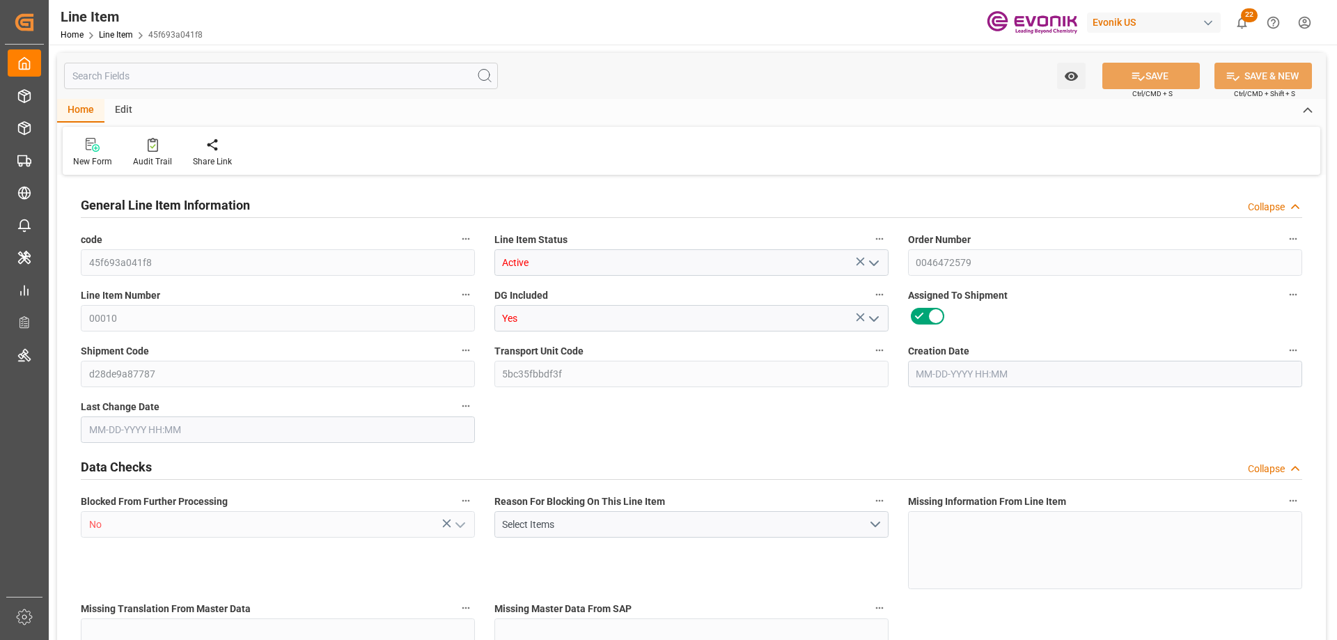
type input "17.86"
type input "17860"
type input "0"
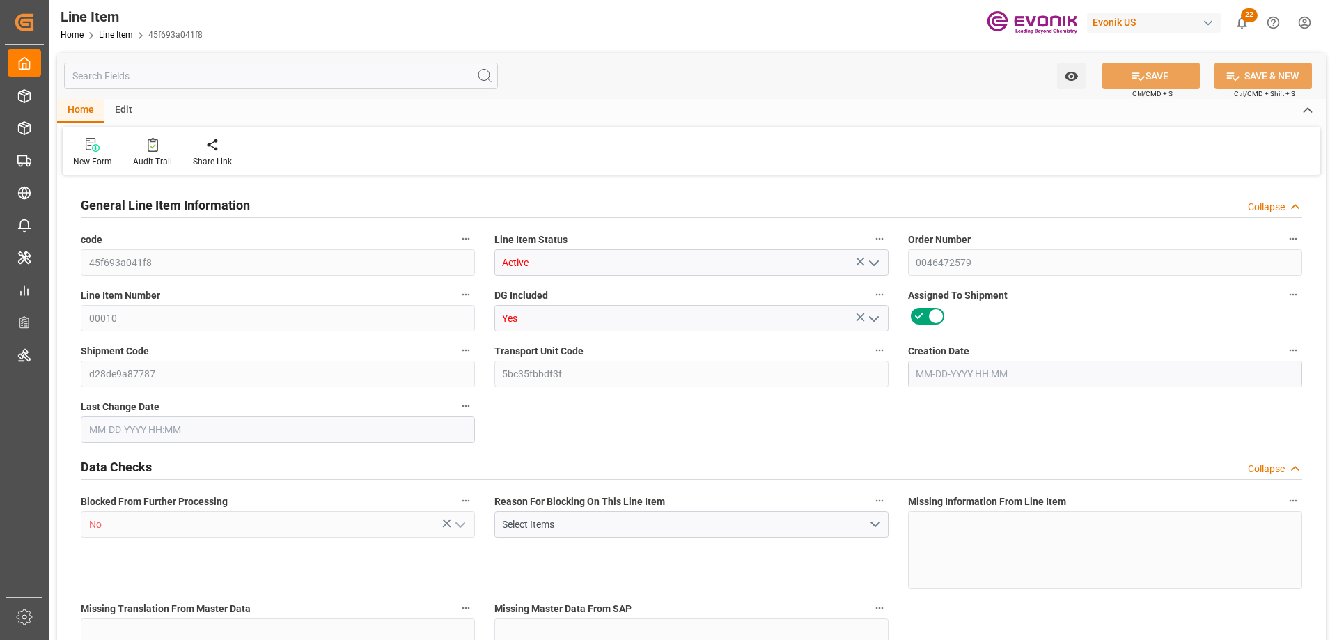
type input "0"
type input "09-22-2025 13:57"
type input "09-23-2025 03:30"
type input "10-25-2025"
type input "09-18-2025"
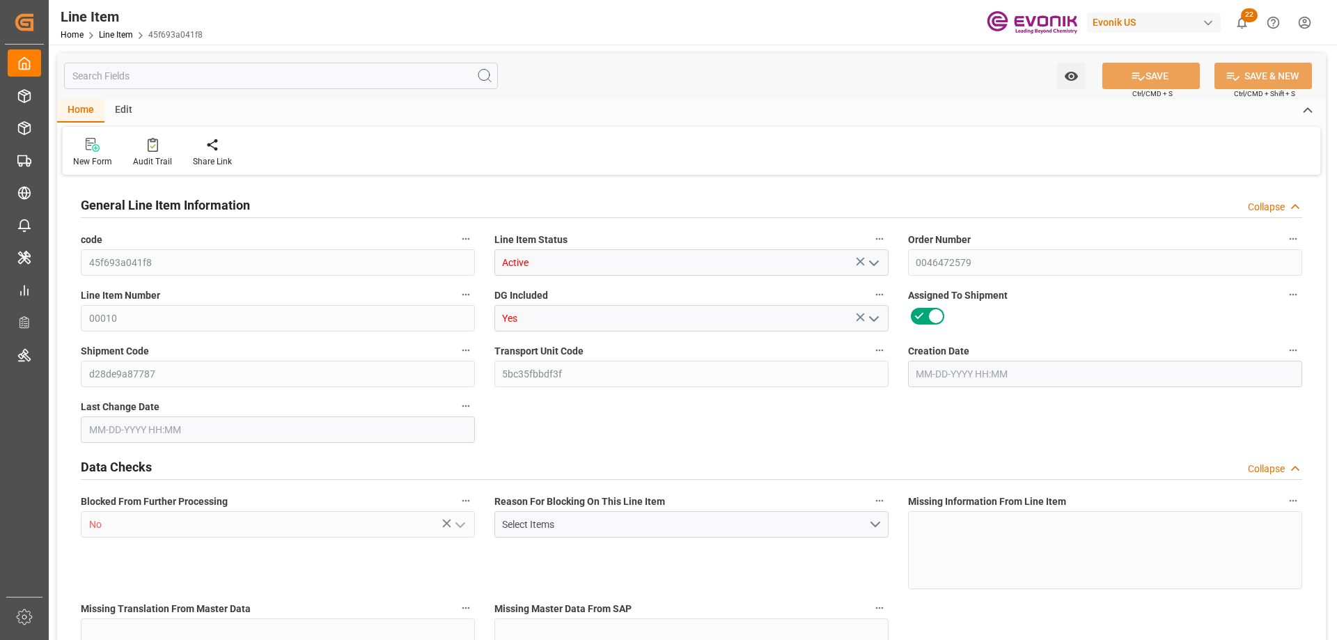
type input "09-13-2025"
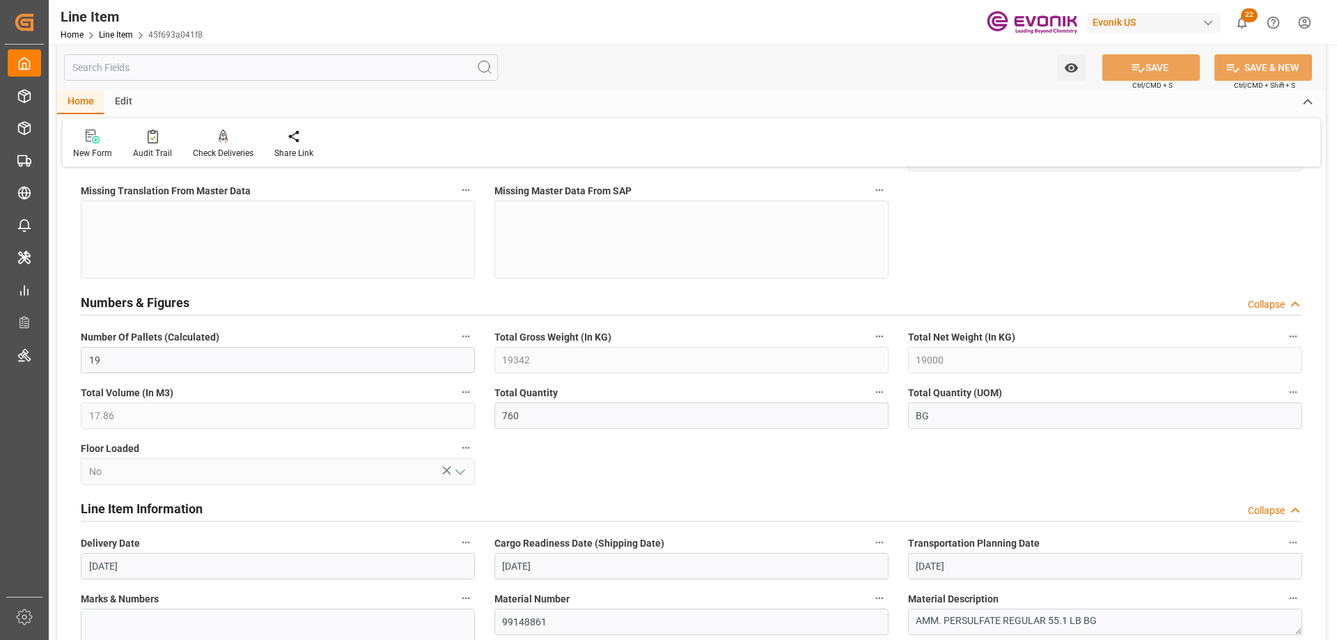
click at [233, 59] on input "text" at bounding box center [281, 67] width 434 height 26
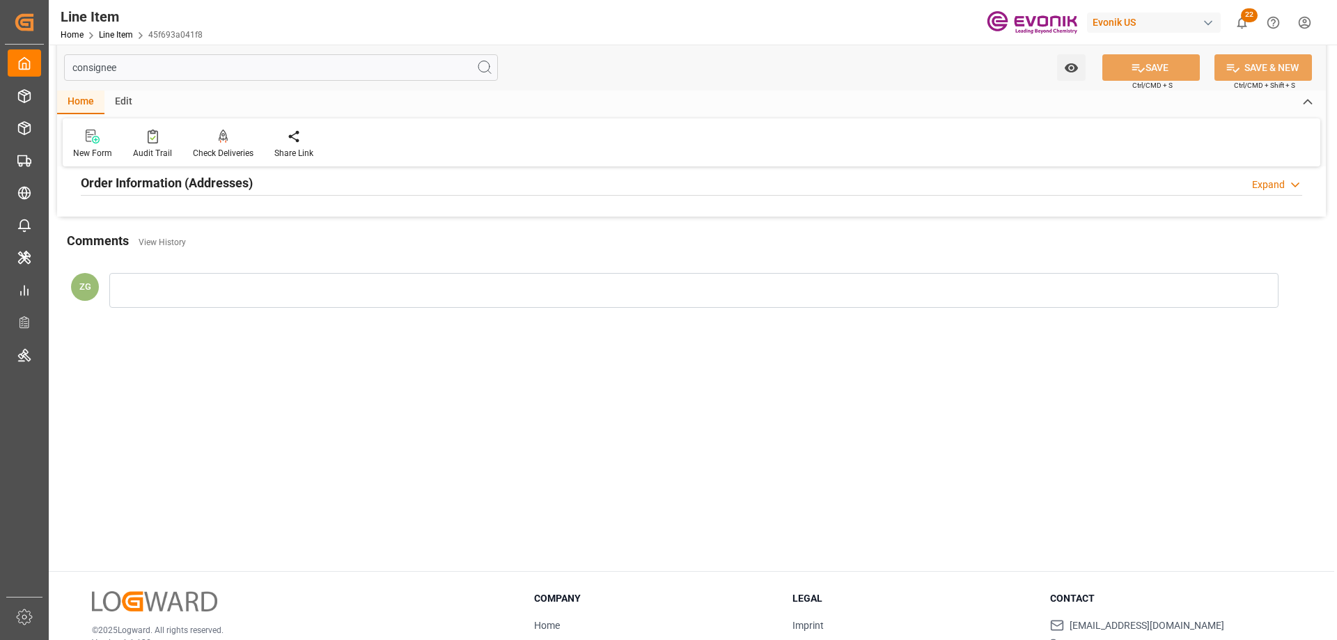
scroll to position [0, 0]
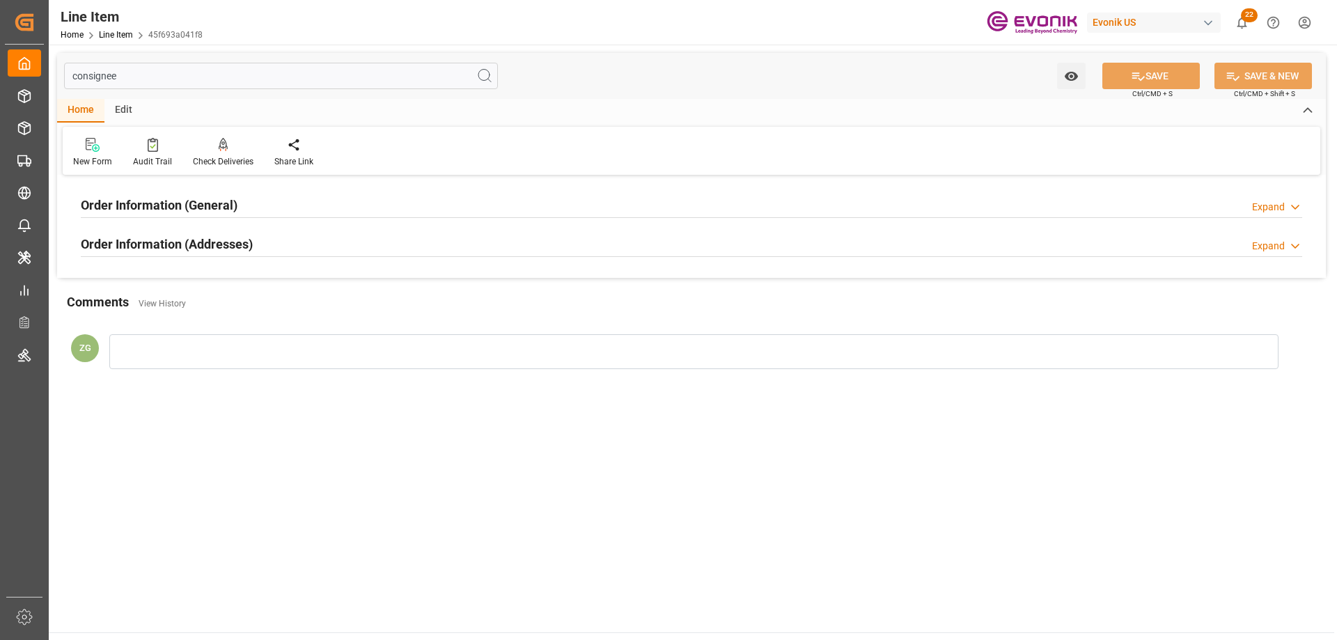
type input "consignee"
click at [196, 240] on h2 "Order Information (Addresses)" at bounding box center [167, 244] width 172 height 19
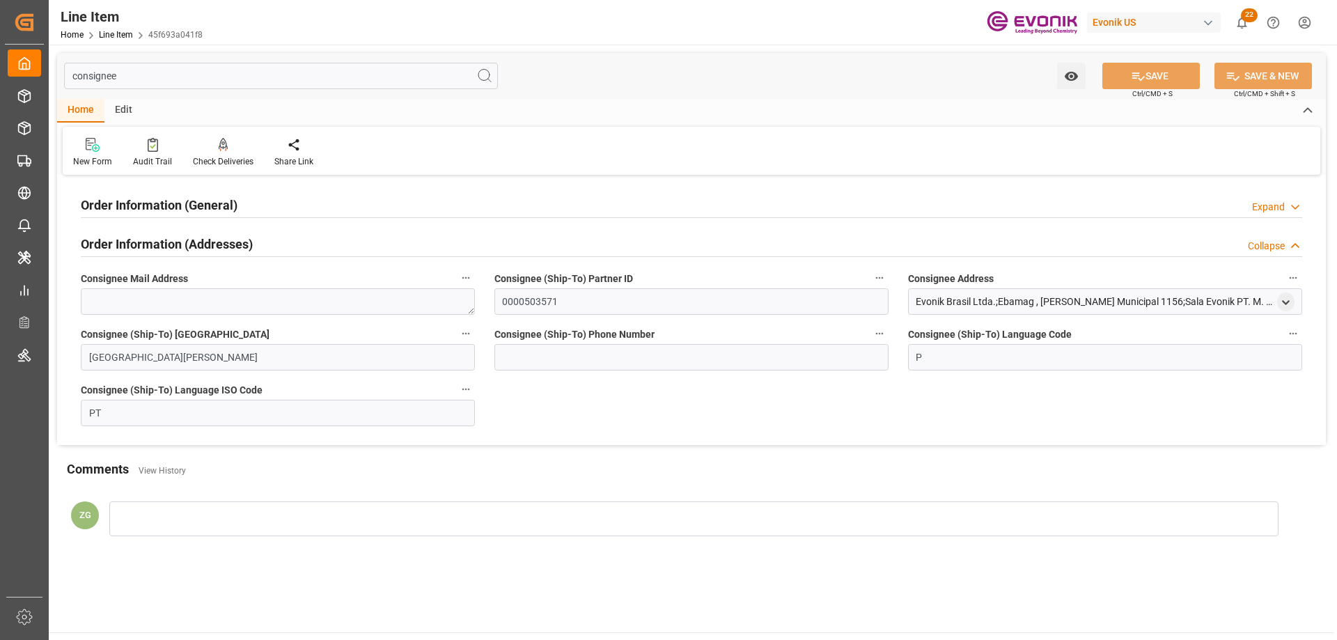
click at [192, 200] on h2 "Order Information (General)" at bounding box center [159, 205] width 157 height 19
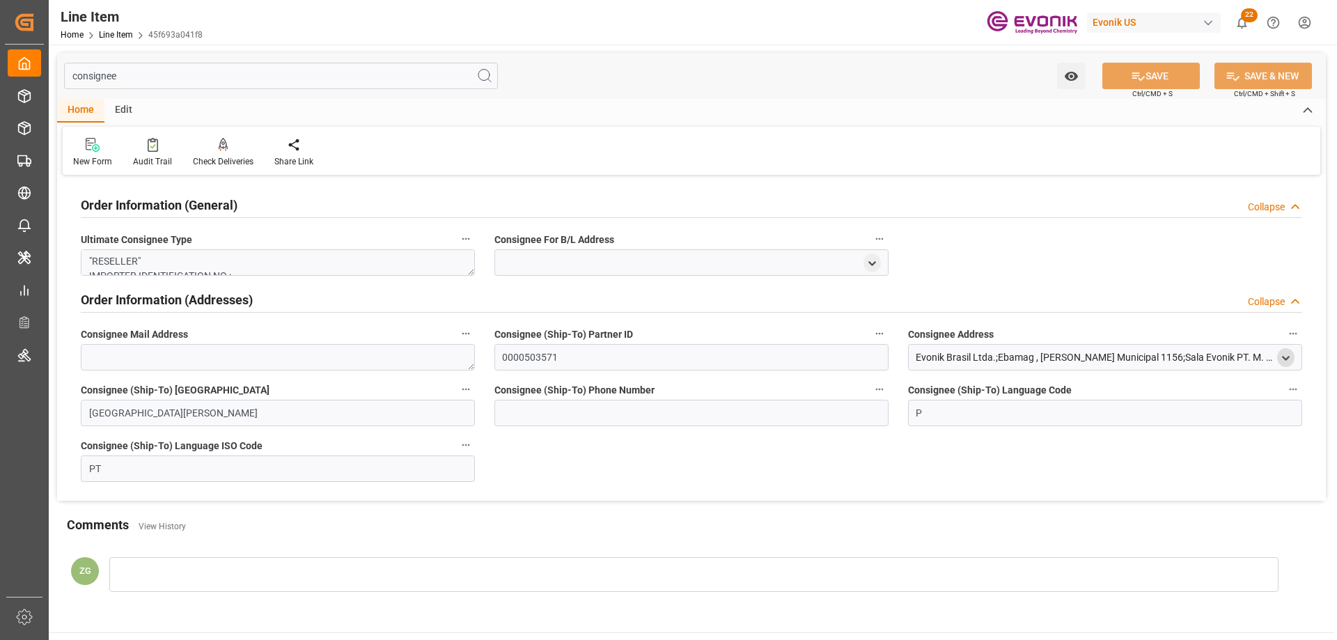
click at [1286, 357] on icon "open menu" at bounding box center [1286, 358] width 12 height 12
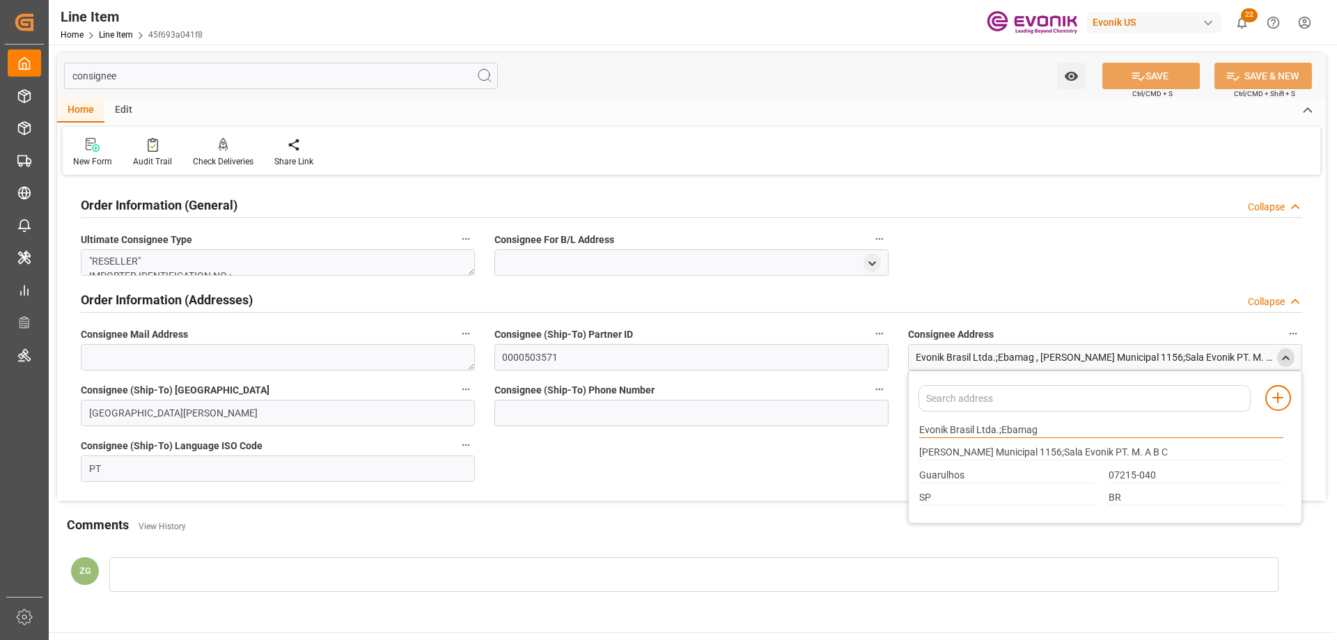
drag, startPoint x: 921, startPoint y: 428, endPoint x: 974, endPoint y: 428, distance: 53.6
click at [974, 428] on input "Evonik Brasil Ltda.;Ebamag" at bounding box center [1101, 430] width 364 height 15
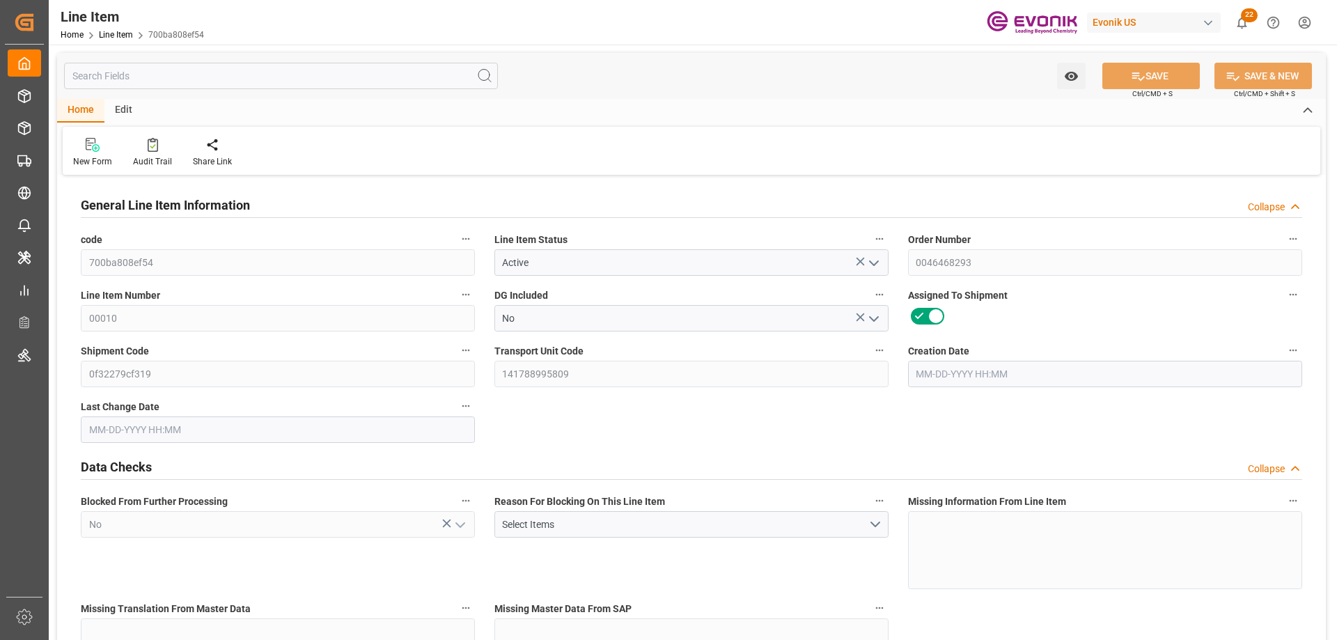
type input "1"
type input "428"
type input "400"
type input "0.4336"
type input "8"
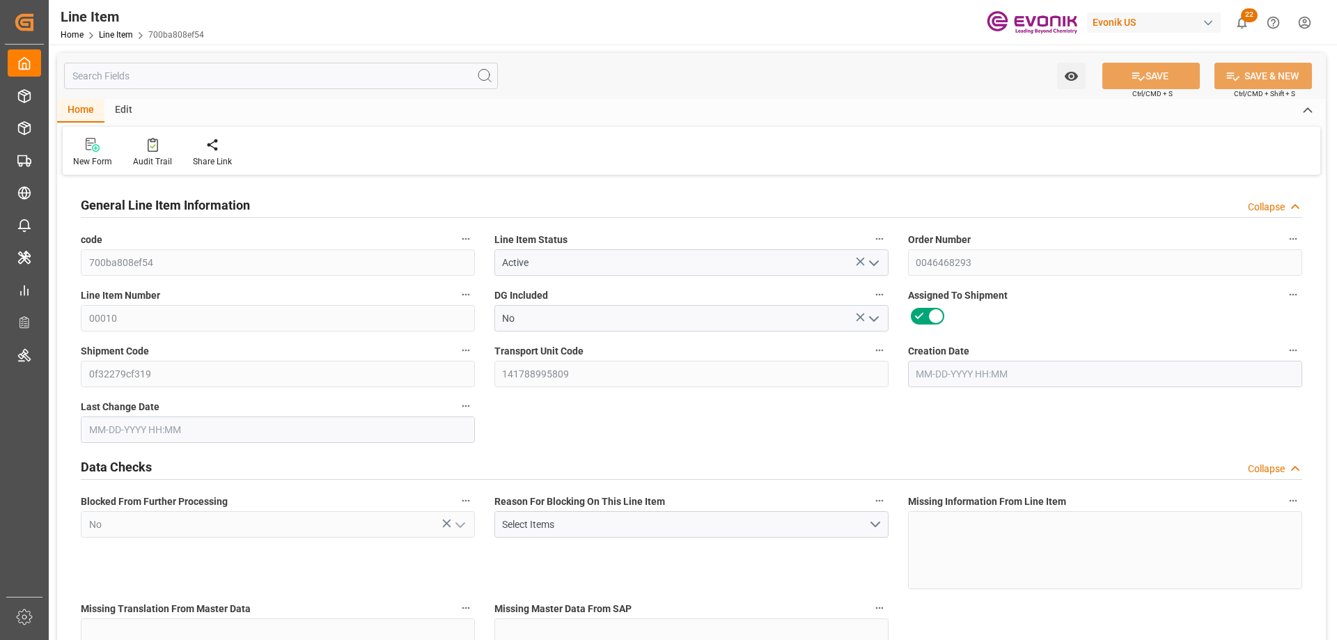
type input "7964"
type input "8"
type input "400"
type input "428"
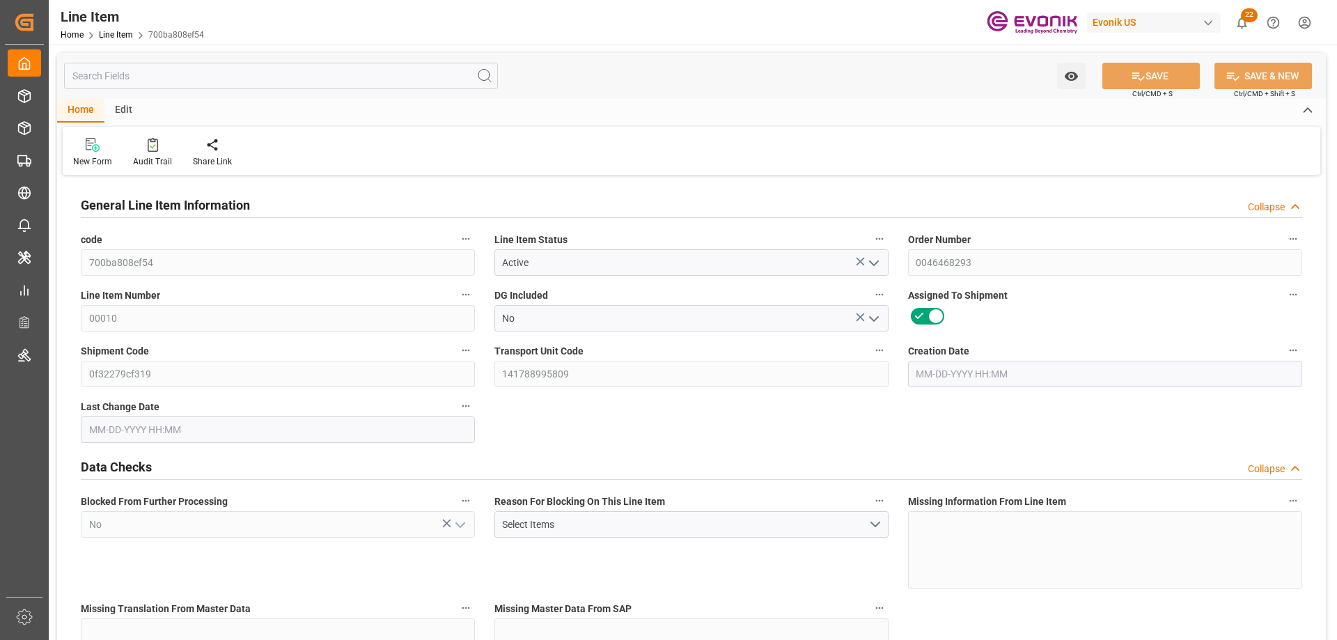
type input "455"
type input "400"
type input "0.4336"
type input "433.6"
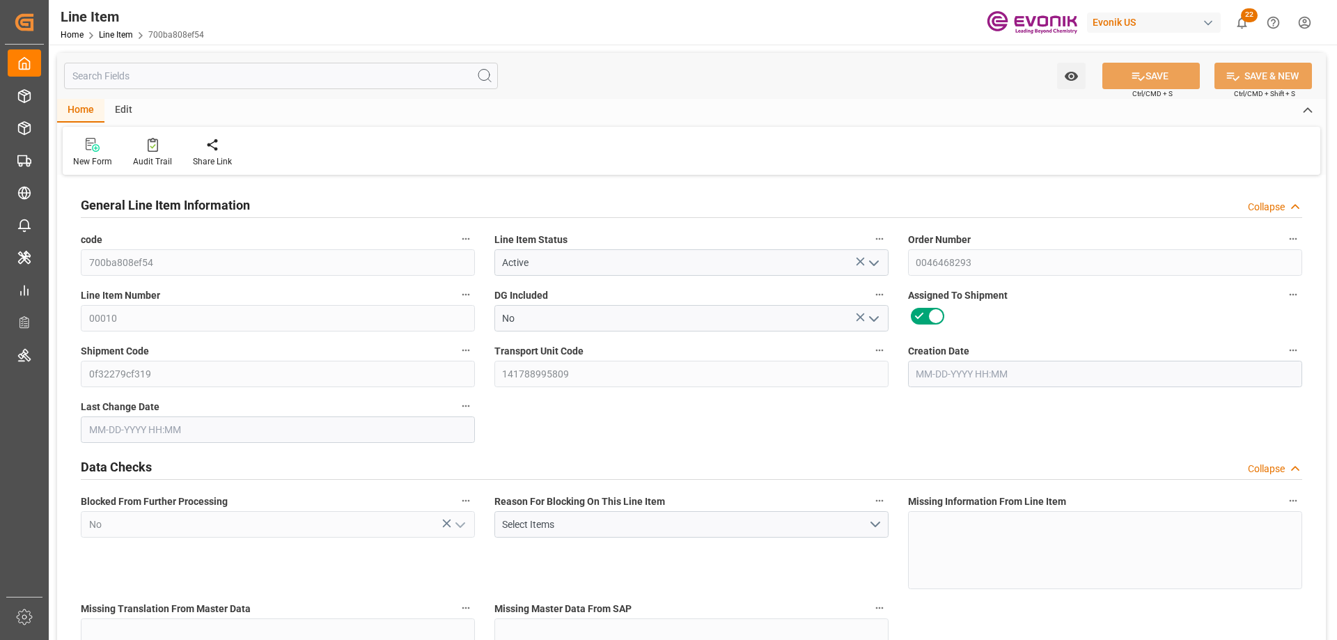
type input "0"
type input "[DATE] 12:35"
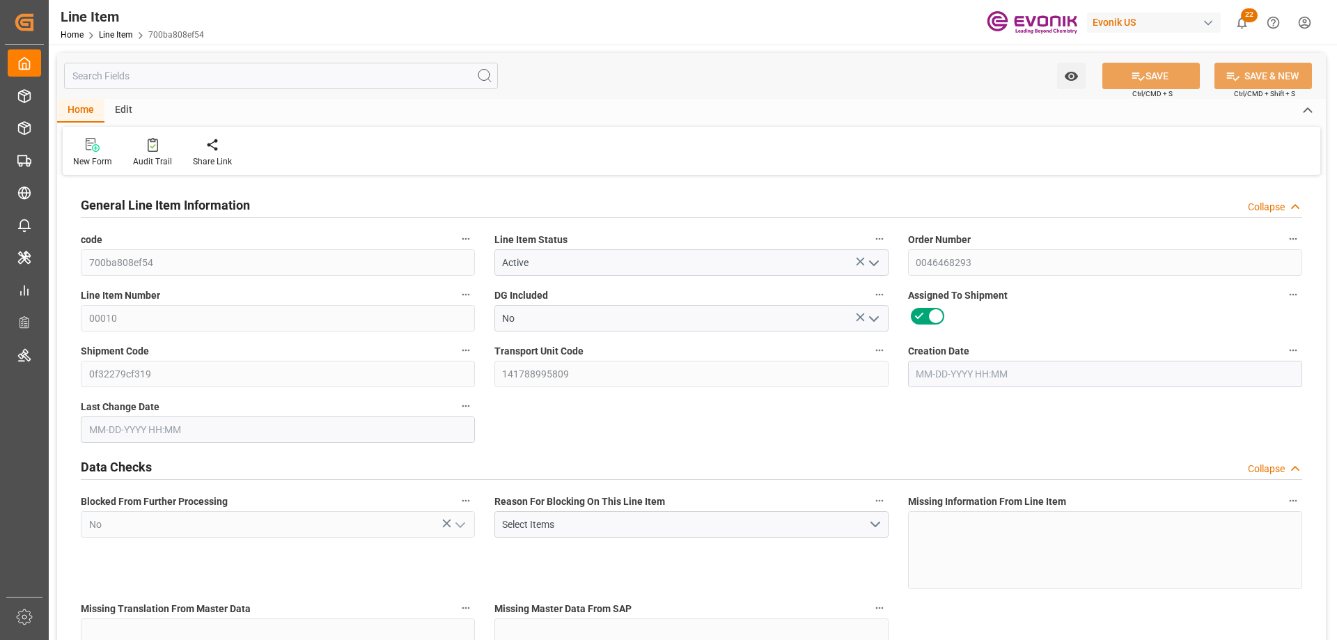
type input "[DATE] 08:00"
type input "[DATE]"
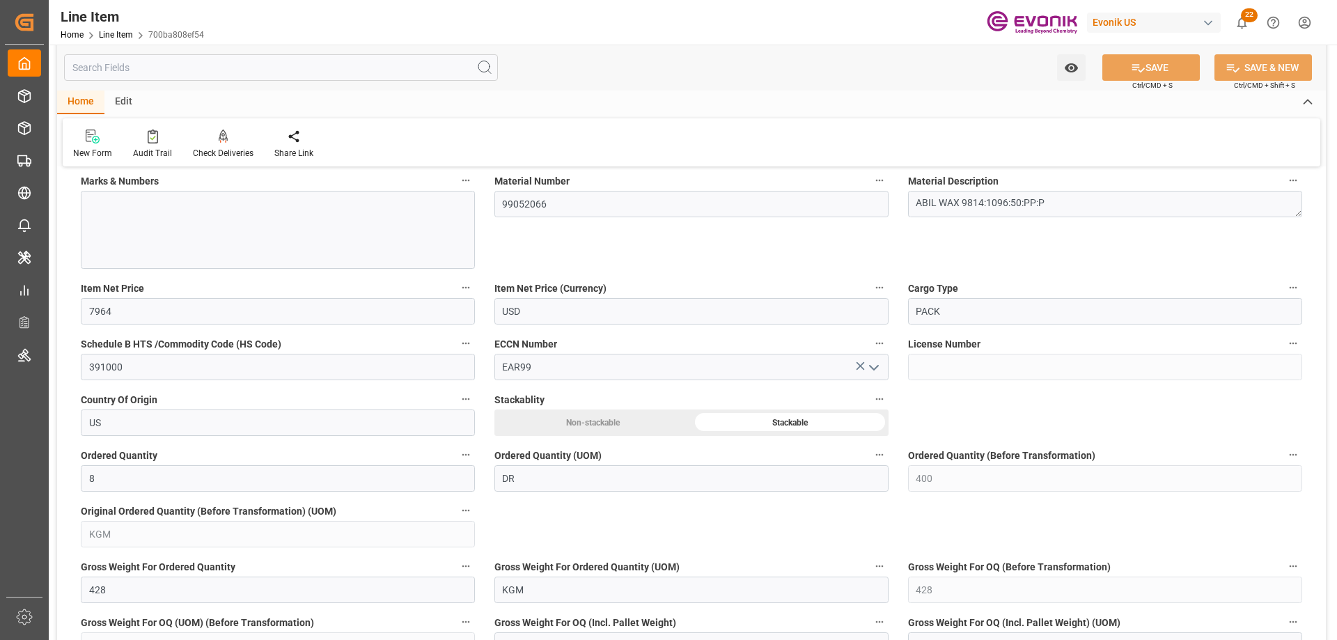
scroll to position [905, 0]
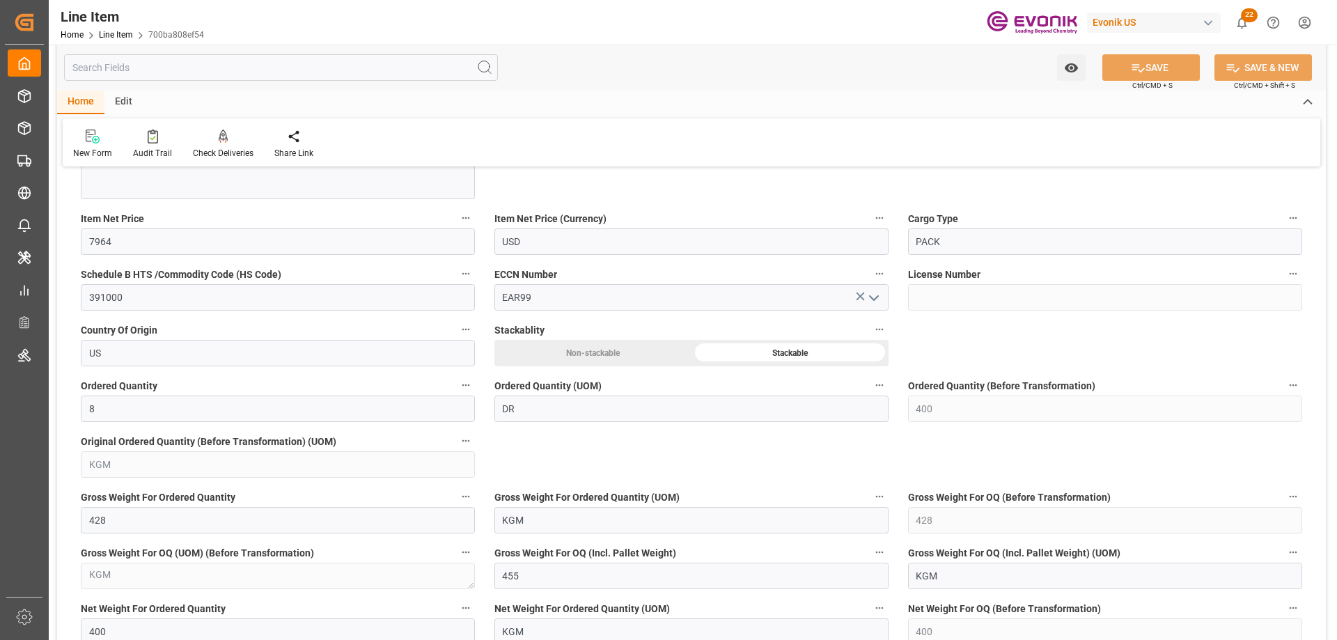
click at [254, 72] on input "text" at bounding box center [281, 67] width 434 height 26
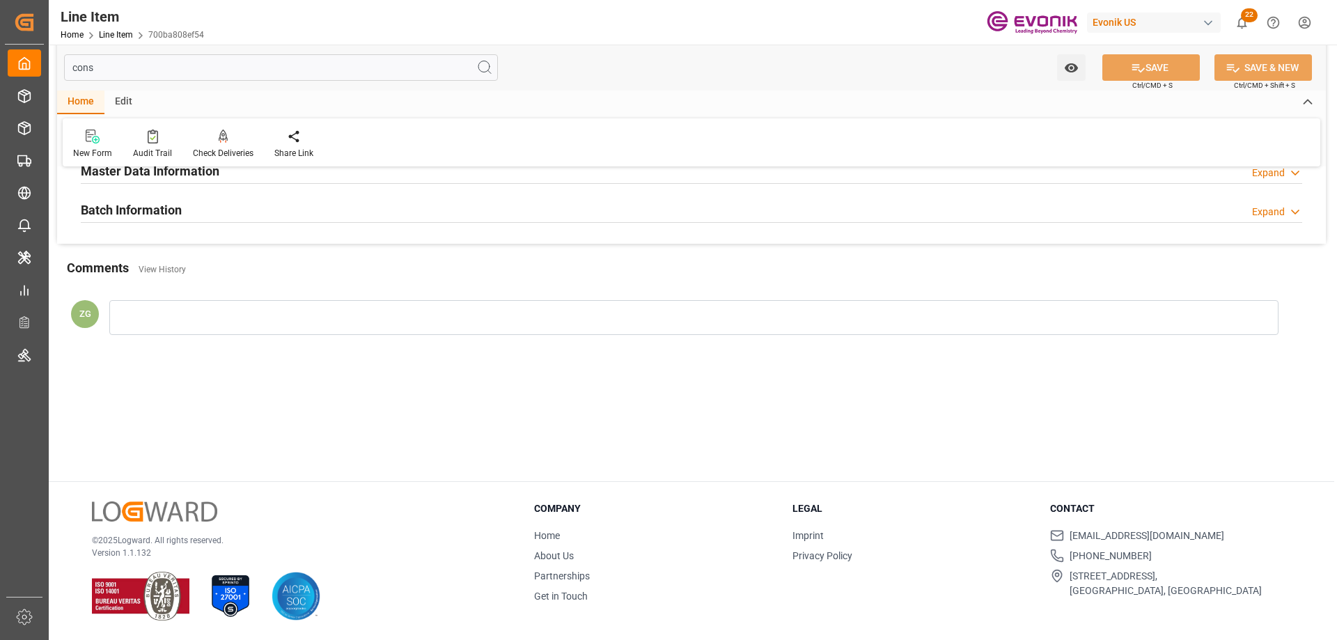
scroll to position [0, 0]
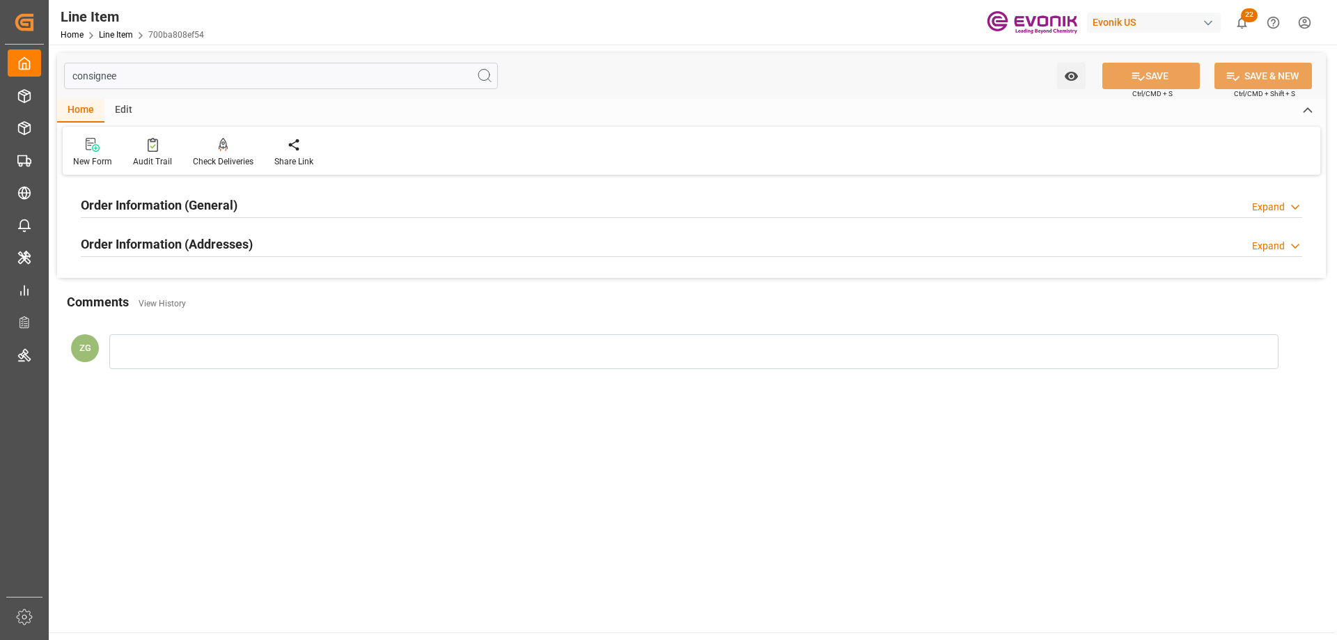
type input "consignee"
click at [199, 247] on h2 "Order Information (Addresses)" at bounding box center [167, 244] width 172 height 19
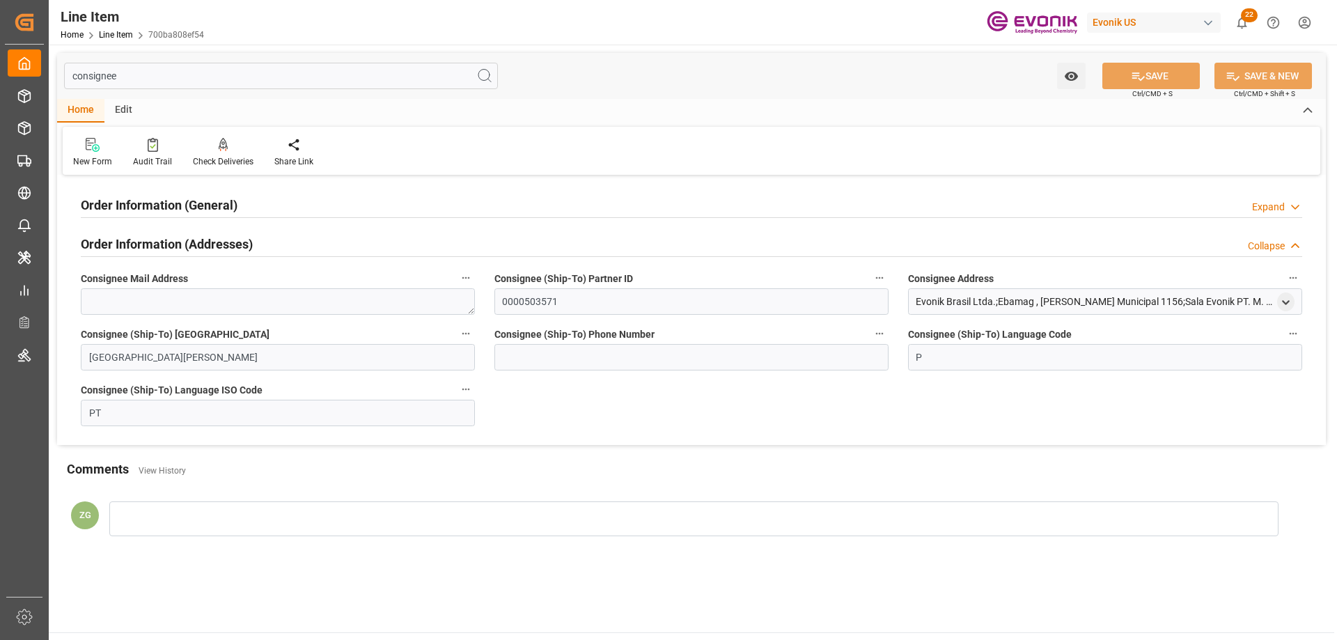
click at [185, 201] on h2 "Order Information (General)" at bounding box center [159, 205] width 157 height 19
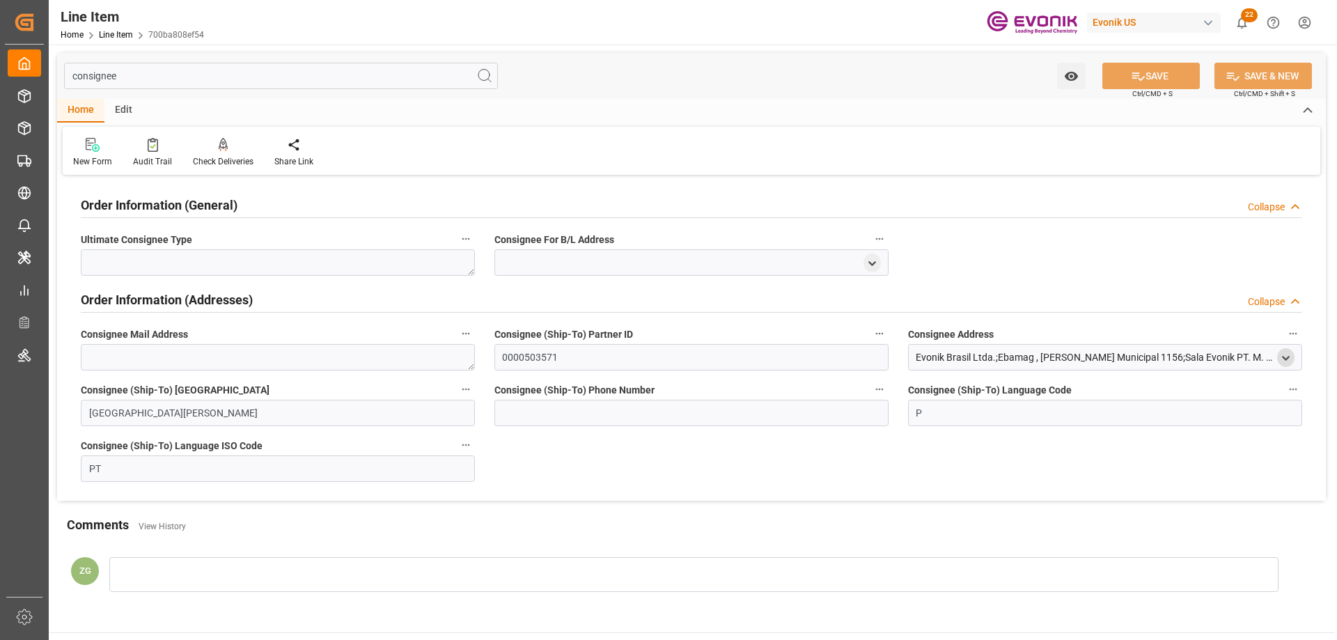
click at [1284, 356] on icon "open menu" at bounding box center [1286, 358] width 12 height 12
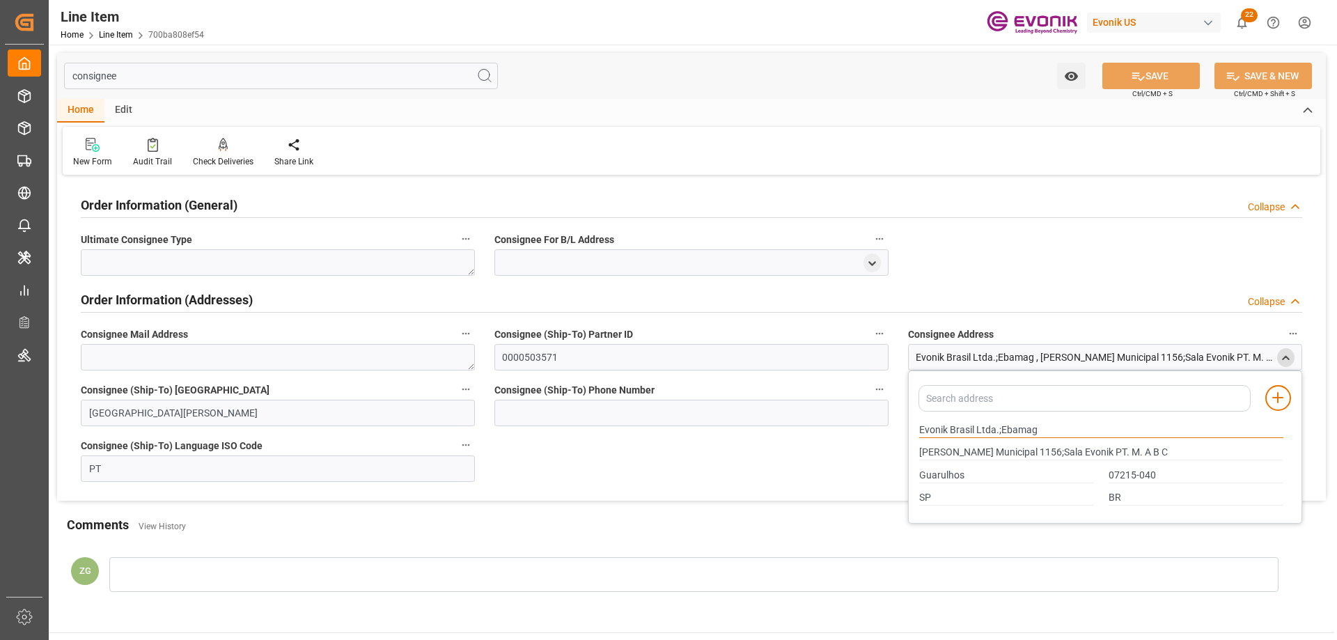
drag, startPoint x: 920, startPoint y: 430, endPoint x: 974, endPoint y: 430, distance: 53.6
click at [974, 430] on input "Evonik Brasil Ltda.;Ebamag" at bounding box center [1101, 430] width 364 height 15
click at [940, 472] on input "Guarulhos" at bounding box center [1006, 475] width 175 height 15
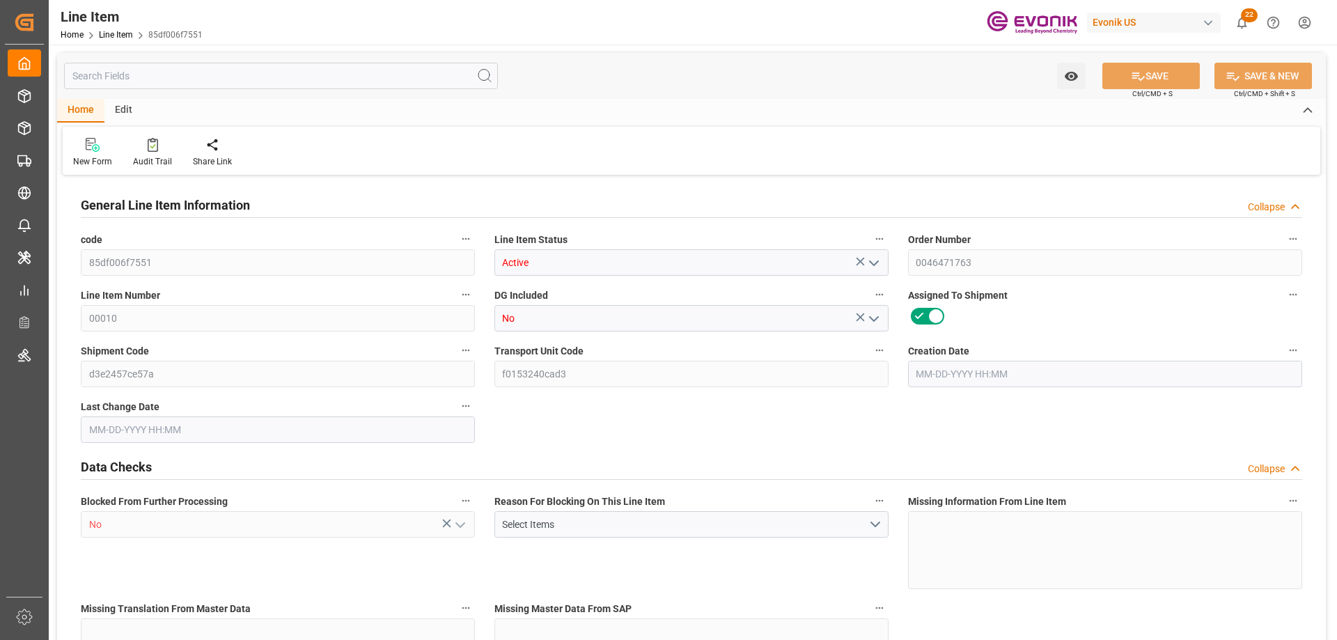
type input "16"
type input "16066.4"
type input "15200"
type input "22.268"
type input "16"
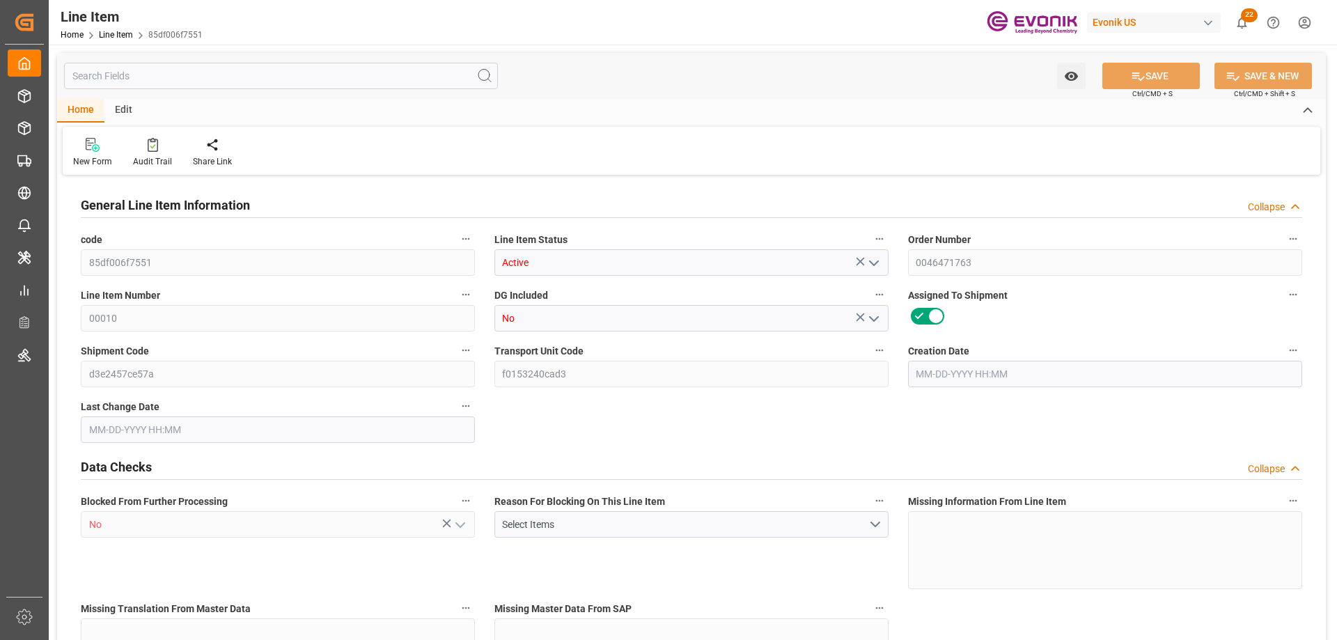
type input "86547.83"
type input "16"
type input "15200"
type input "16066.4"
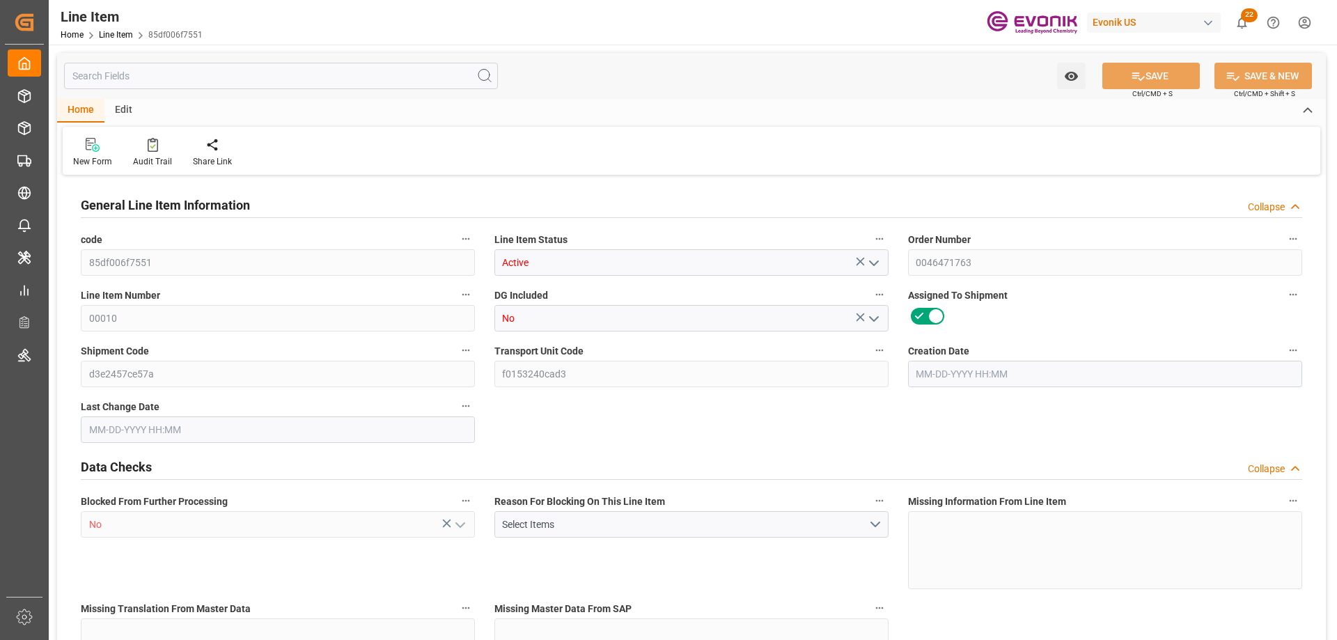
type input "16066.4"
type input "15200"
type input "22.268"
type input "22268"
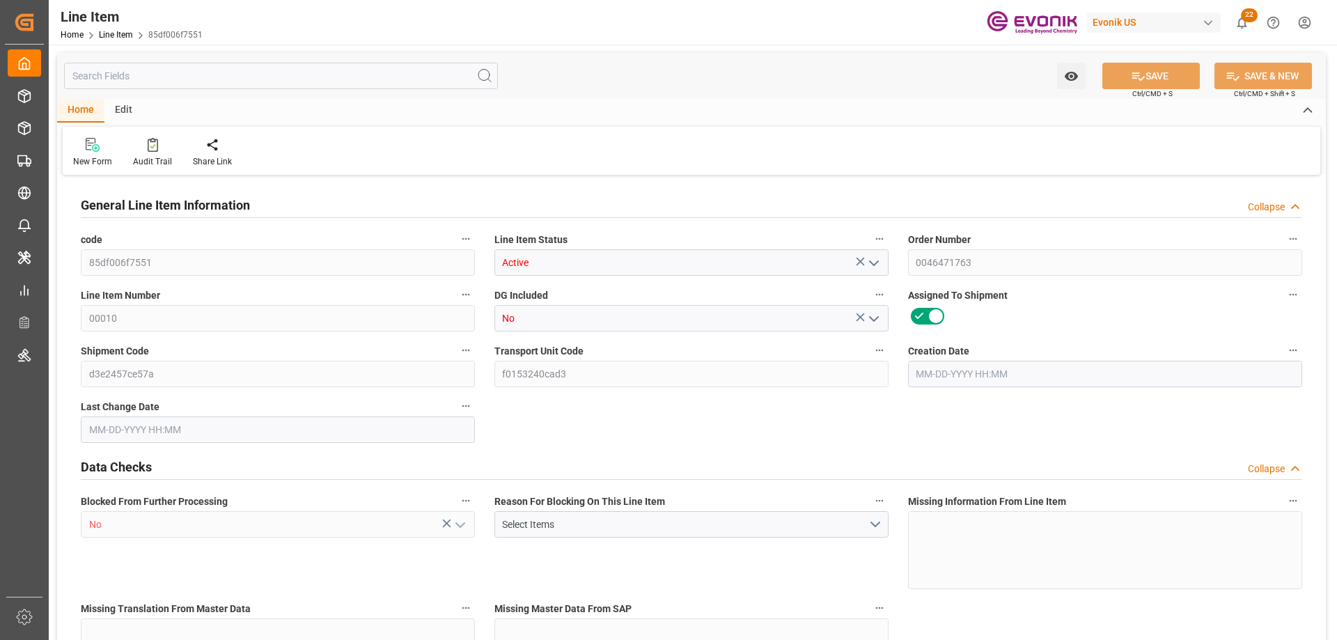
type input "16"
type input "16066.4"
type input "15200"
type input "22.2681"
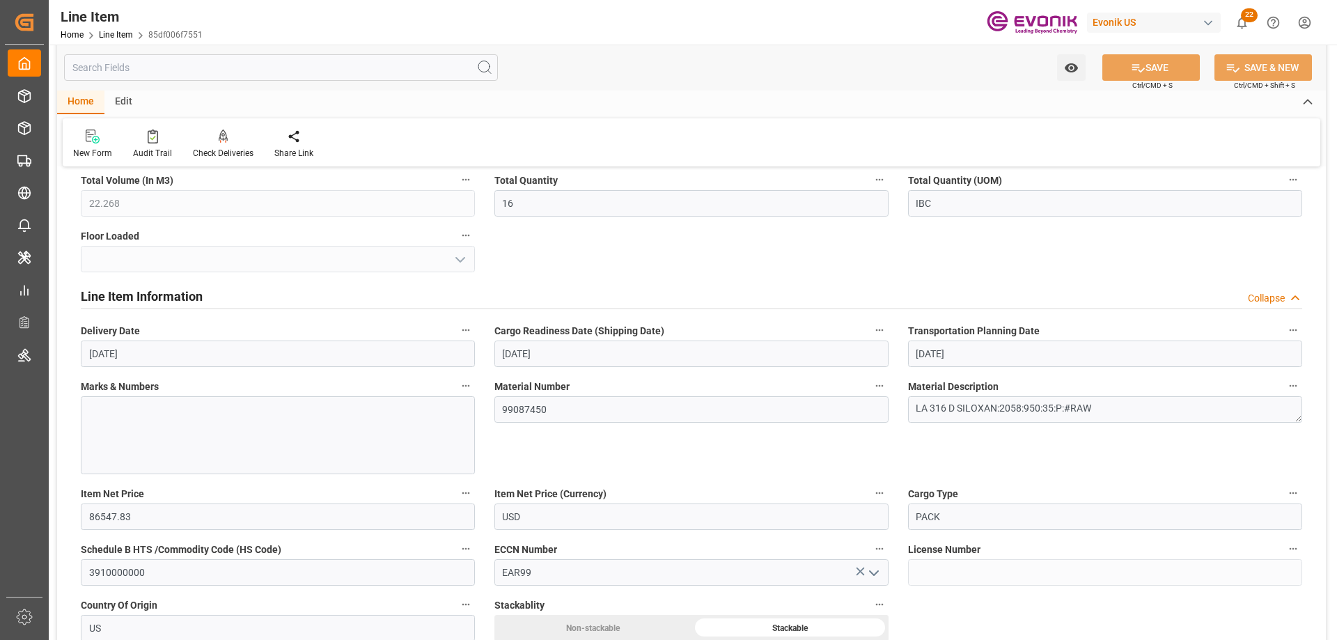
type input "09-04-2025 15:30"
type input "09-24-2025 16:38"
type input "10-20-2025"
type input "10-02-2025"
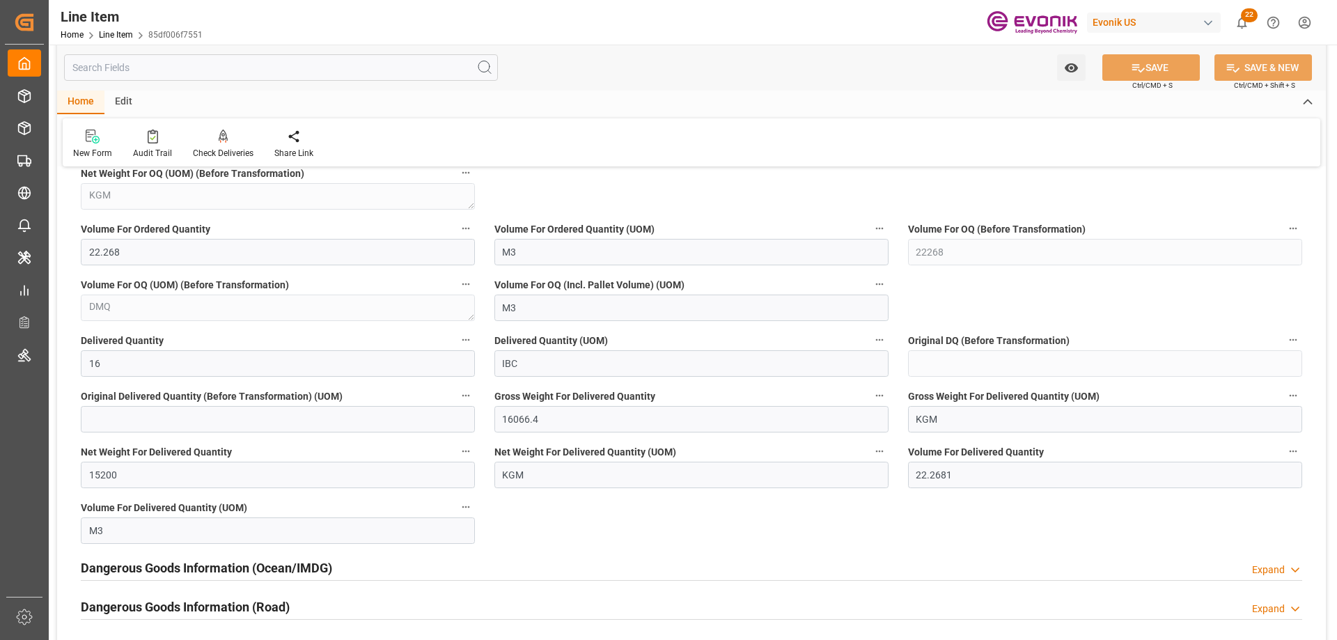
scroll to position [1327, 0]
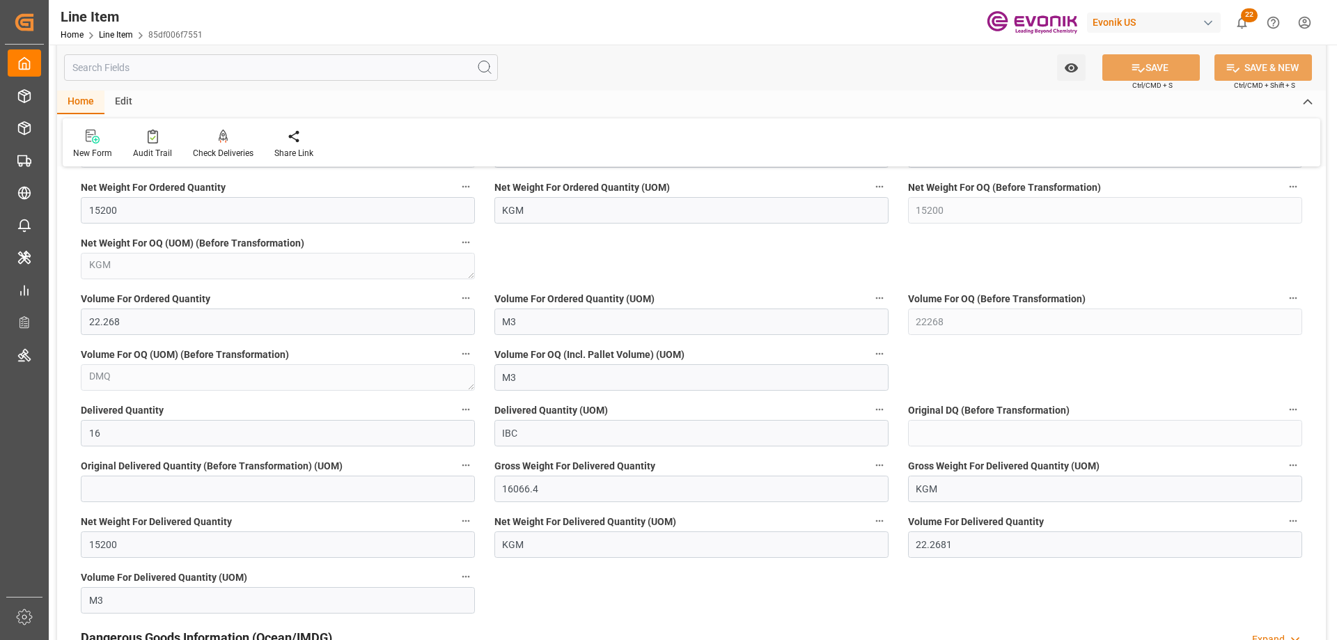
click at [155, 70] on input "text" at bounding box center [281, 67] width 434 height 26
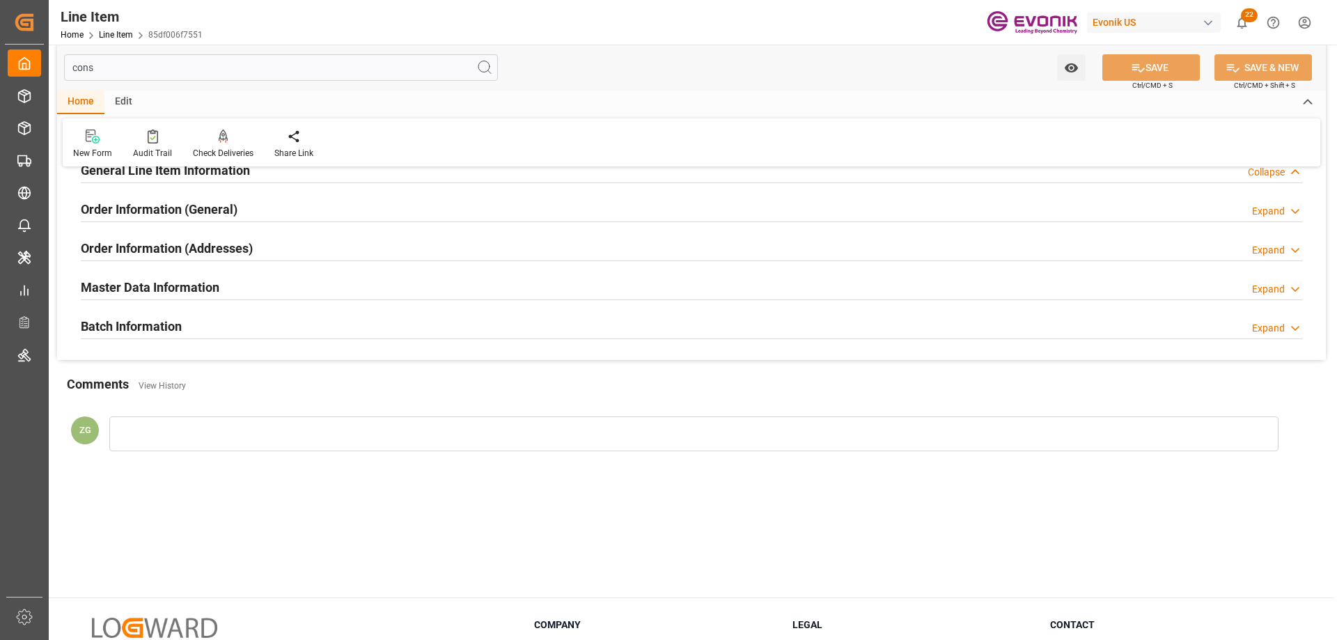
scroll to position [0, 0]
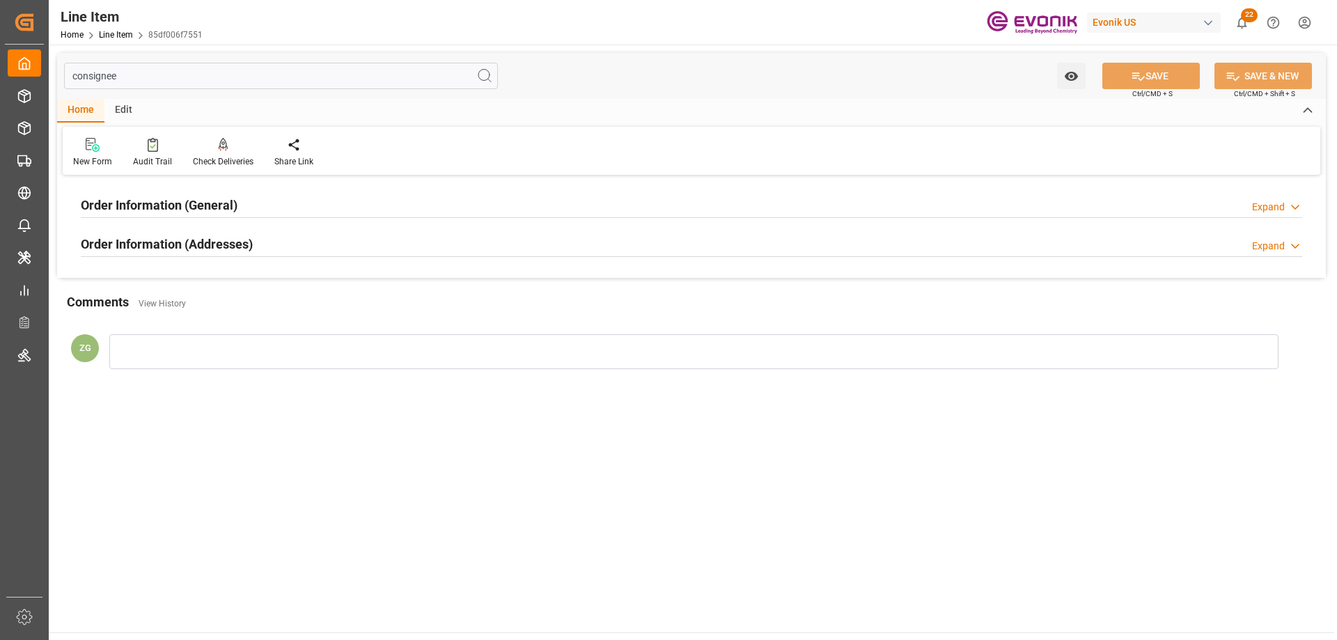
type input "consignee"
click at [200, 246] on h2 "Order Information (Addresses)" at bounding box center [167, 244] width 172 height 19
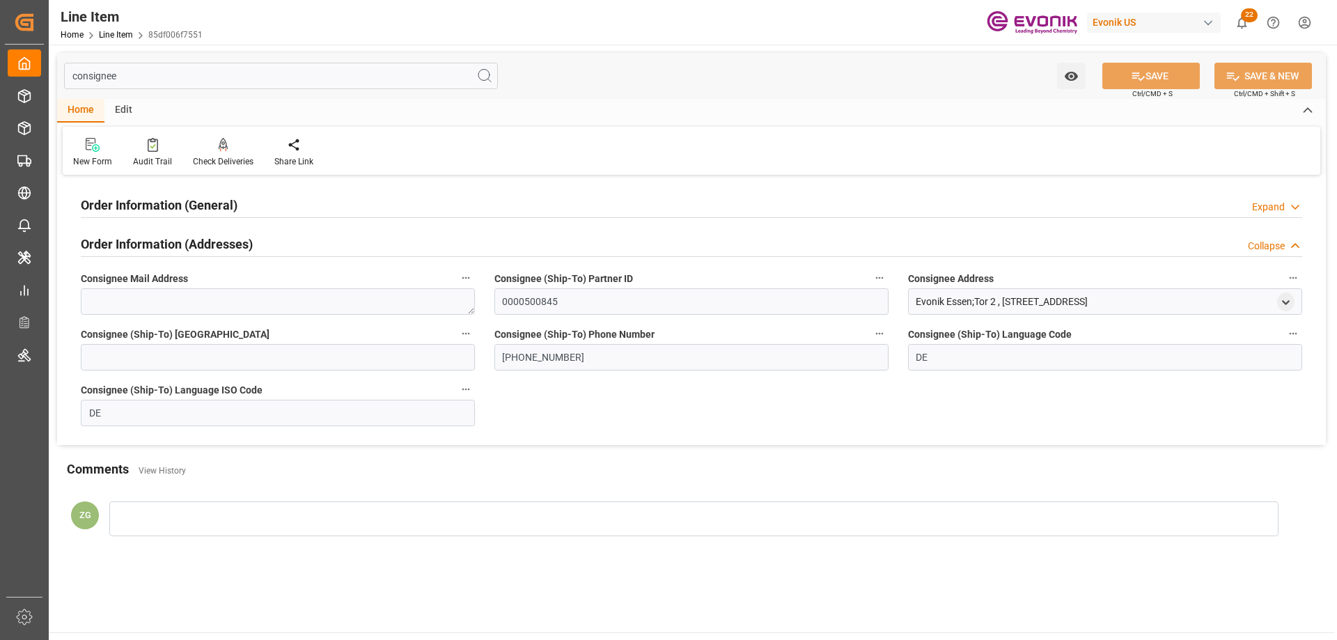
click at [196, 206] on h2 "Order Information (General)" at bounding box center [159, 205] width 157 height 19
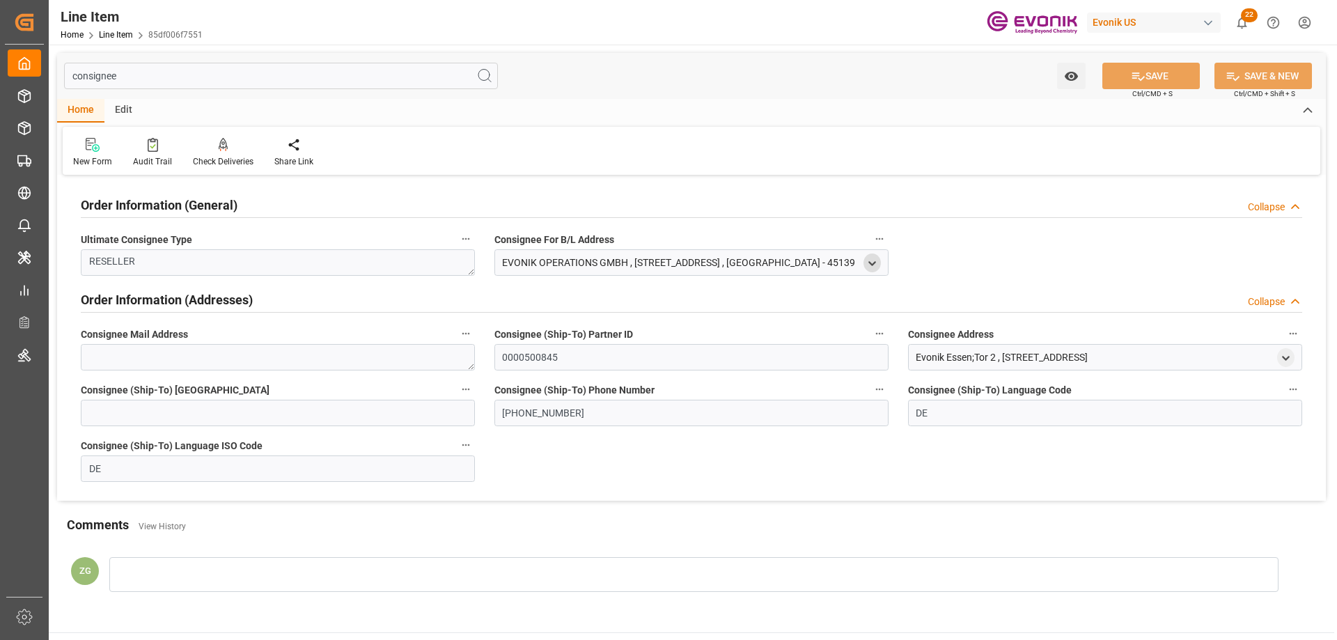
click at [876, 263] on icon "open menu" at bounding box center [872, 264] width 12 height 12
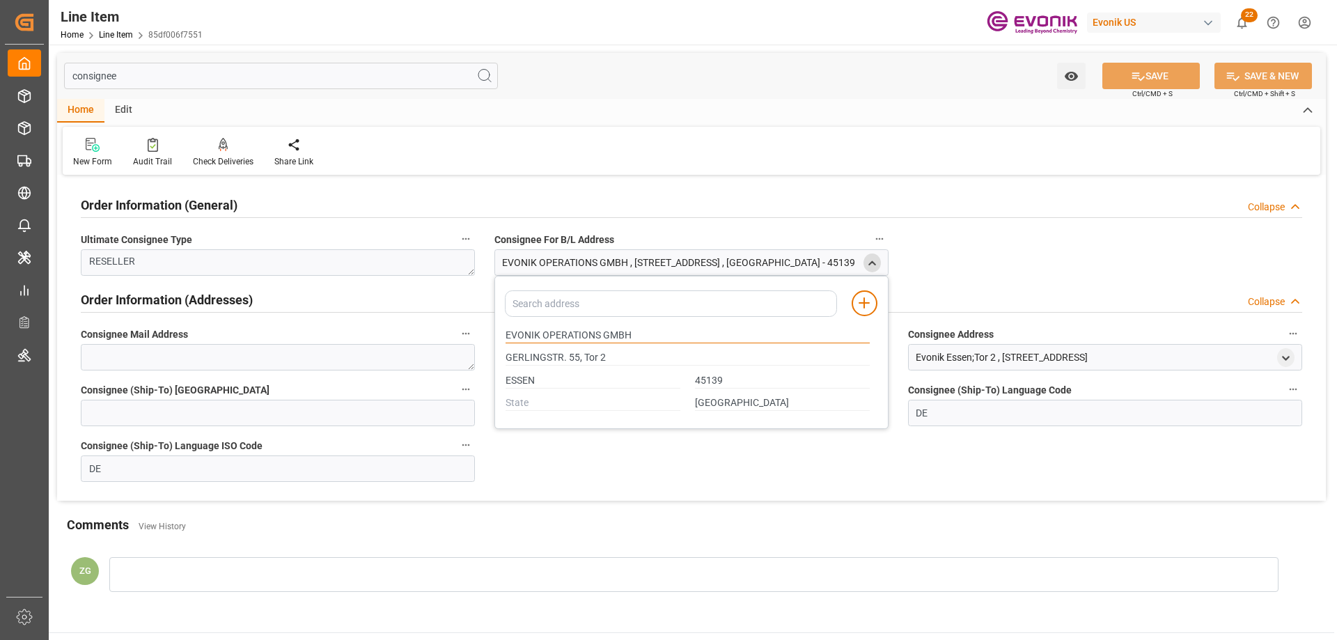
drag, startPoint x: 509, startPoint y: 335, endPoint x: 601, endPoint y: 332, distance: 92.0
click at [601, 332] on input "EVONIK OPERATIONS GMBH" at bounding box center [688, 335] width 364 height 15
drag, startPoint x: 507, startPoint y: 331, endPoint x: 603, endPoint y: 331, distance: 96.1
click at [603, 331] on input "EVONIK OPERATIONS GMBH" at bounding box center [688, 335] width 364 height 15
click at [515, 390] on div "ESSEN" at bounding box center [593, 380] width 189 height 23
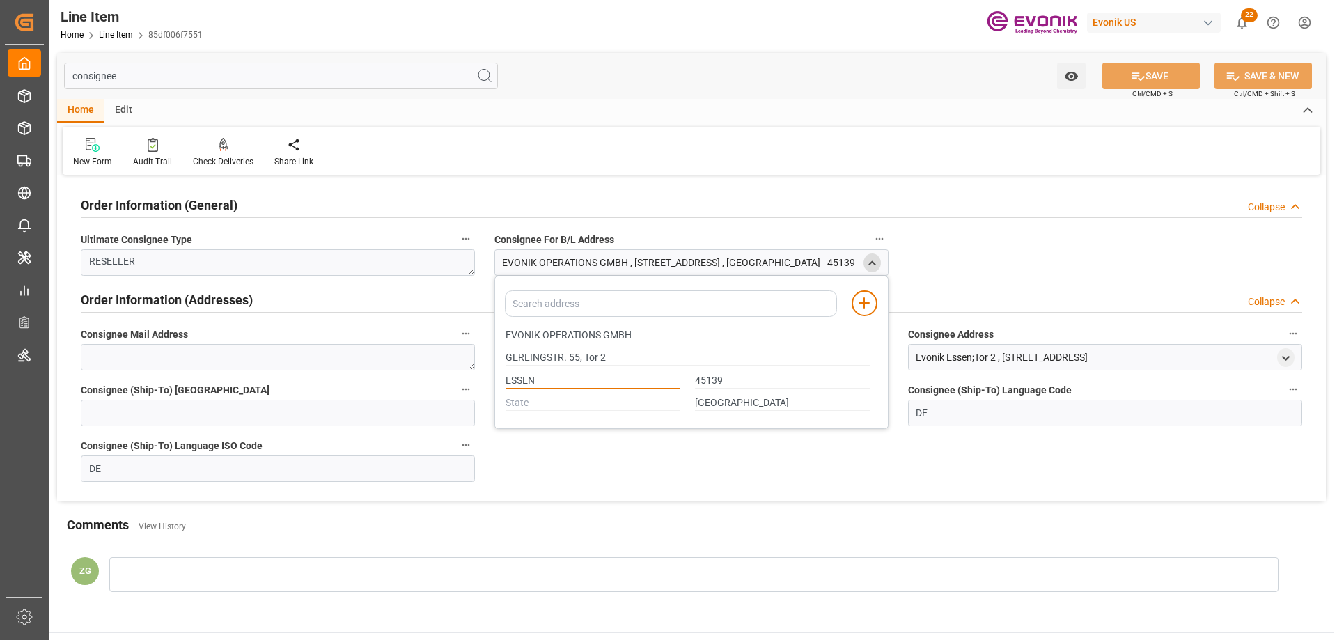
click at [515, 386] on input "ESSEN" at bounding box center [593, 380] width 175 height 15
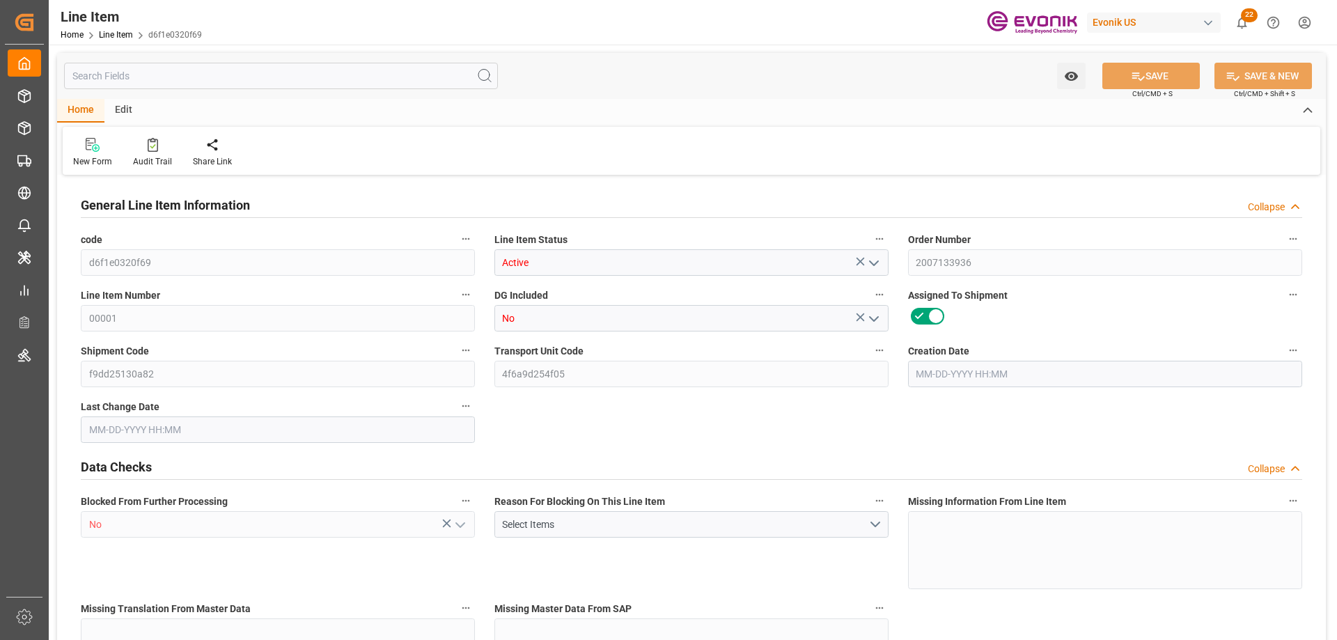
type input "2"
type input "284.272"
type input "240"
type input "2.043"
type input "8"
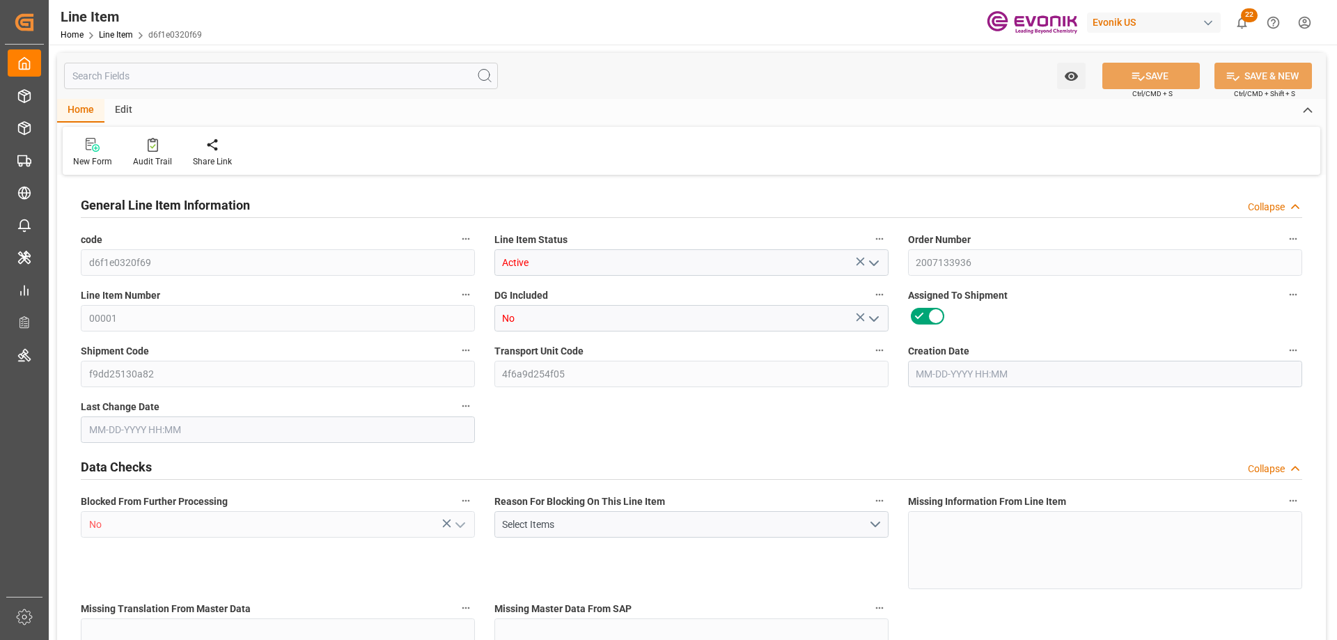
type input "2541.6"
type input "8"
type input "284.272"
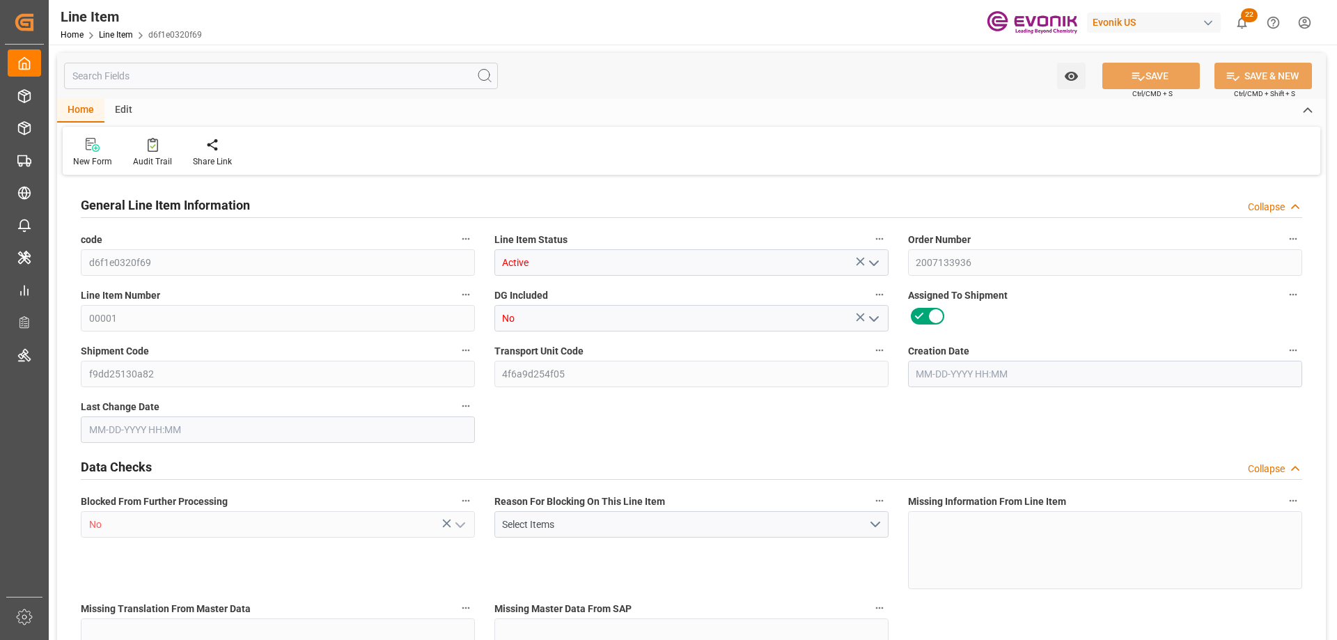
type input "324.272"
type input "240"
type input "2.043"
type input "2042.968"
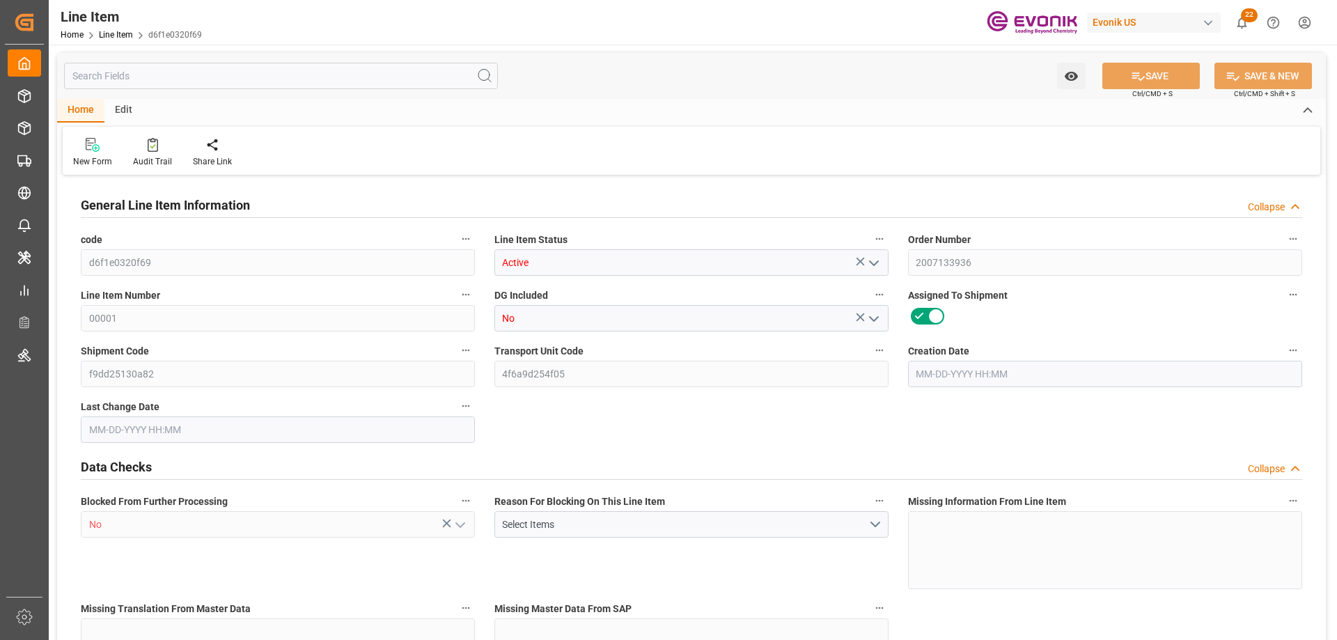
type input "0"
type input "[DATE] 19:12"
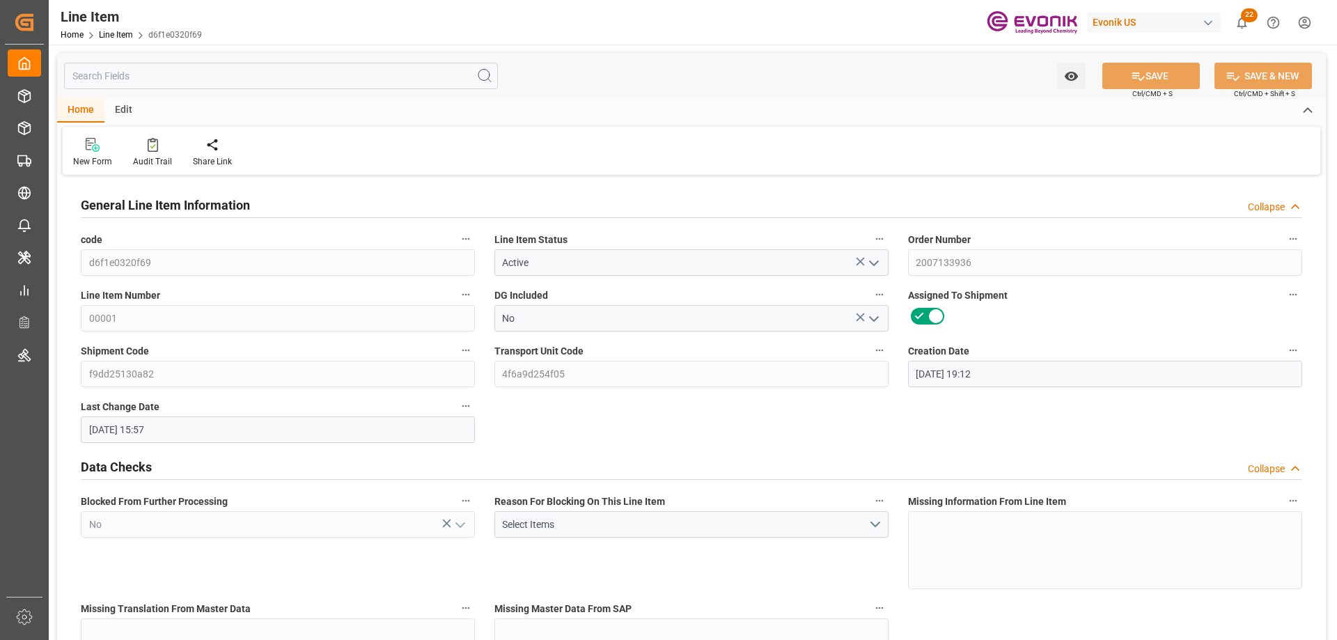
type input "[DATE] 15:57"
type input "[DATE]"
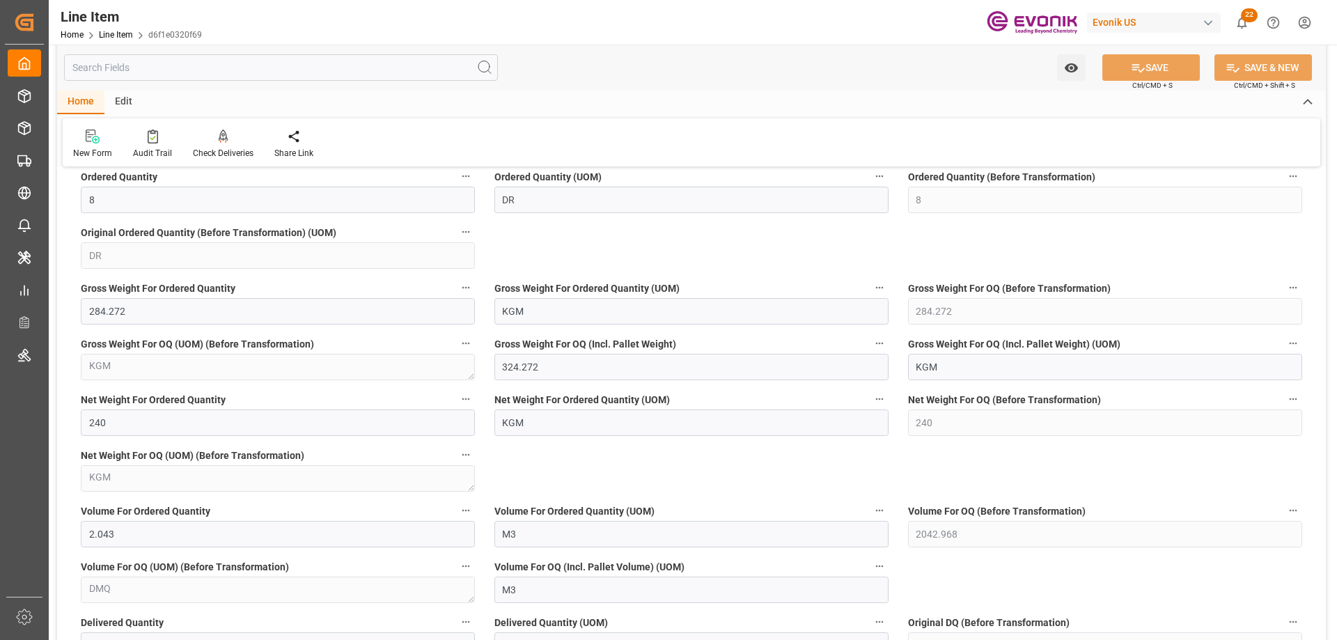
scroll to position [836, 0]
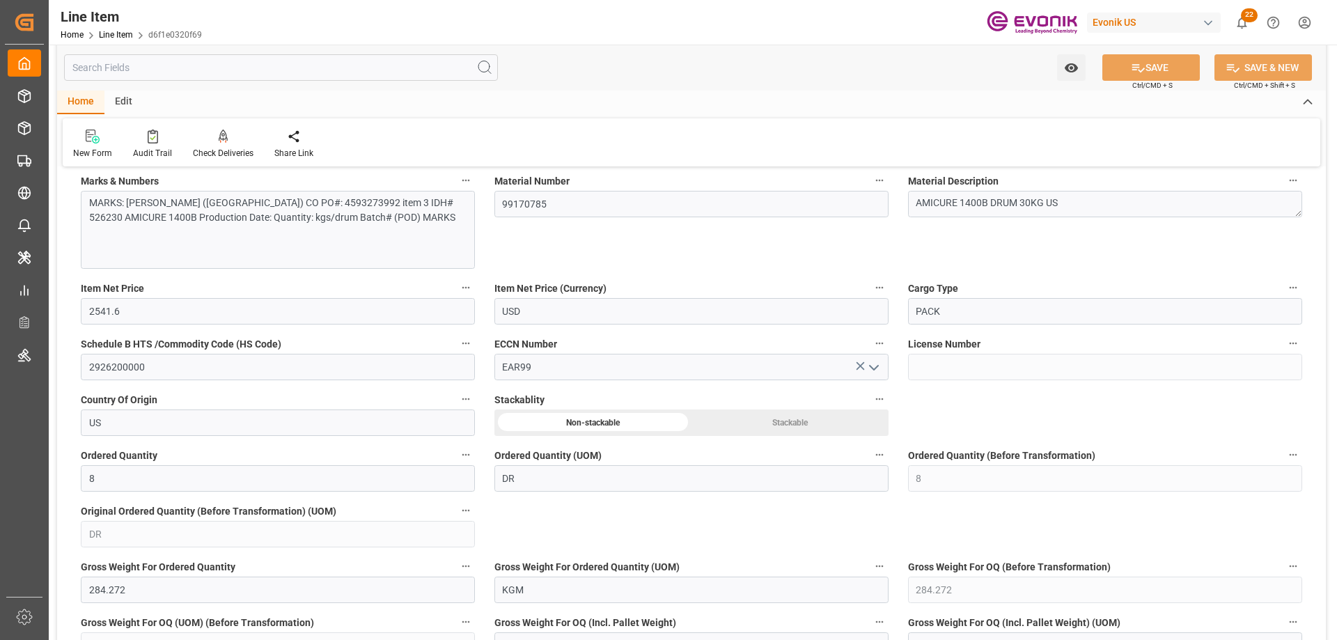
click at [166, 71] on input "text" at bounding box center [281, 67] width 434 height 26
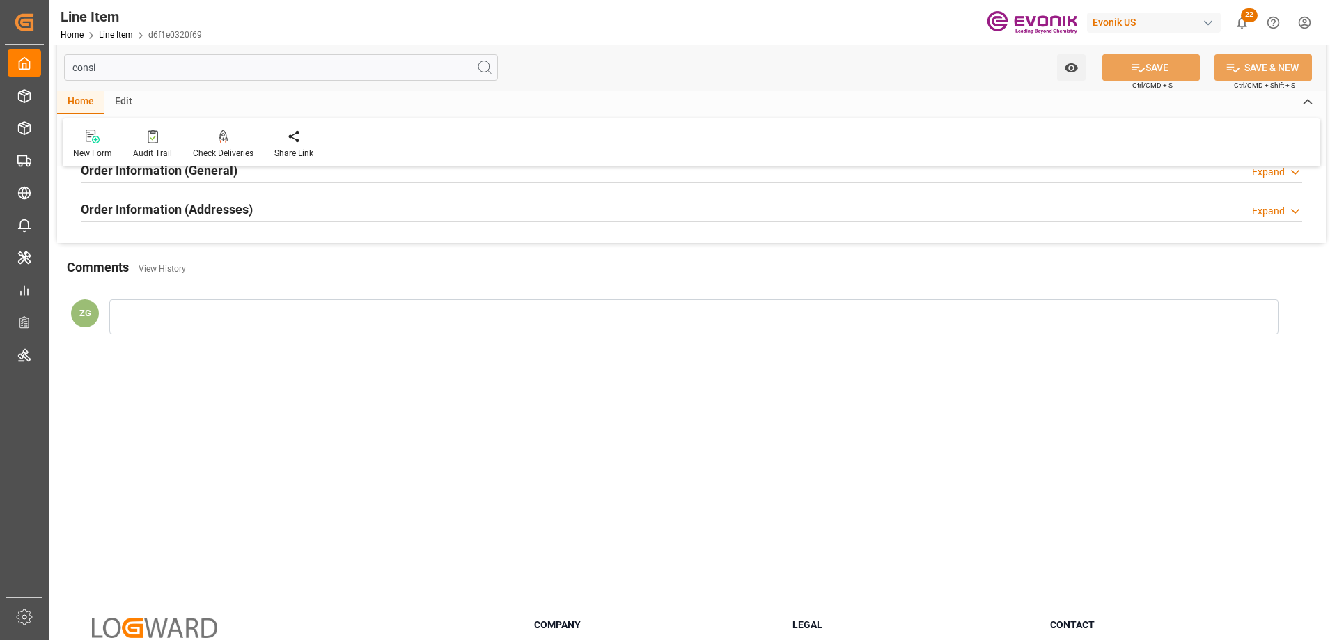
scroll to position [0, 0]
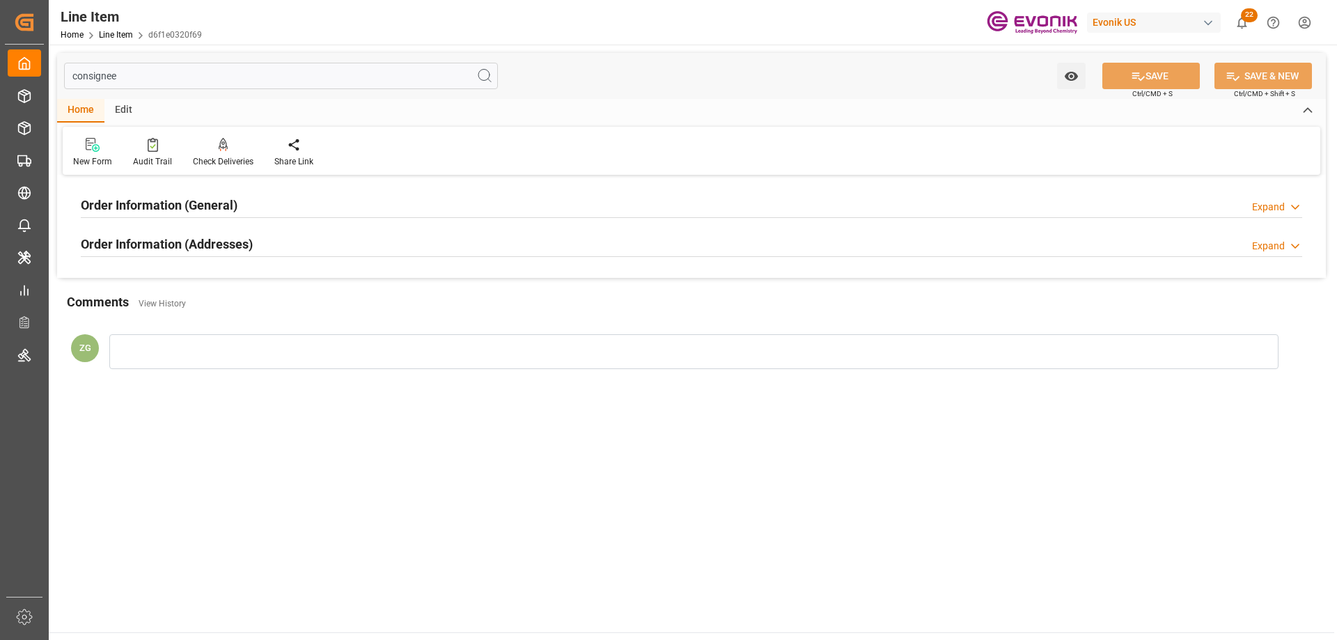
type input "consignee"
click at [160, 233] on div "Order Information (Addresses)" at bounding box center [167, 243] width 172 height 26
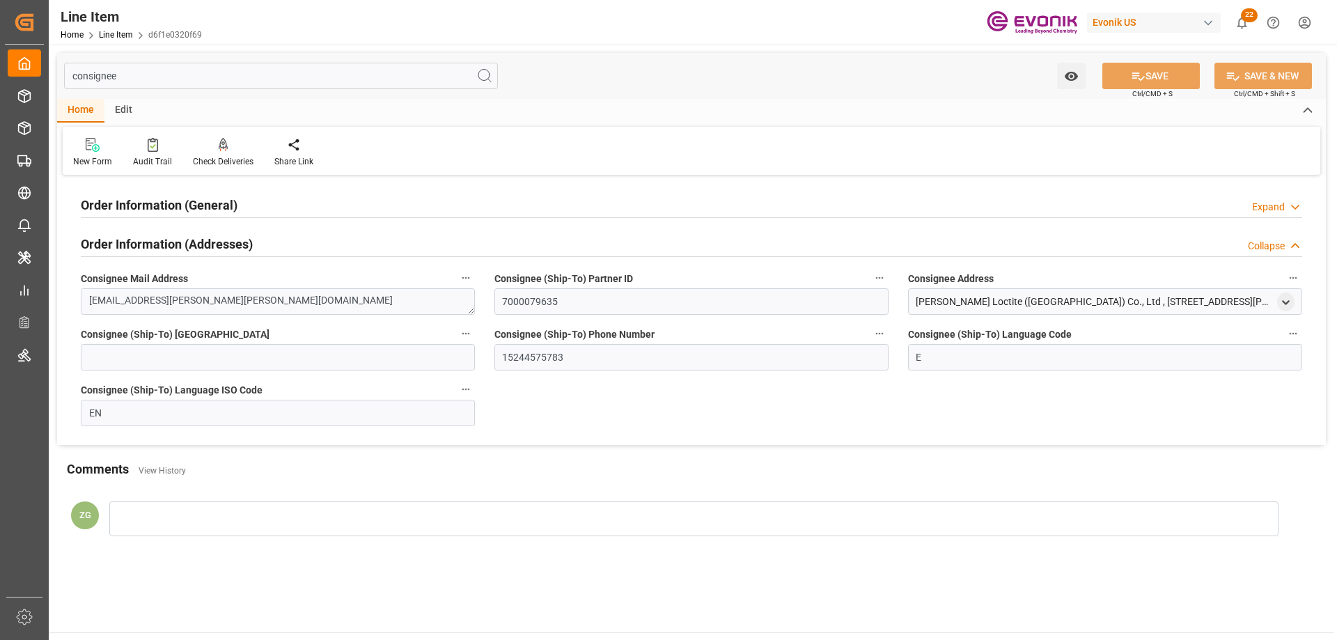
click at [166, 196] on h2 "Order Information (General)" at bounding box center [159, 205] width 157 height 19
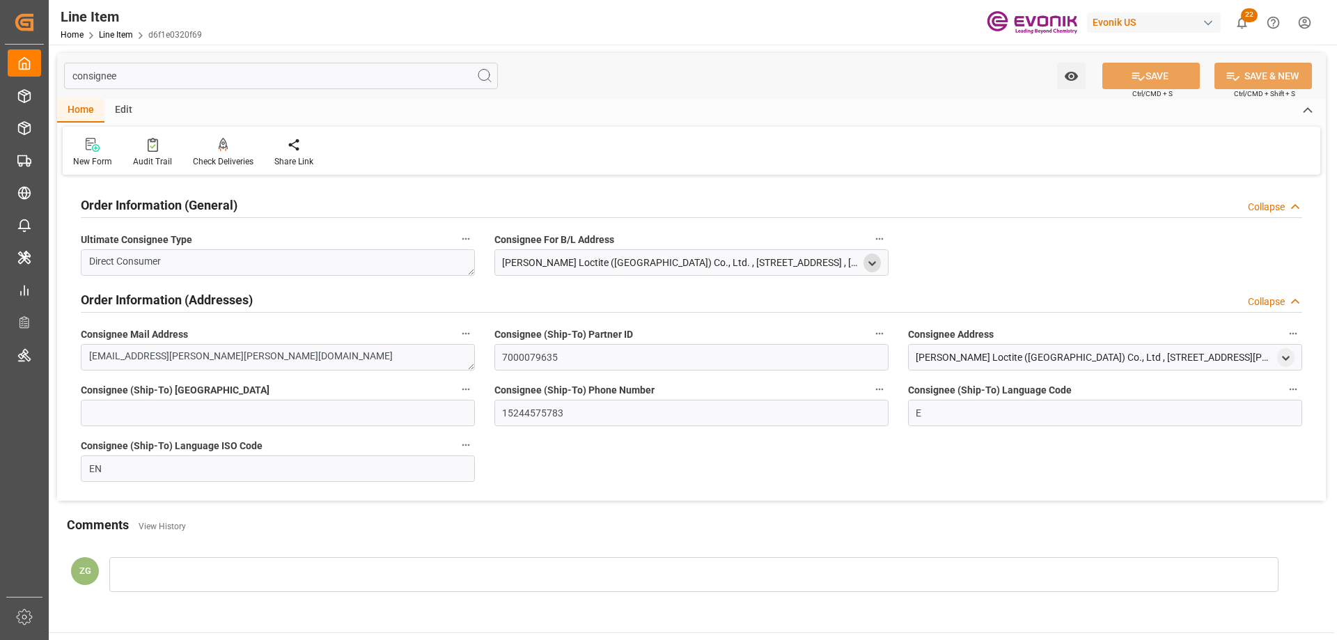
click at [874, 263] on icon "open menu" at bounding box center [872, 264] width 12 height 12
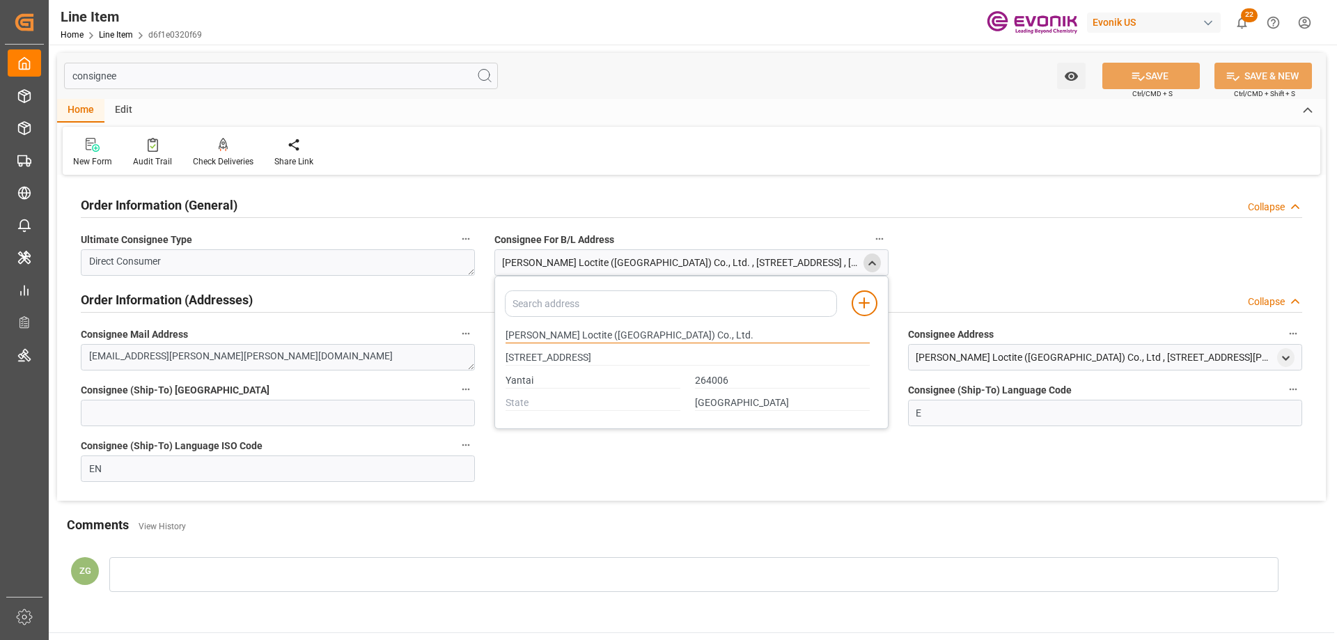
drag, startPoint x: 506, startPoint y: 334, endPoint x: 567, endPoint y: 329, distance: 60.7
click at [567, 329] on input "[PERSON_NAME] Loctite ([GEOGRAPHIC_DATA]) Co., Ltd." at bounding box center [688, 335] width 364 height 15
type input "[STREET_ADDRESS]"
